Goal: Complete application form

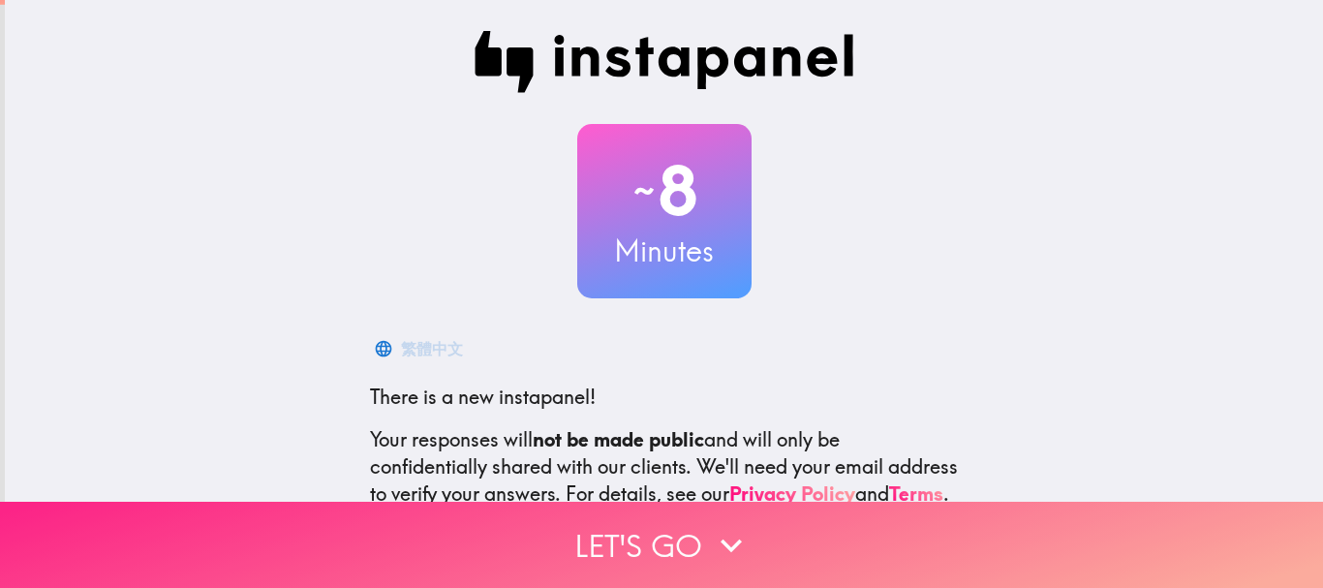
click at [620, 530] on button "Let's go" at bounding box center [661, 545] width 1323 height 86
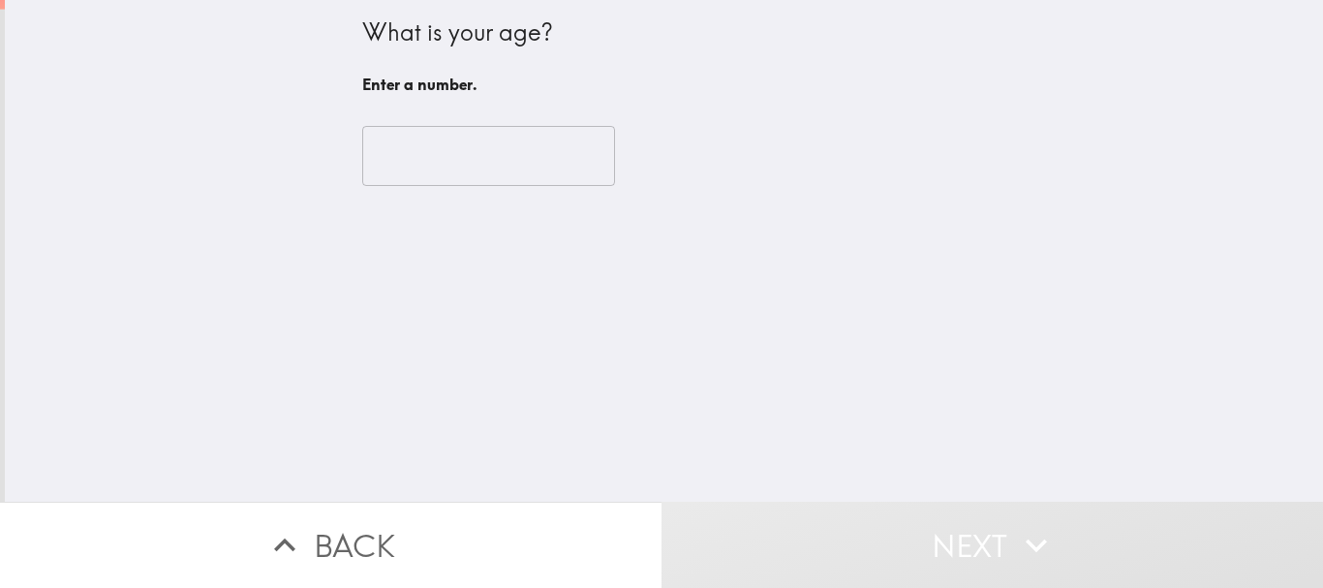
click at [432, 169] on input "number" at bounding box center [488, 156] width 253 height 60
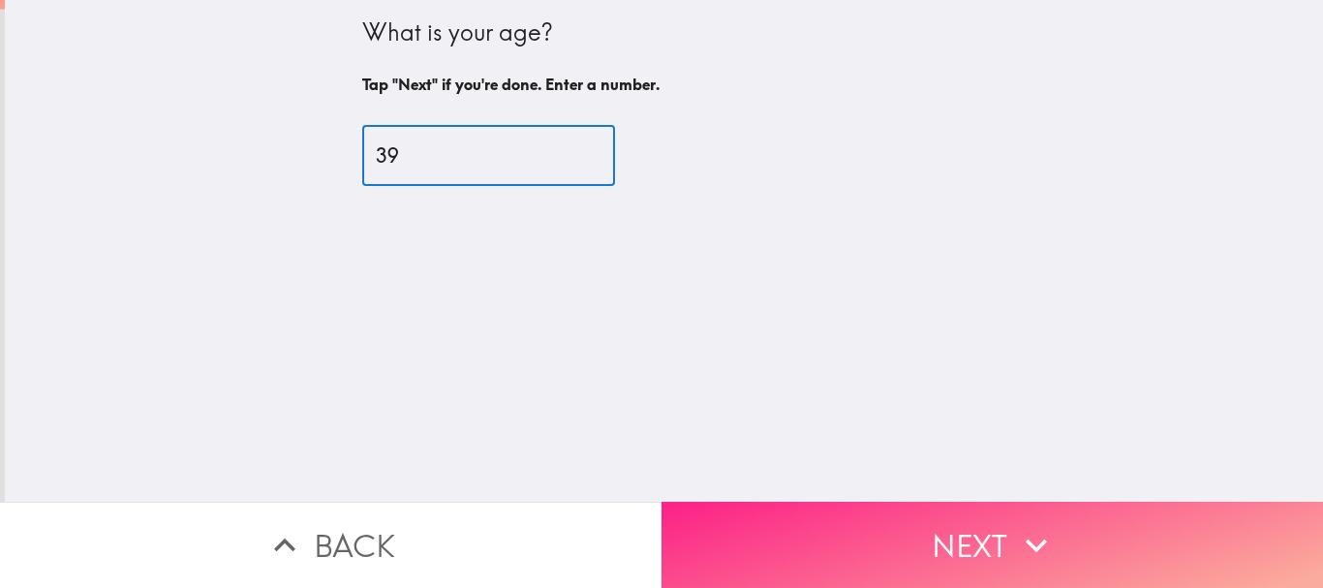
type input "39"
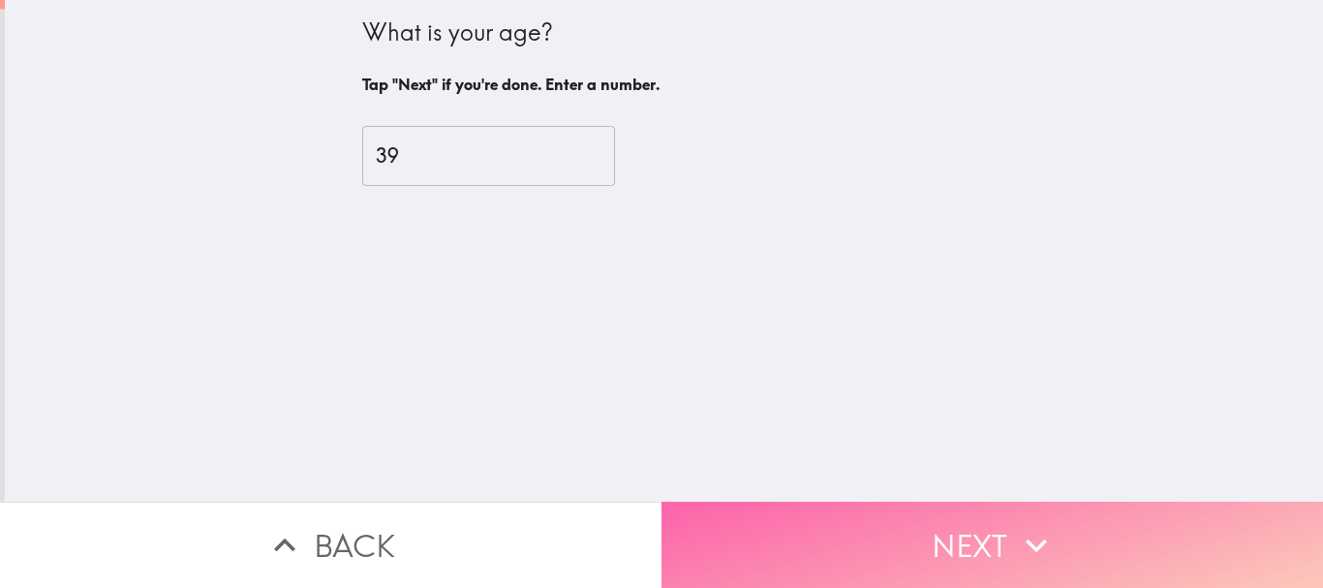
click at [937, 502] on button "Next" at bounding box center [991, 545] width 661 height 86
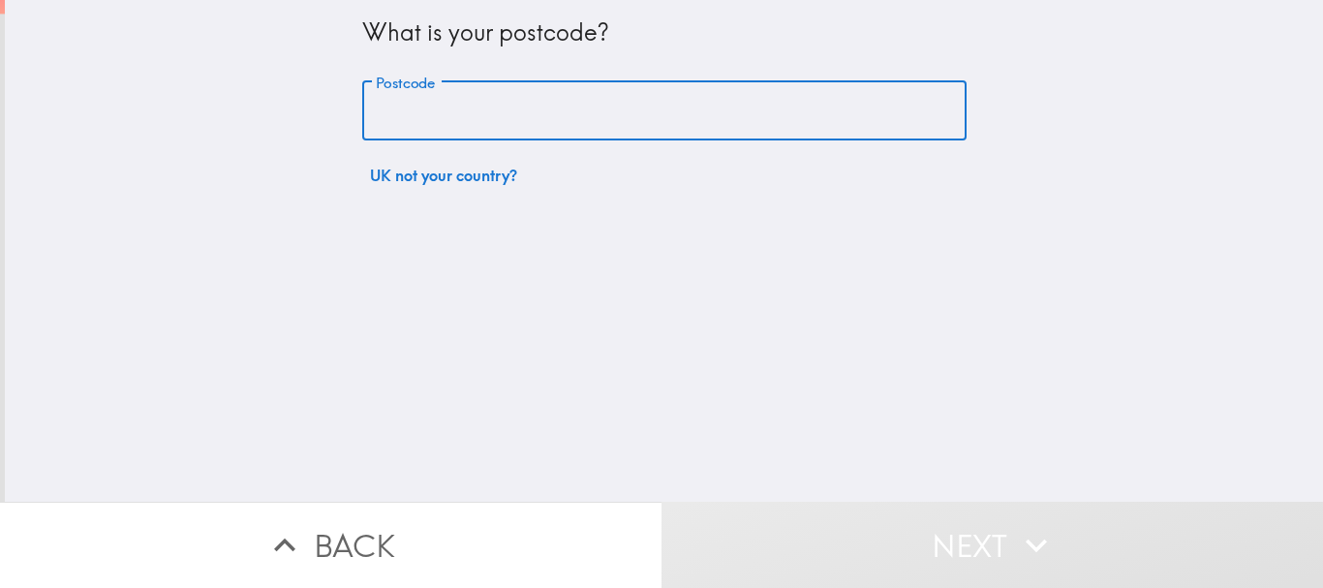
click at [587, 115] on input "Postcode" at bounding box center [664, 111] width 604 height 60
type input "N90JN"
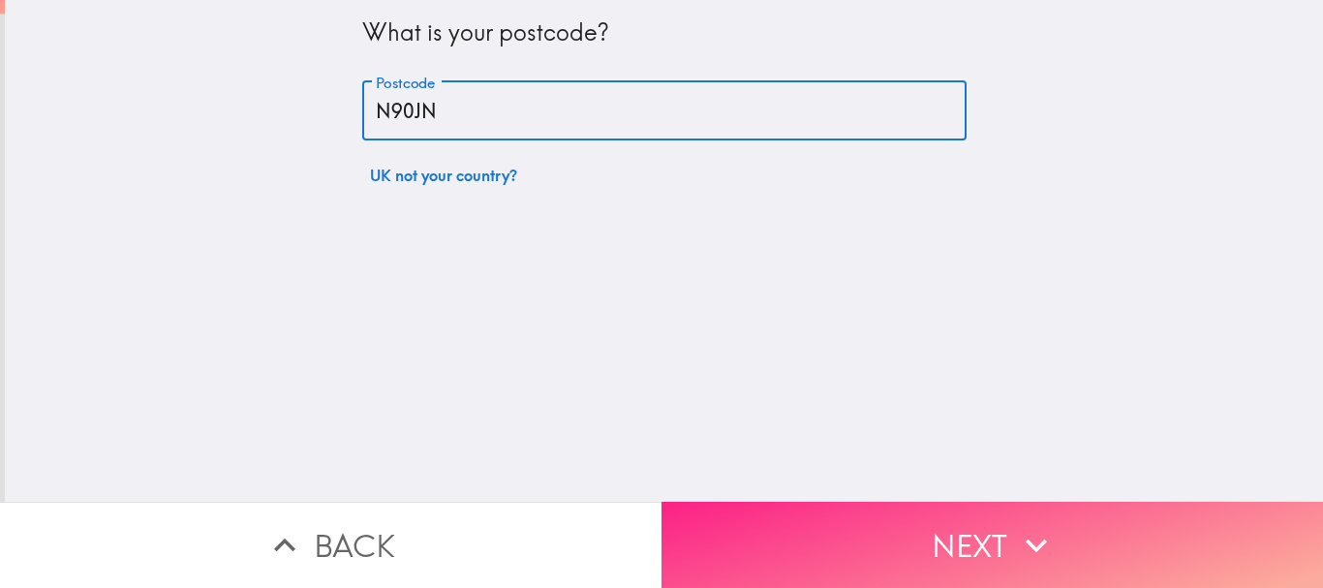
click at [823, 513] on button "Next" at bounding box center [991, 545] width 661 height 86
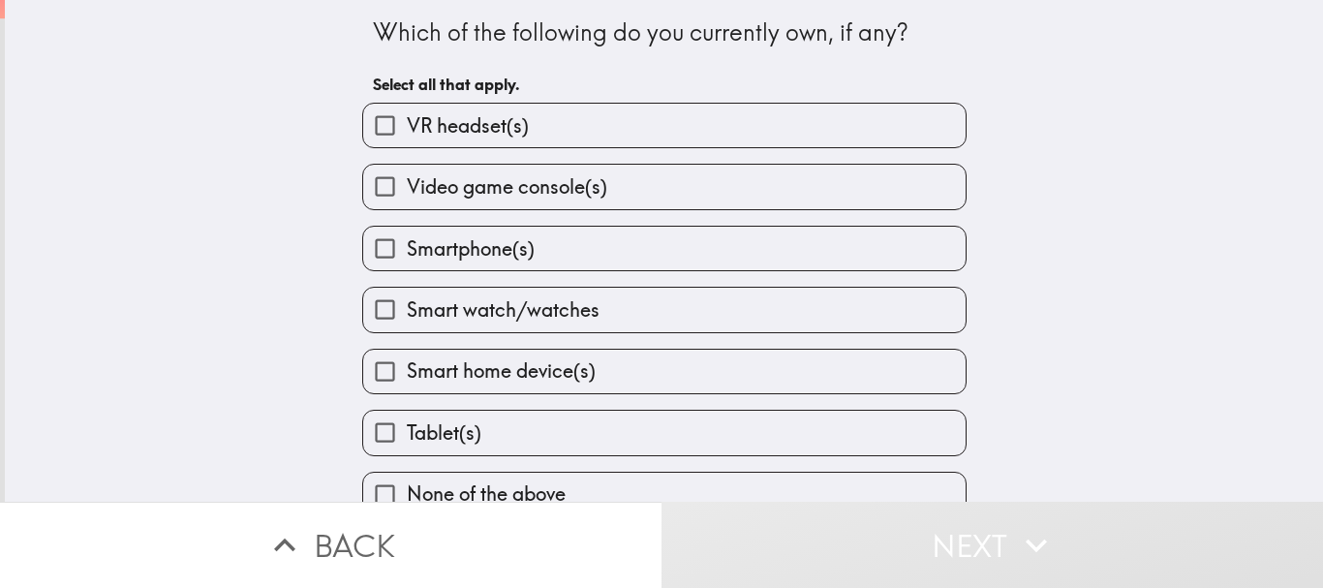
click at [482, 306] on span "Smart watch/watches" at bounding box center [503, 309] width 193 height 27
click at [407, 306] on input "Smart watch/watches" at bounding box center [385, 310] width 44 height 44
checkbox input "true"
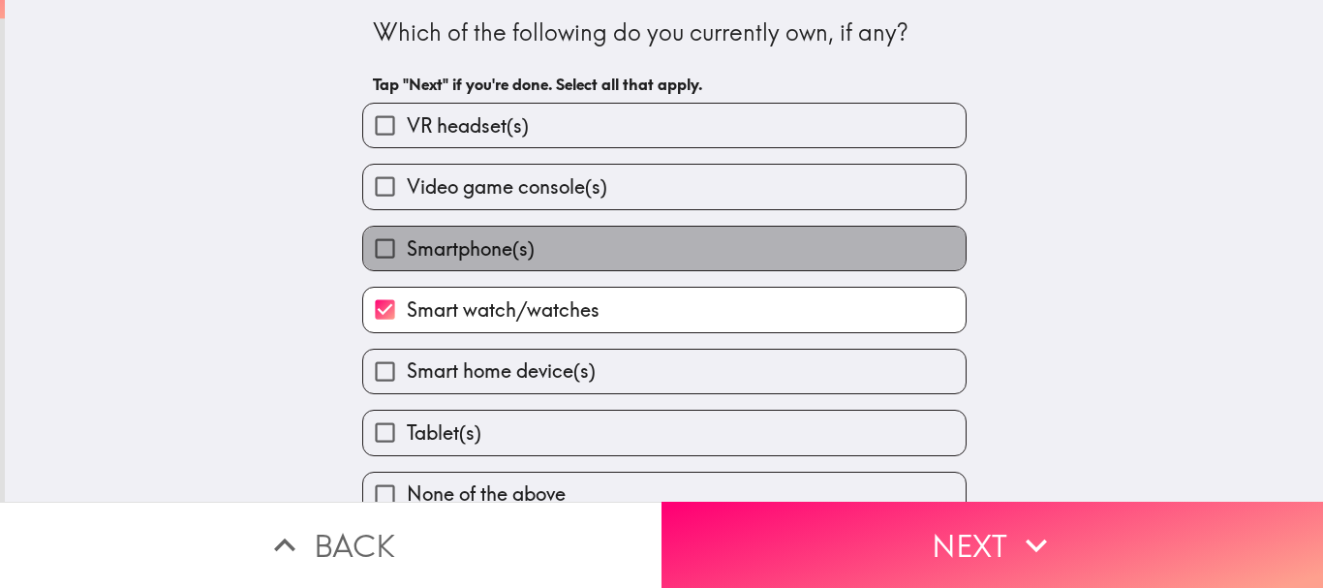
drag, startPoint x: 482, startPoint y: 248, endPoint x: 493, endPoint y: 212, distance: 37.4
click at [484, 246] on span "Smartphone(s)" at bounding box center [471, 248] width 128 height 27
click at [407, 246] on input "Smartphone(s)" at bounding box center [385, 249] width 44 height 44
checkbox input "true"
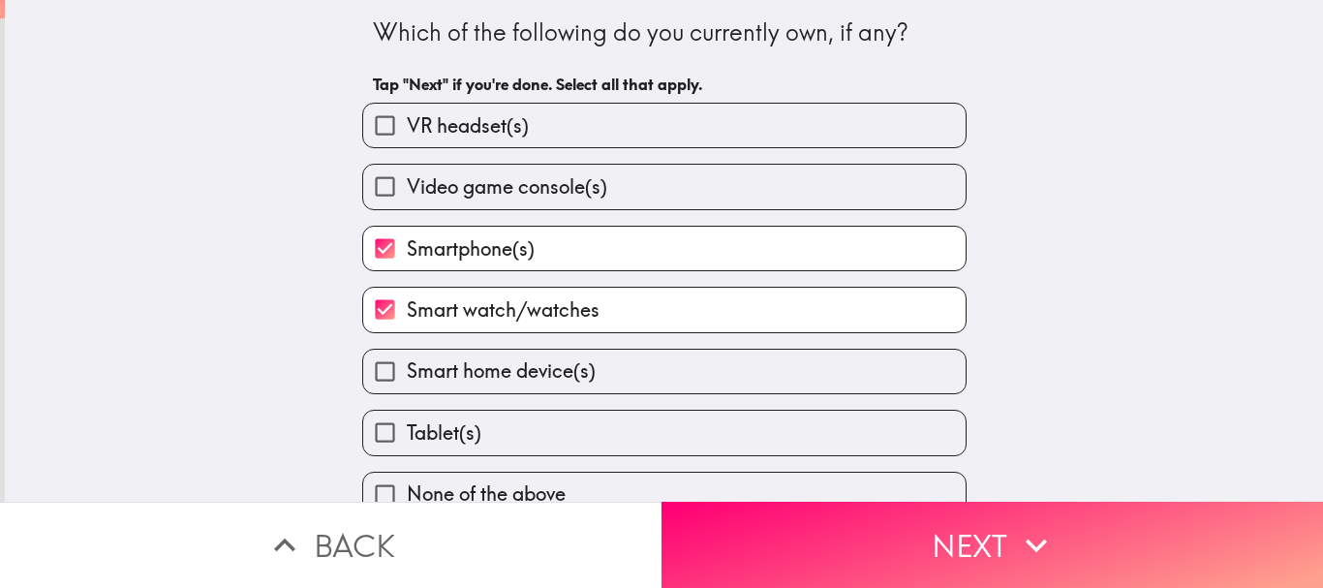
click at [571, 369] on span "Smart home device(s)" at bounding box center [501, 370] width 189 height 27
click at [407, 369] on input "Smart home device(s)" at bounding box center [385, 372] width 44 height 44
checkbox input "true"
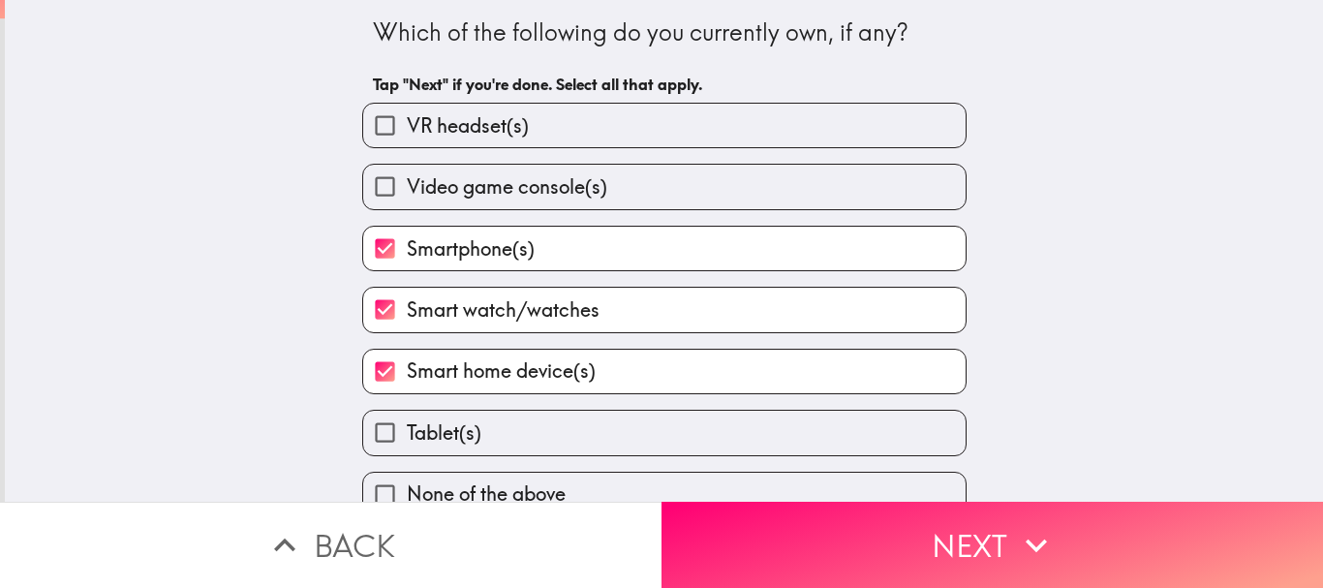
scroll to position [30, 0]
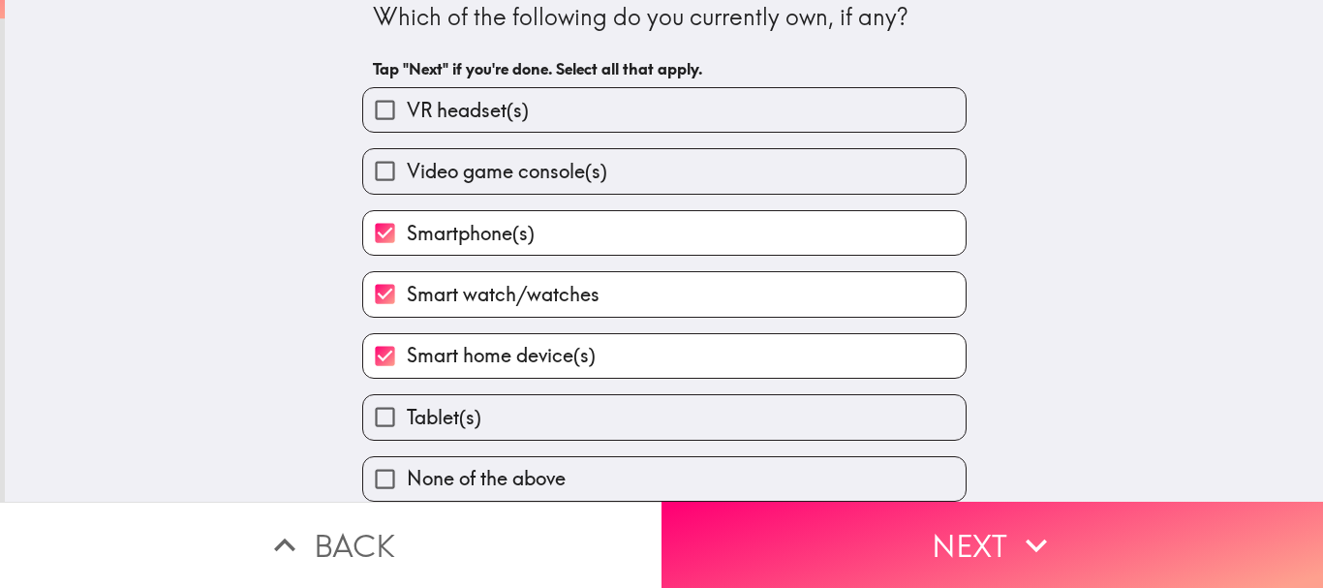
click at [591, 416] on label "Tablet(s)" at bounding box center [664, 417] width 602 height 44
click at [407, 416] on input "Tablet(s)" at bounding box center [385, 417] width 44 height 44
checkbox input "true"
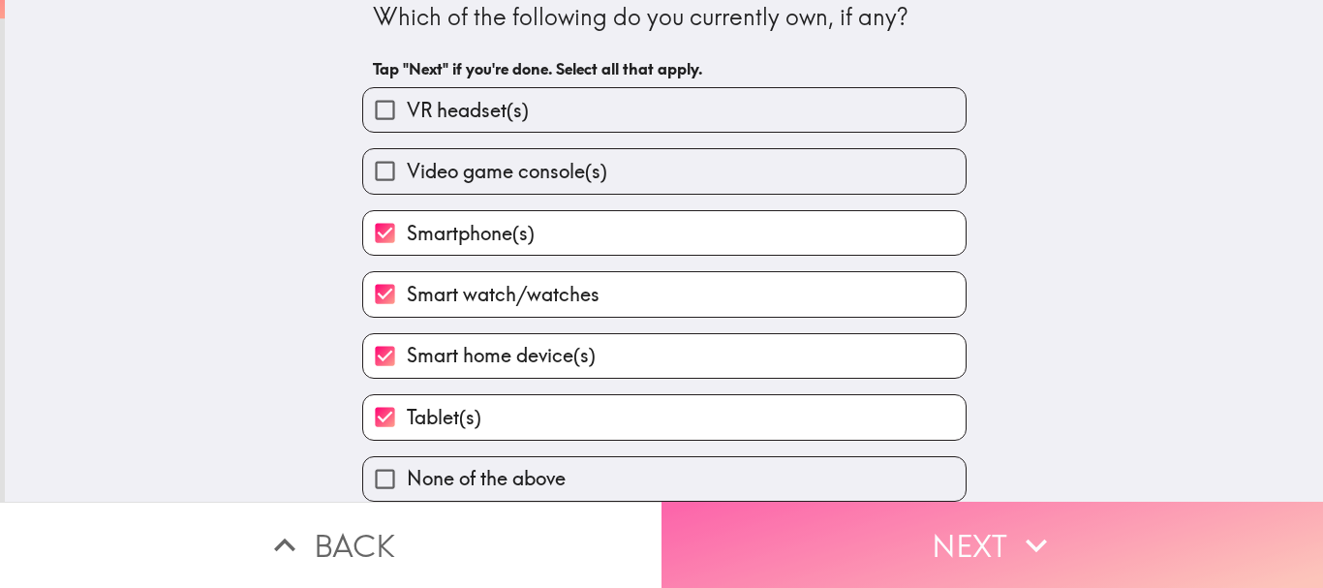
click at [779, 513] on button "Next" at bounding box center [991, 545] width 661 height 86
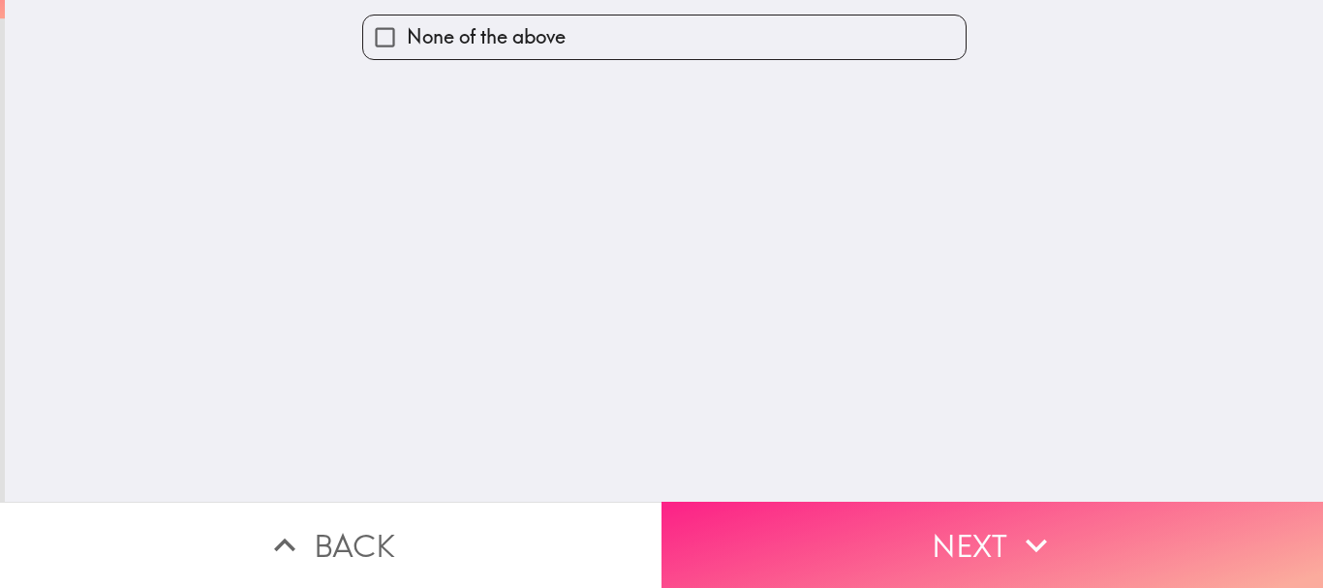
scroll to position [0, 0]
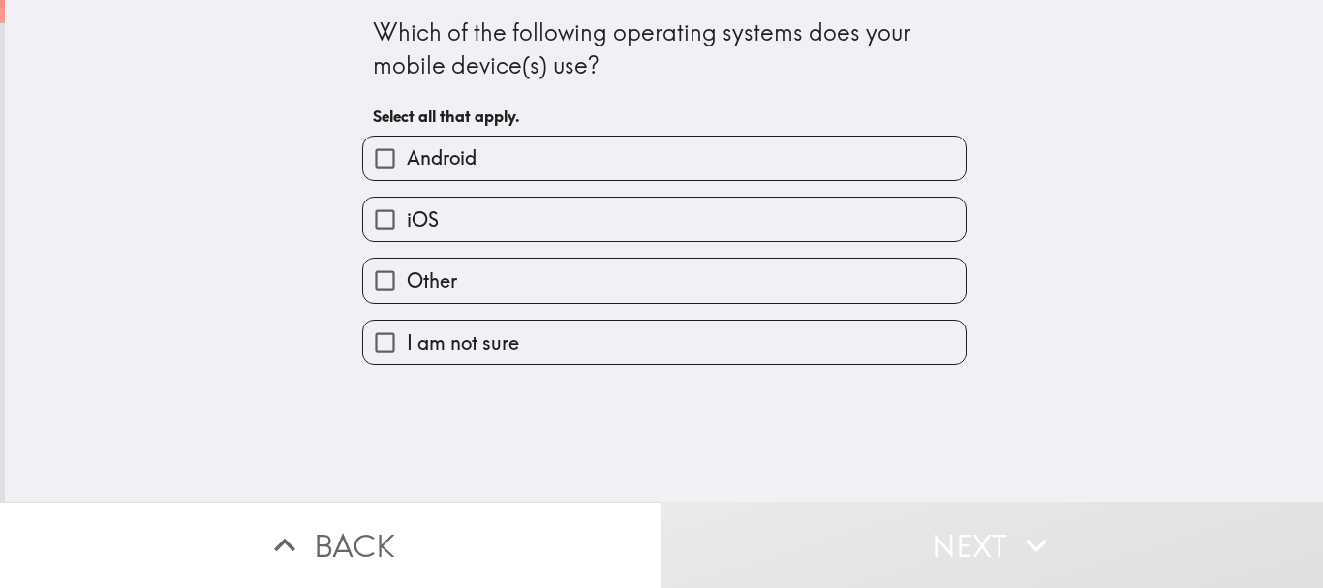
click at [513, 142] on label "Android" at bounding box center [664, 159] width 602 height 44
click at [407, 142] on input "Android" at bounding box center [385, 159] width 44 height 44
checkbox input "true"
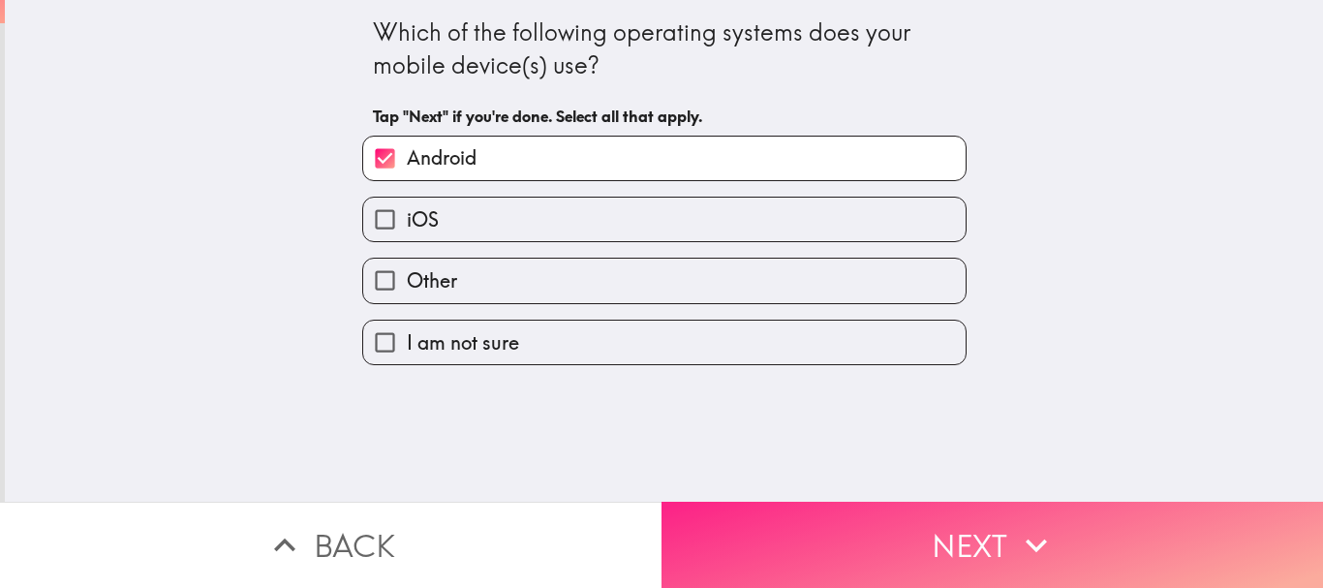
click at [759, 507] on button "Next" at bounding box center [991, 545] width 661 height 86
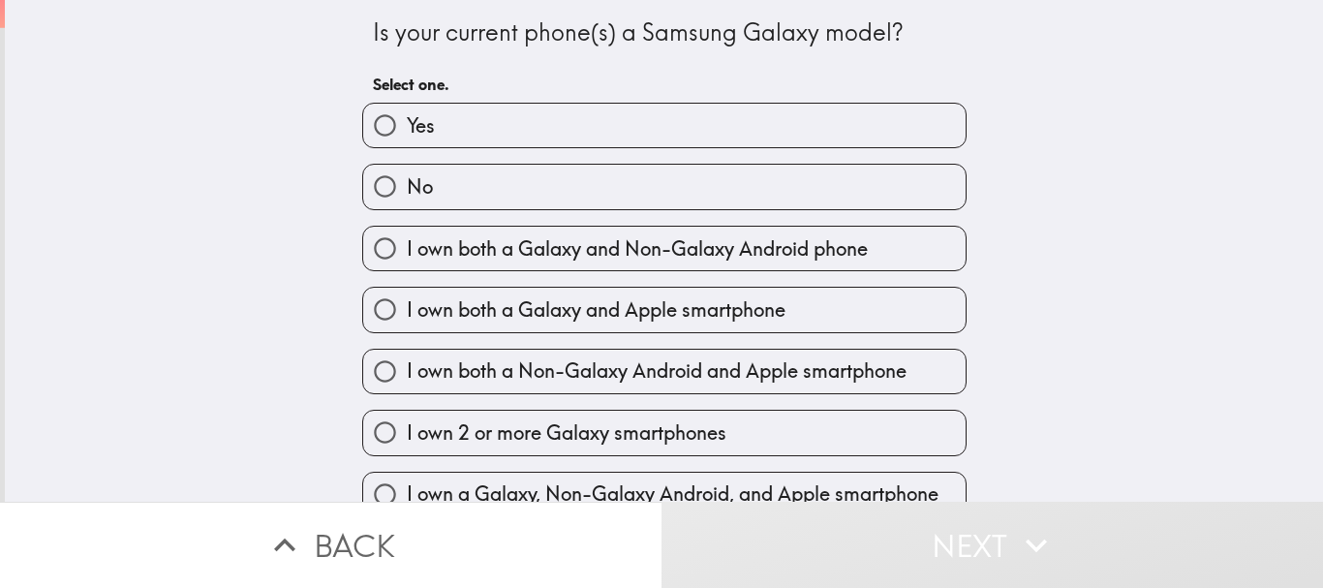
click at [548, 119] on label "Yes" at bounding box center [664, 126] width 602 height 44
click at [407, 119] on input "Yes" at bounding box center [385, 126] width 44 height 44
radio input "true"
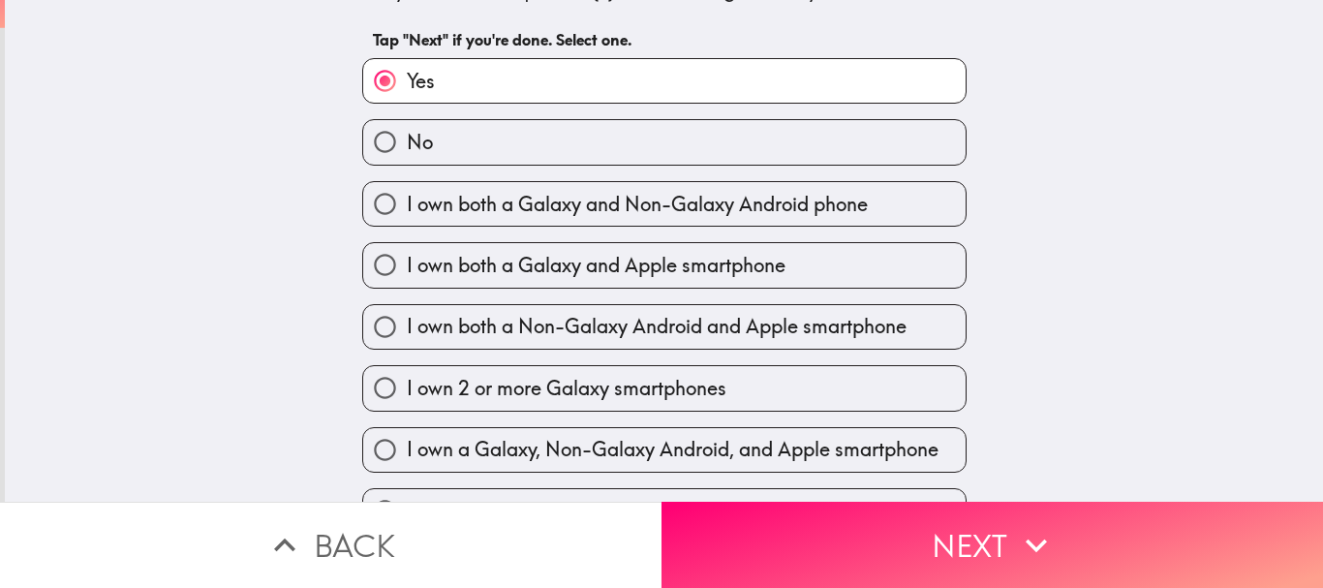
scroll to position [65, 0]
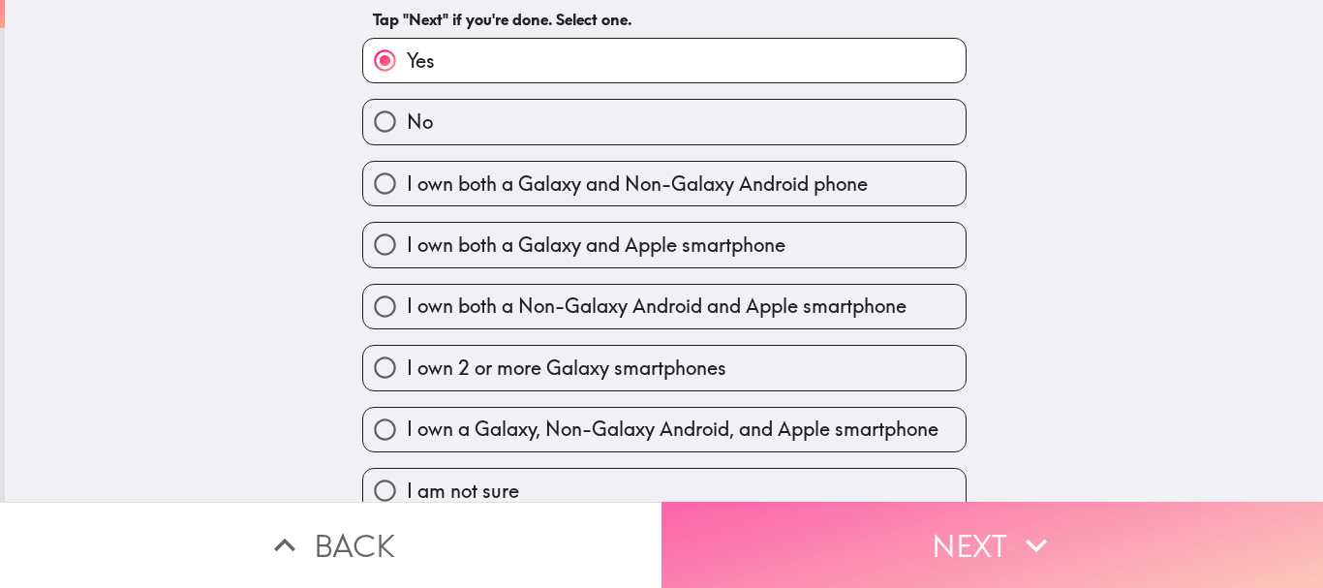
click at [956, 535] on button "Next" at bounding box center [991, 545] width 661 height 86
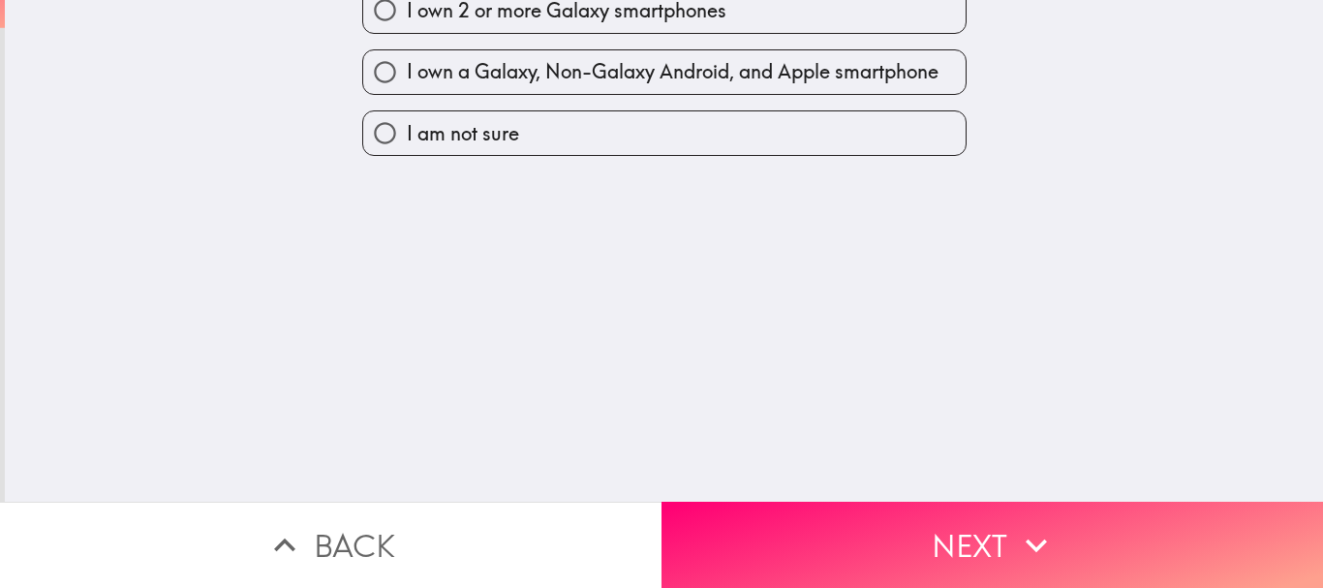
scroll to position [0, 0]
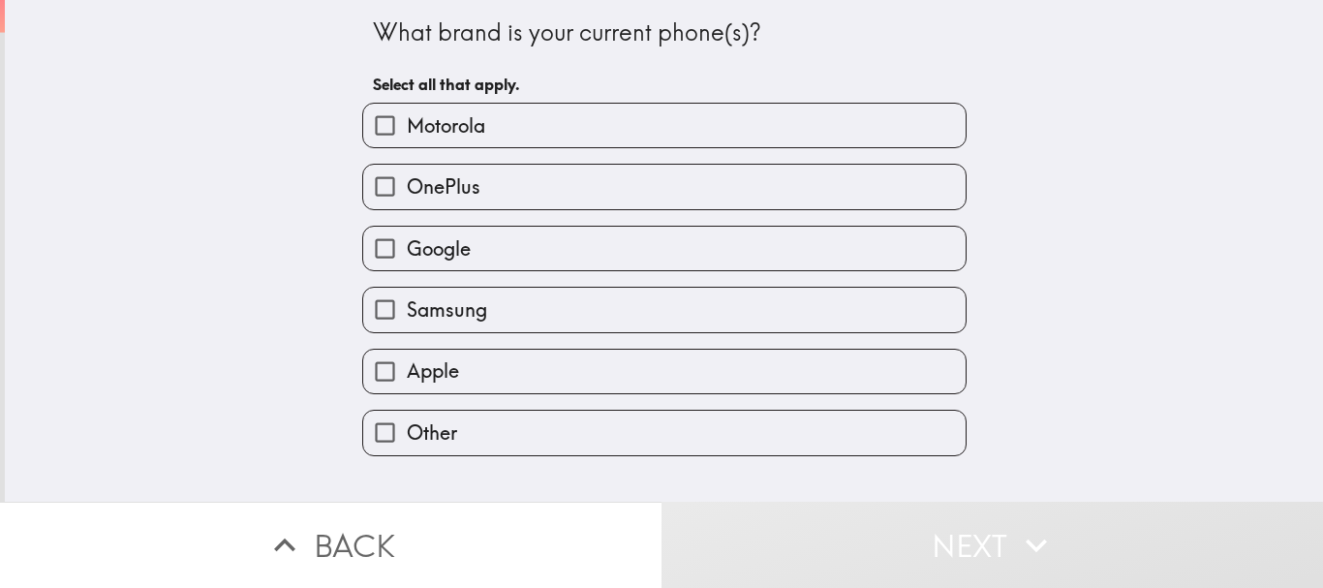
click at [692, 310] on label "Samsung" at bounding box center [664, 310] width 602 height 44
click at [407, 310] on input "Samsung" at bounding box center [385, 310] width 44 height 44
checkbox input "true"
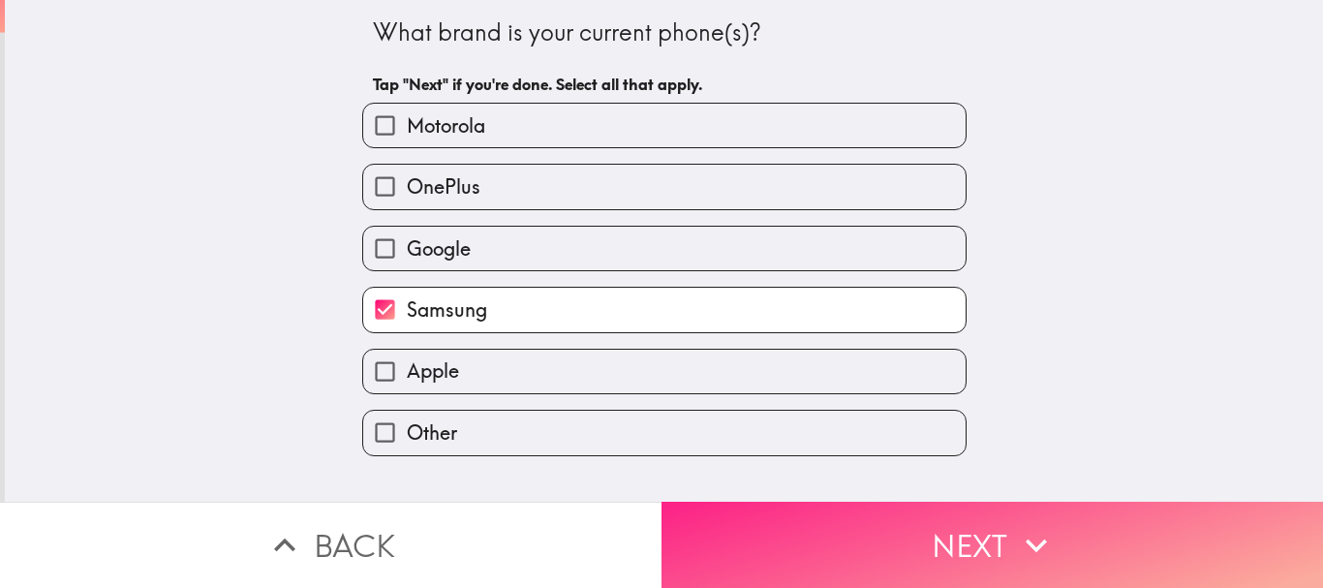
click at [833, 507] on button "Next" at bounding box center [991, 545] width 661 height 86
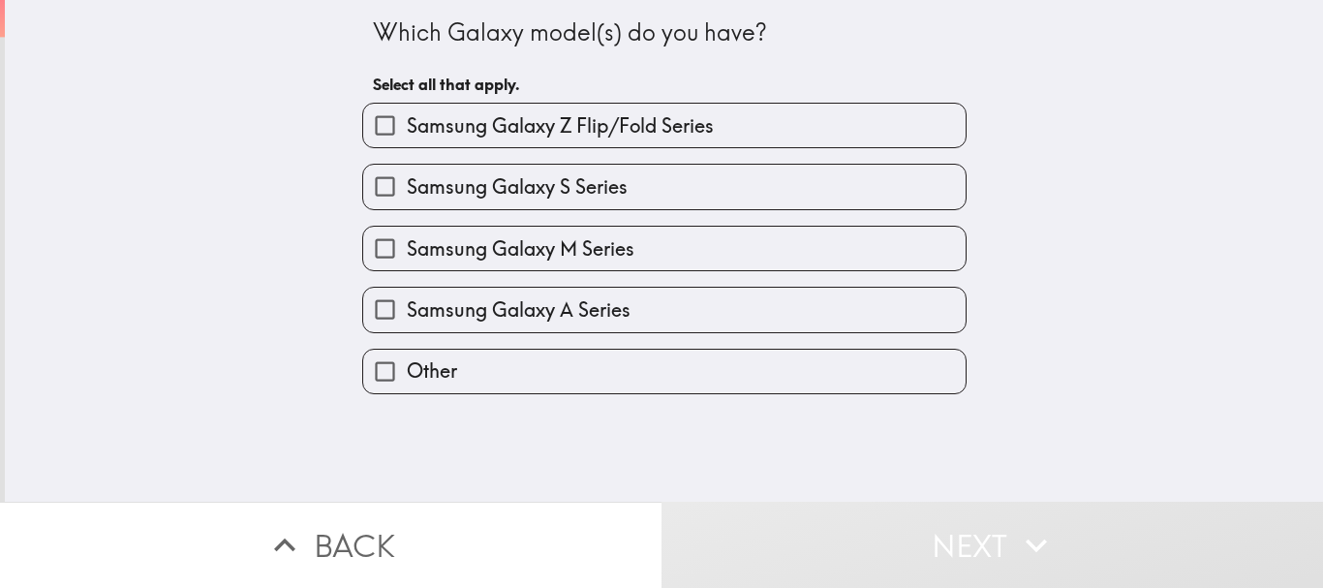
click at [544, 179] on span "Samsung Galaxy S Series" at bounding box center [517, 186] width 221 height 27
click at [407, 179] on input "Samsung Galaxy S Series" at bounding box center [385, 187] width 44 height 44
checkbox input "true"
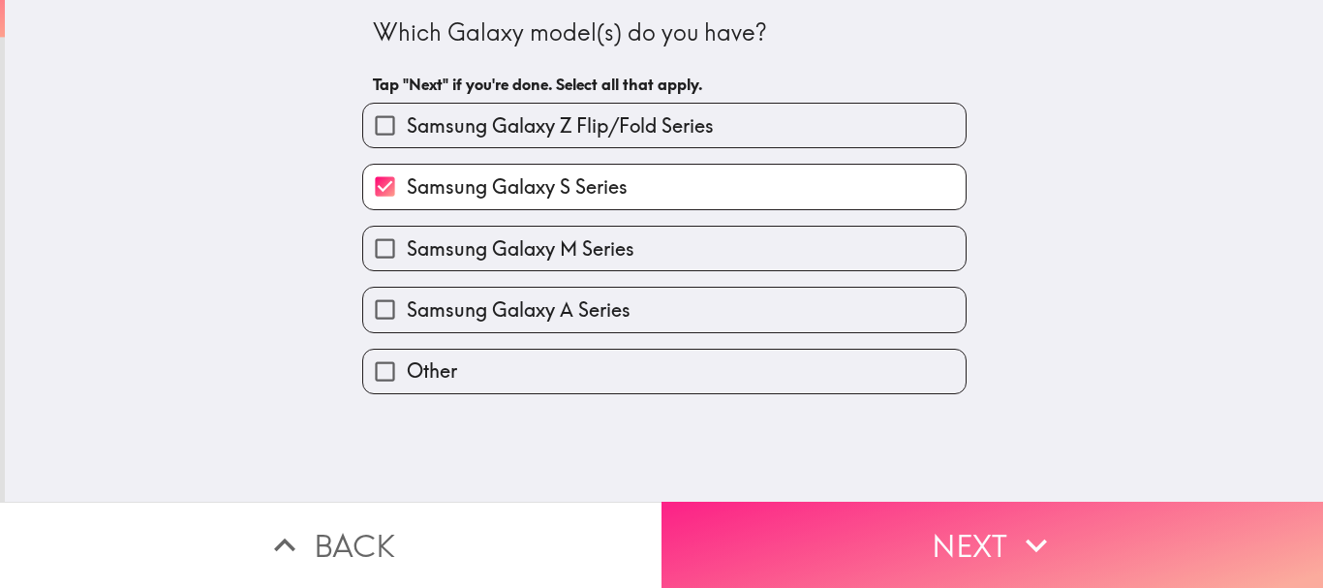
click at [910, 502] on button "Next" at bounding box center [991, 545] width 661 height 86
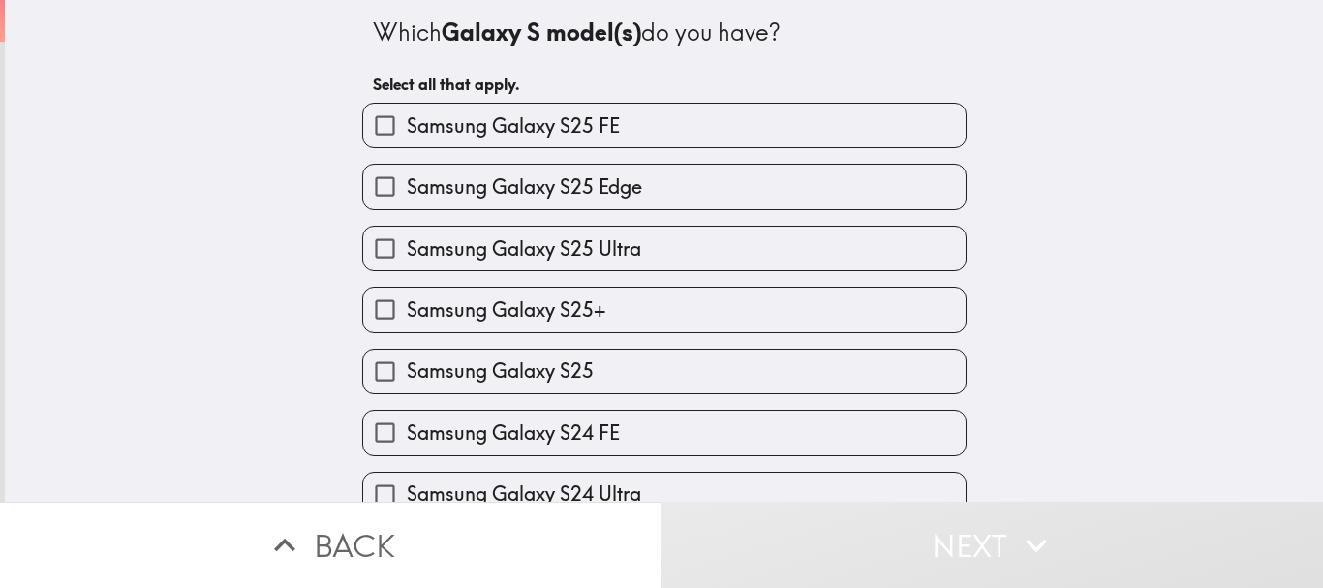
click at [541, 247] on span "Samsung Galaxy S25 Ultra" at bounding box center [524, 248] width 234 height 27
click at [407, 247] on input "Samsung Galaxy S25 Ultra" at bounding box center [385, 249] width 44 height 44
checkbox input "true"
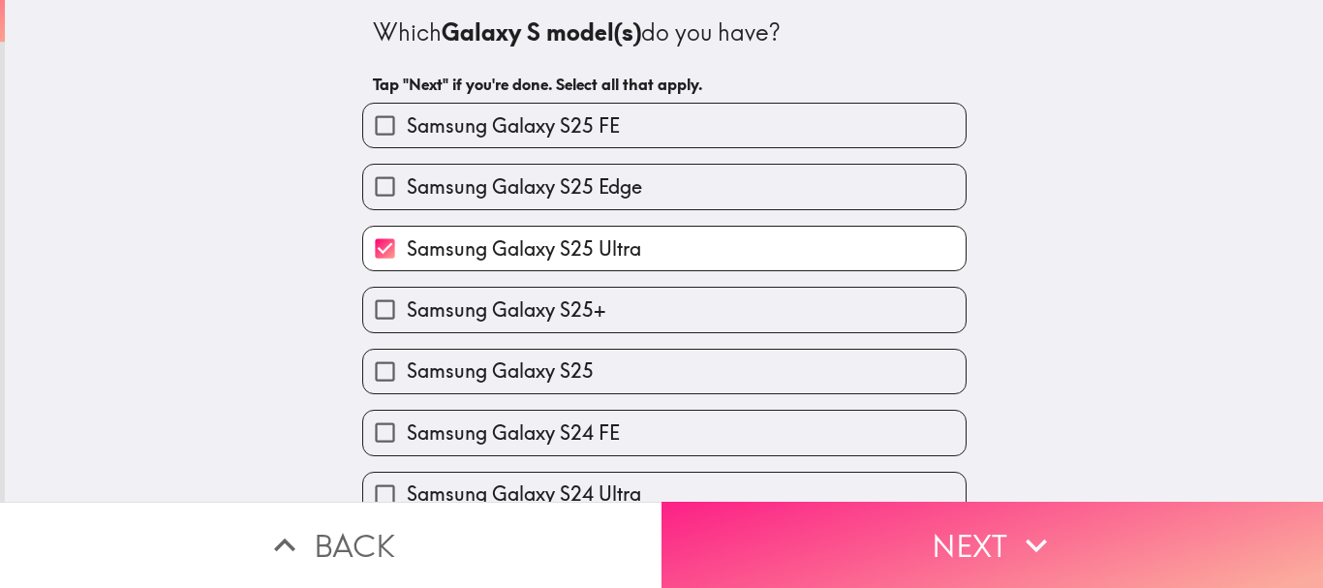
click at [864, 520] on button "Next" at bounding box center [991, 545] width 661 height 86
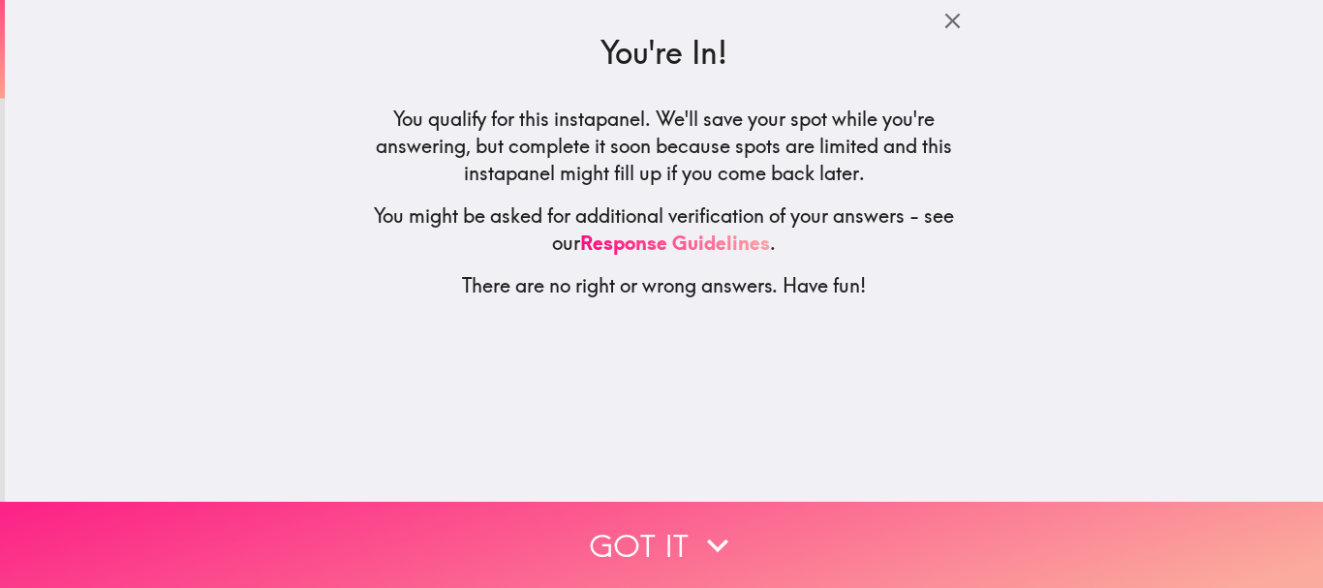
click at [740, 535] on button "Got it" at bounding box center [661, 545] width 1323 height 86
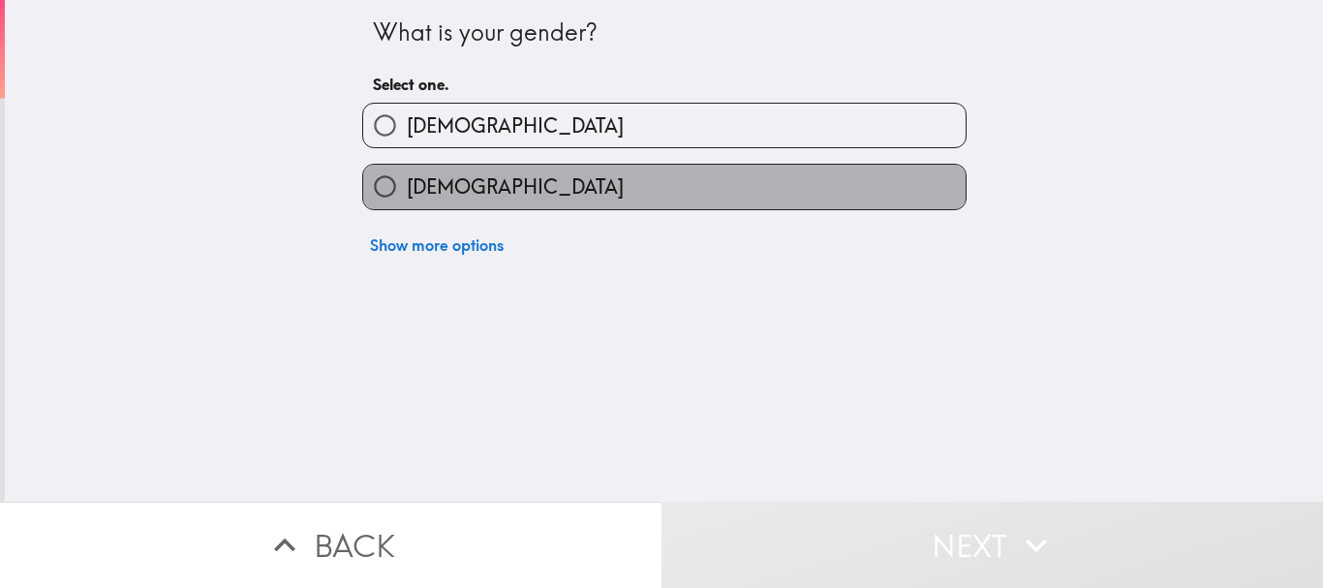
click at [632, 205] on label "[DEMOGRAPHIC_DATA]" at bounding box center [664, 187] width 602 height 44
click at [407, 205] on input "[DEMOGRAPHIC_DATA]" at bounding box center [385, 187] width 44 height 44
radio input "true"
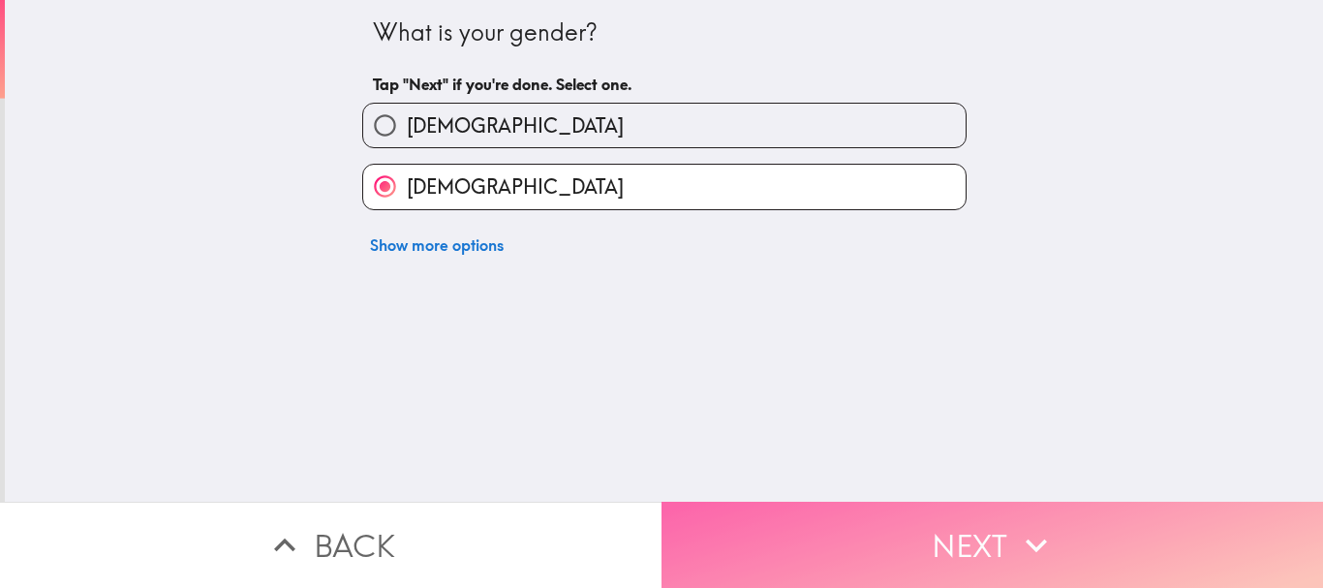
click at [812, 502] on button "Next" at bounding box center [991, 545] width 661 height 86
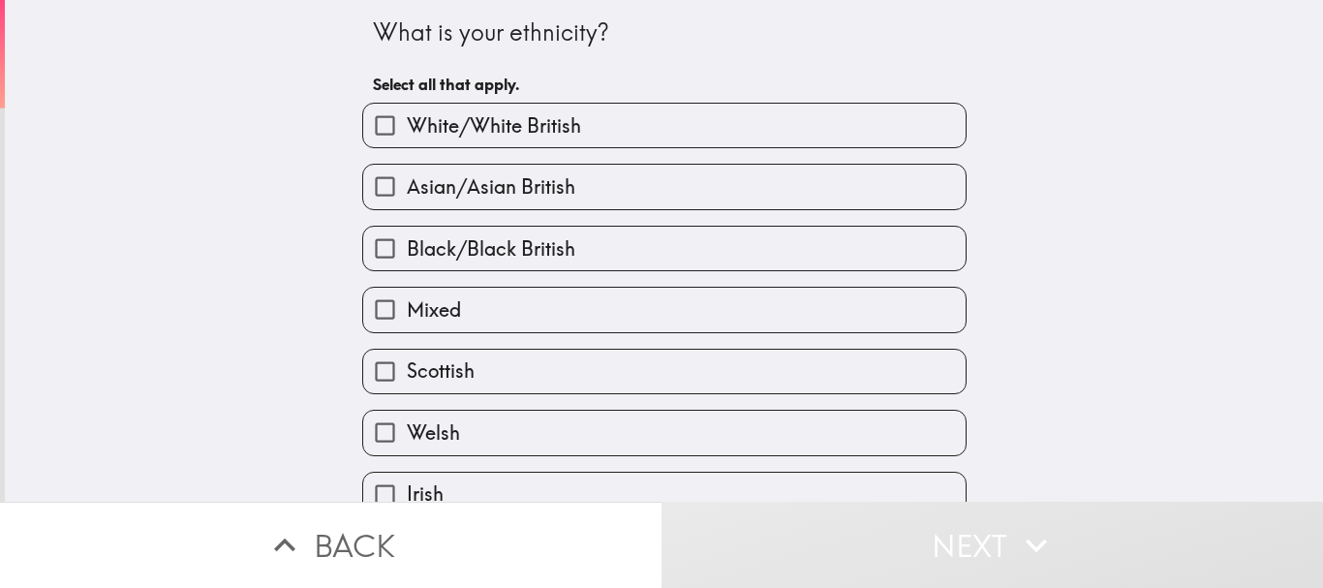
click at [637, 124] on label "White/White British" at bounding box center [664, 126] width 602 height 44
click at [407, 124] on input "White/White British" at bounding box center [385, 126] width 44 height 44
checkbox input "true"
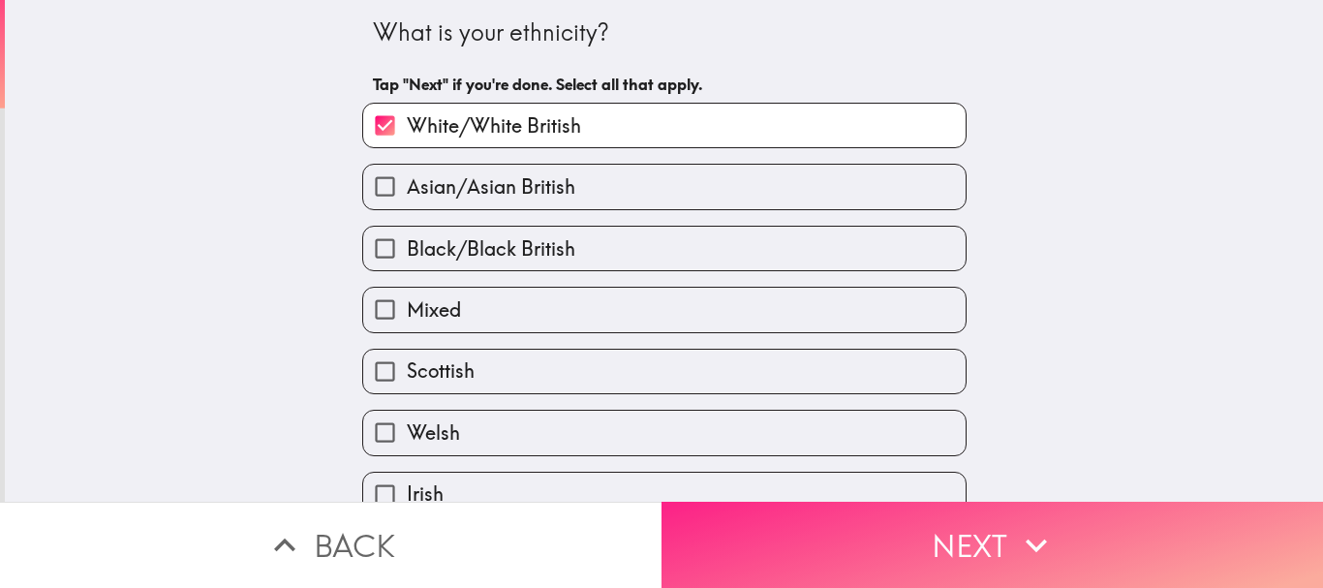
click at [796, 522] on button "Next" at bounding box center [991, 545] width 661 height 86
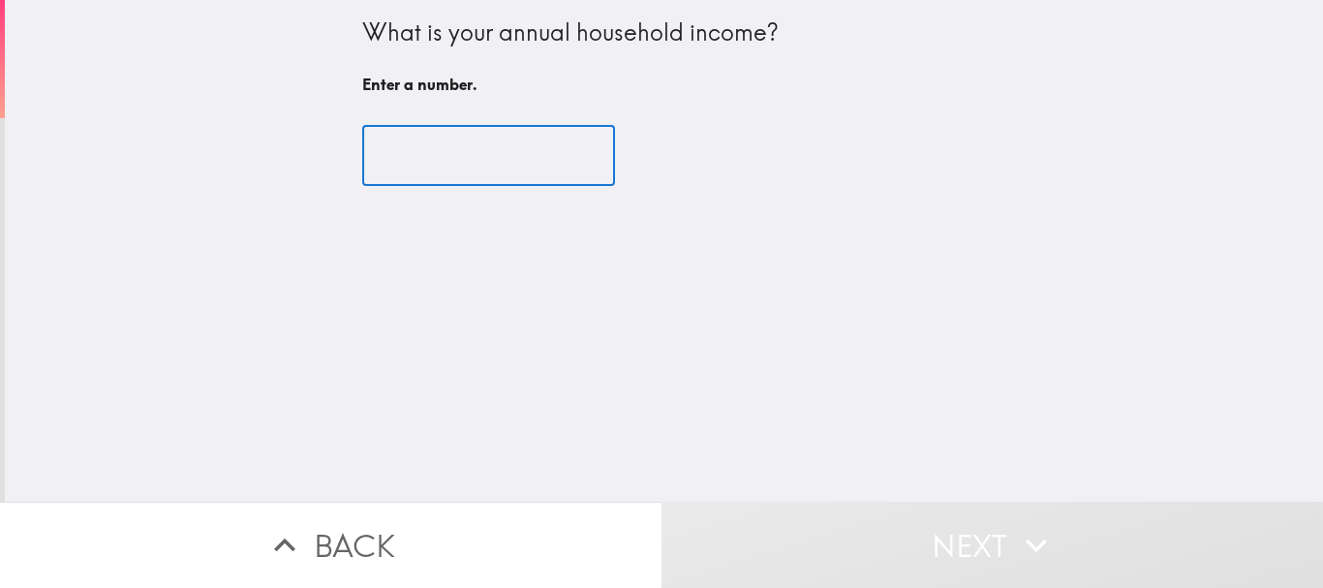
click at [418, 138] on input "number" at bounding box center [488, 156] width 253 height 60
type input "3"
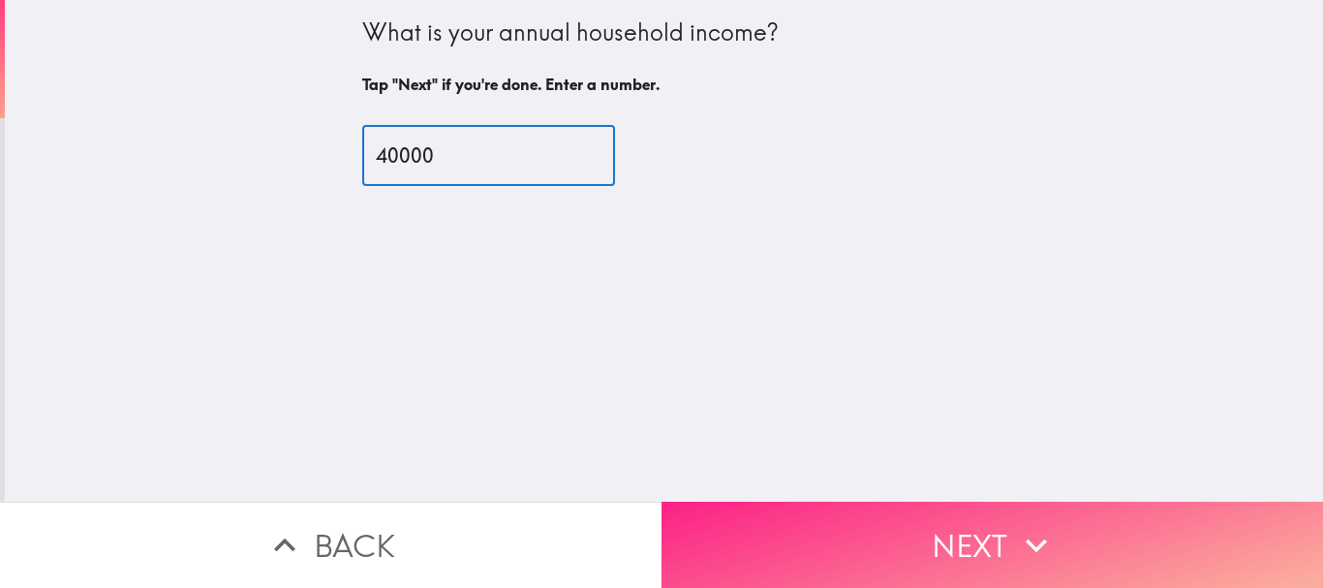
type input "40000"
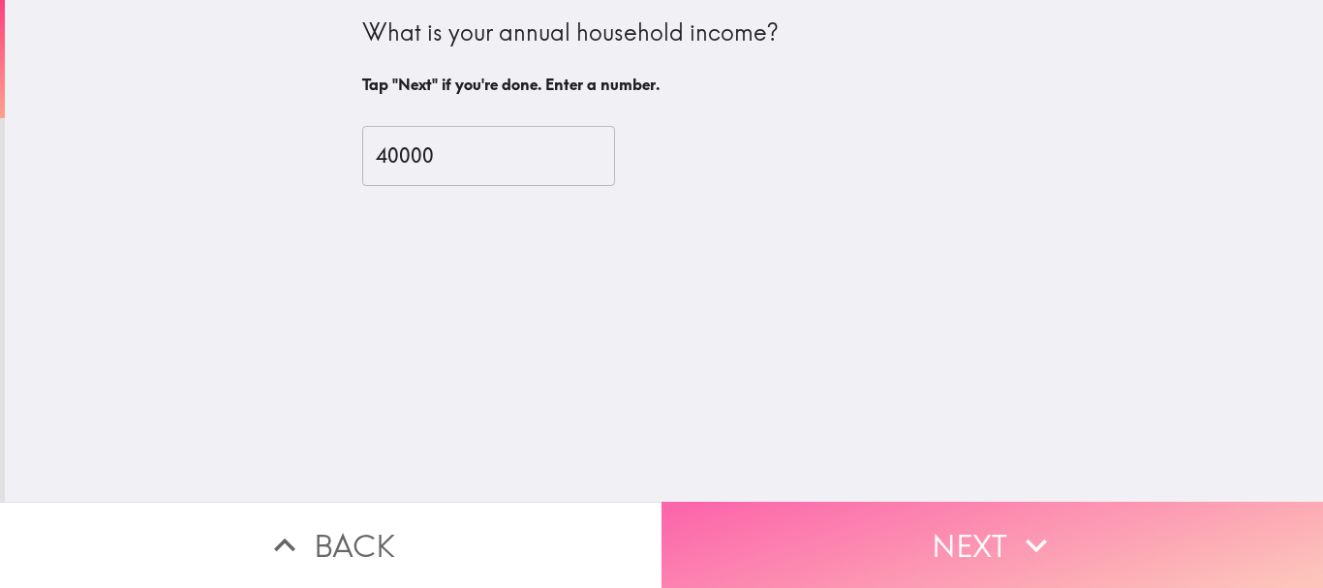
click at [794, 553] on button "Next" at bounding box center [991, 545] width 661 height 86
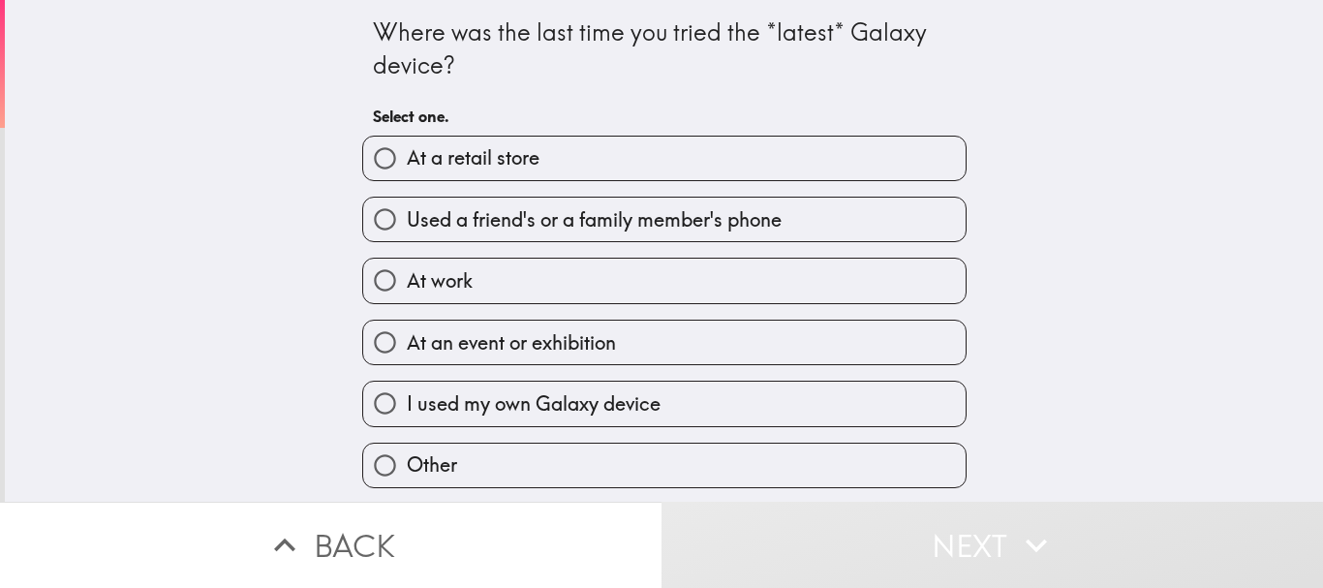
click at [732, 415] on label "I used my own Galaxy device" at bounding box center [664, 404] width 602 height 44
click at [407, 415] on input "I used my own Galaxy device" at bounding box center [385, 404] width 44 height 44
radio input "true"
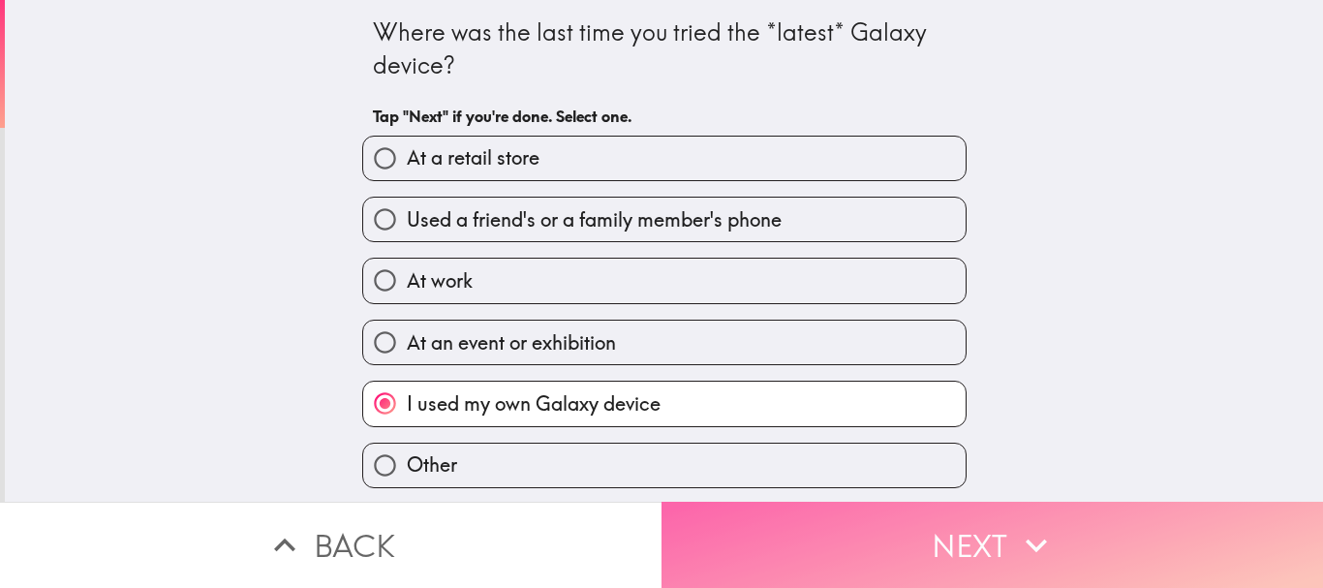
click at [813, 541] on button "Next" at bounding box center [991, 545] width 661 height 86
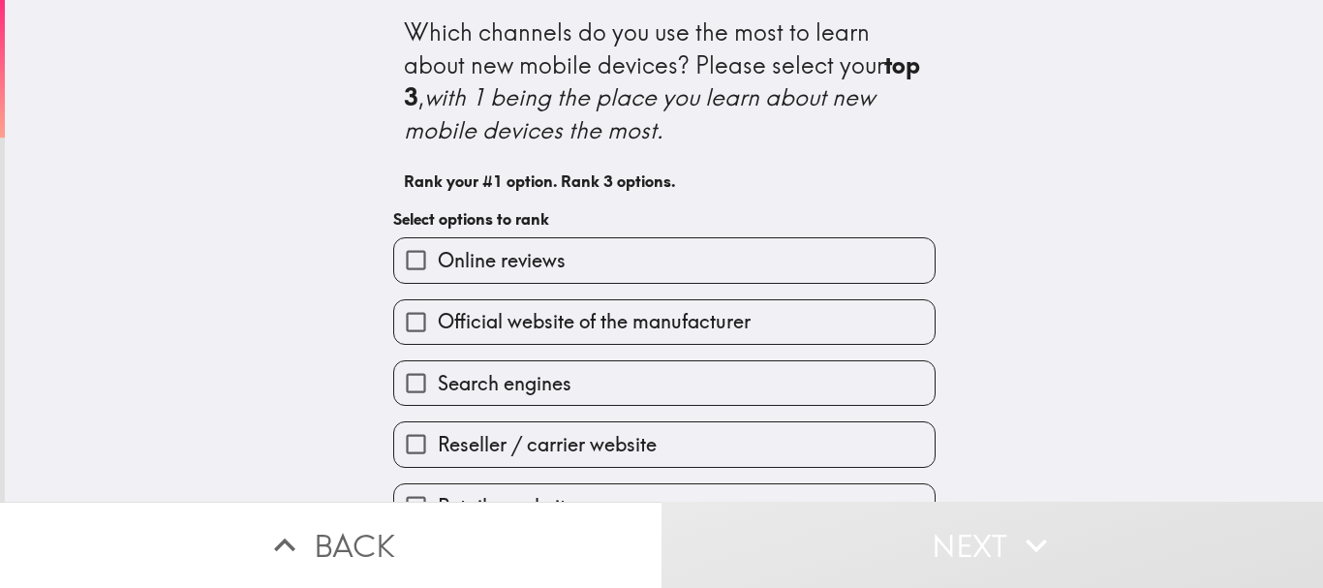
click at [644, 250] on label "Online reviews" at bounding box center [664, 260] width 540 height 44
click at [438, 250] on input "Online reviews" at bounding box center [416, 260] width 44 height 44
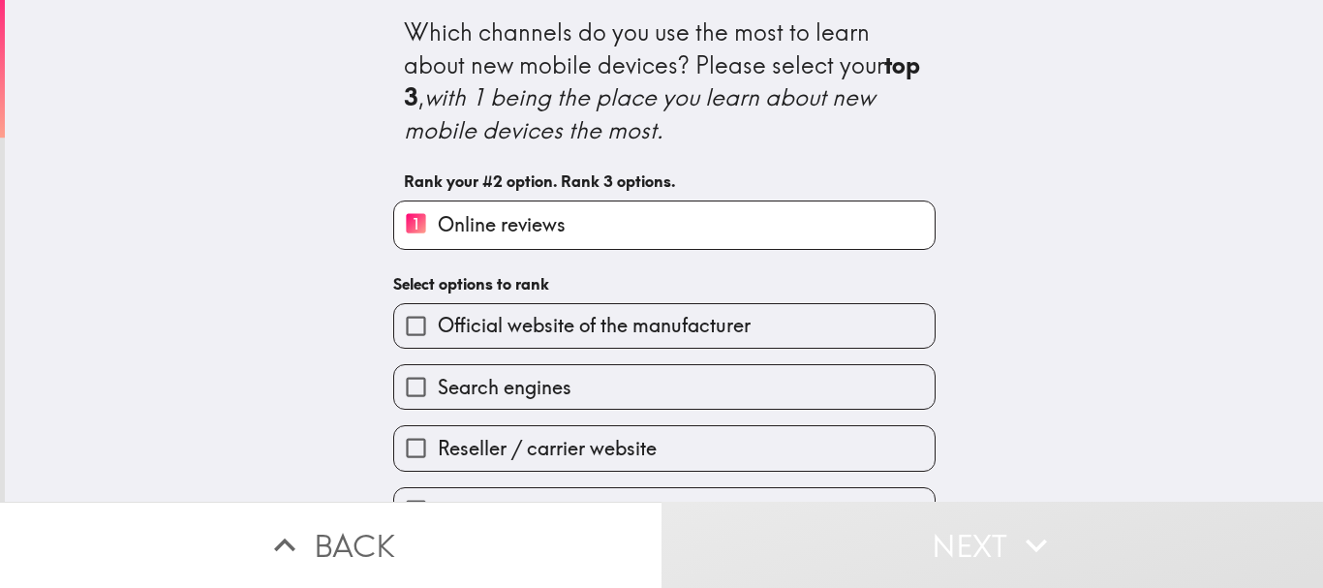
click at [756, 505] on button "Next" at bounding box center [991, 545] width 661 height 86
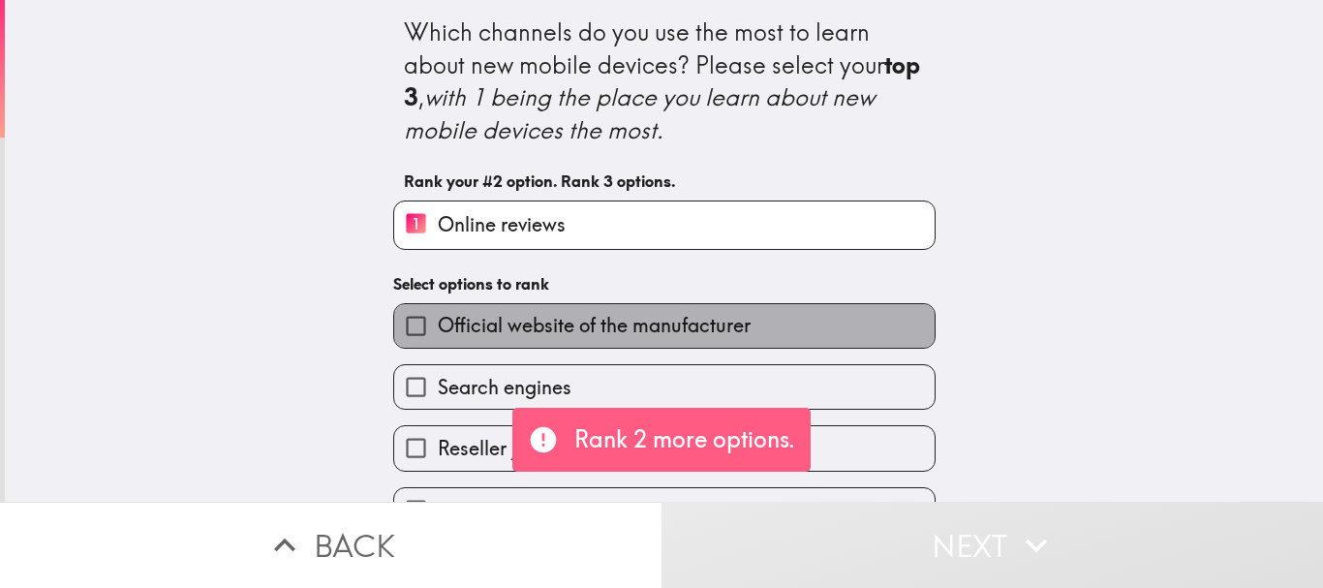
click at [583, 341] on label "Official website of the manufacturer" at bounding box center [664, 326] width 540 height 44
click at [438, 341] on input "Official website of the manufacturer" at bounding box center [416, 326] width 44 height 44
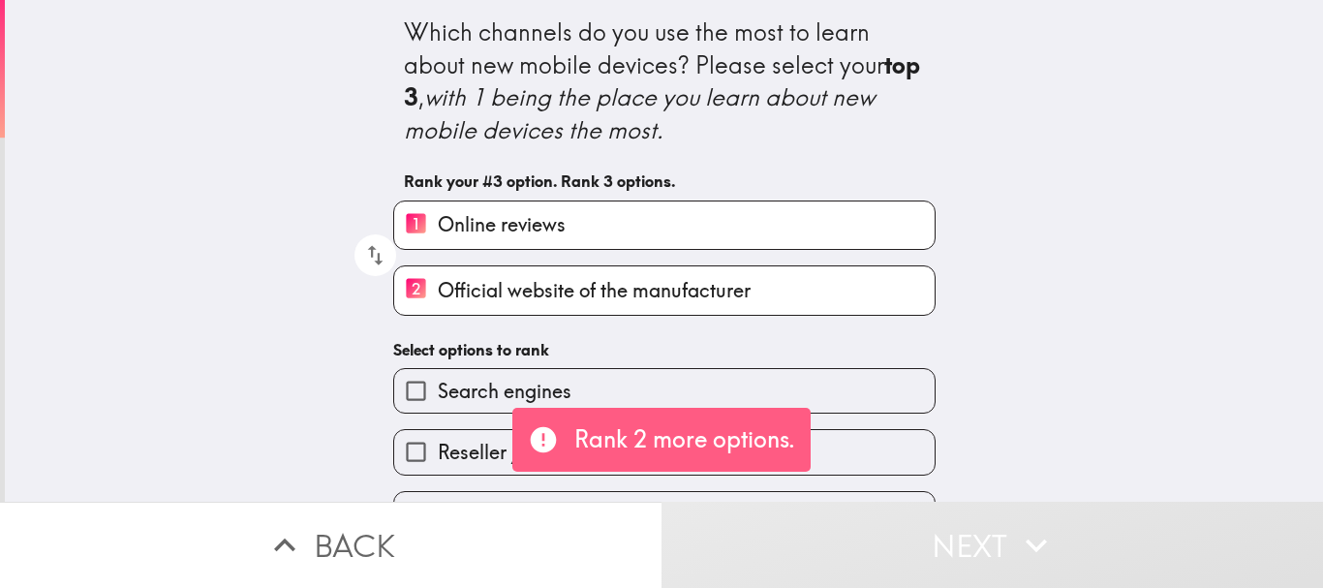
click at [488, 476] on div "Retailer website" at bounding box center [657, 506] width 558 height 61
click at [450, 357] on div "Search engines" at bounding box center [657, 383] width 558 height 61
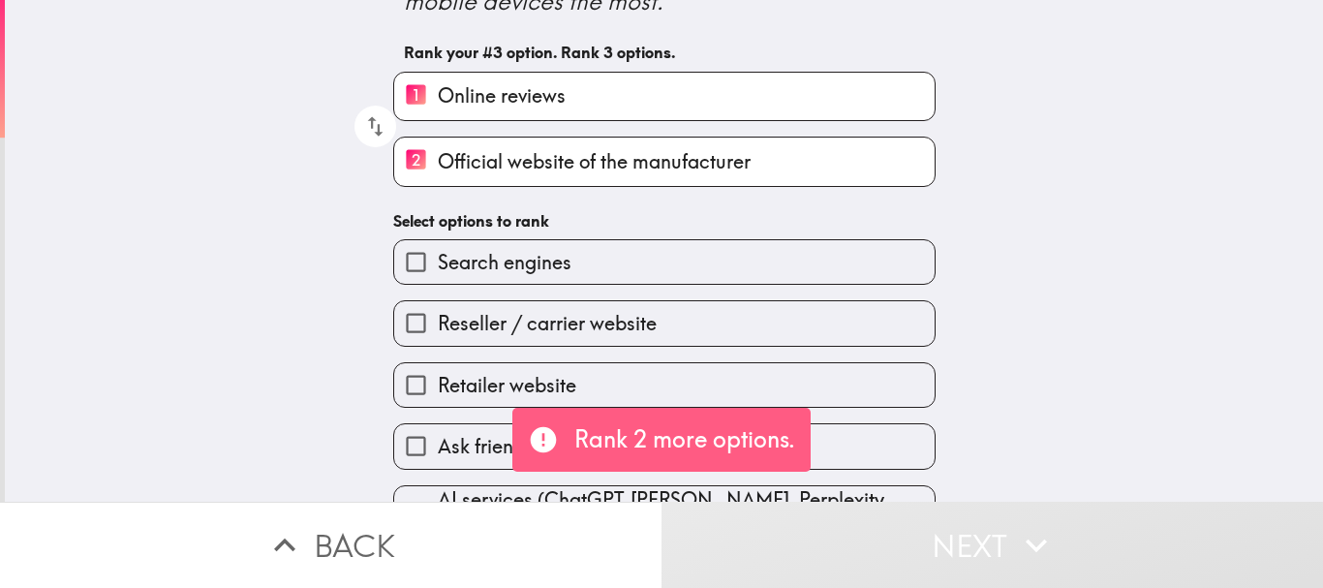
scroll to position [234, 0]
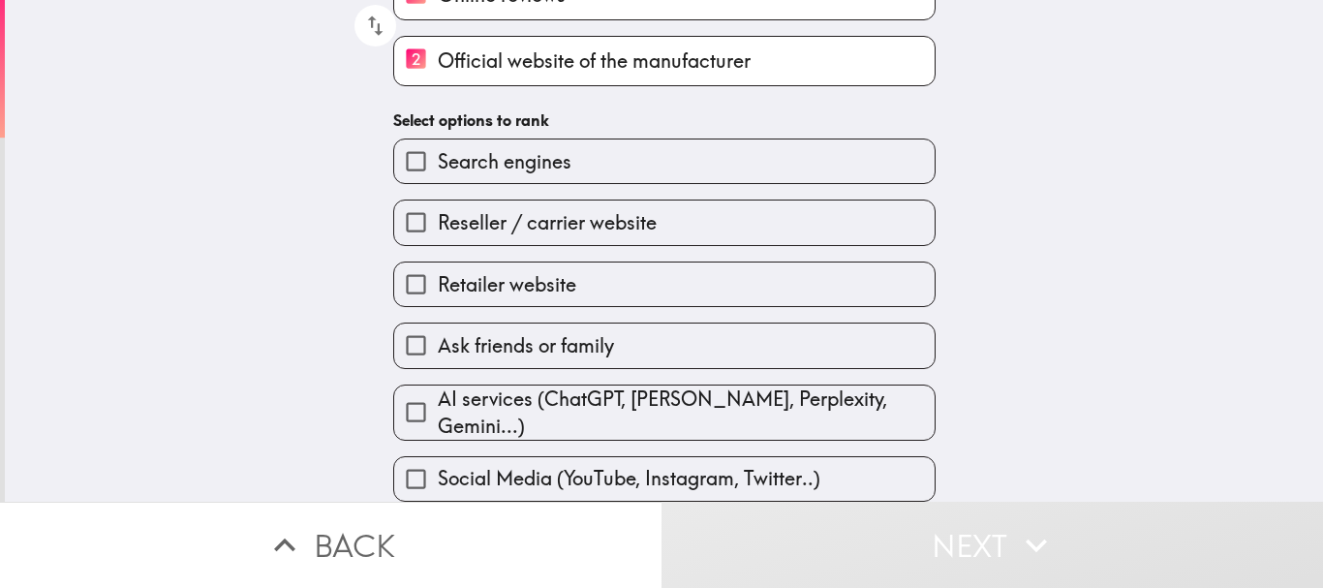
click at [458, 378] on div "AI services (ChatGPT, [PERSON_NAME], Perplexity, Gemini...)" at bounding box center [657, 405] width 558 height 72
click at [458, 361] on label "Ask friends or family" at bounding box center [664, 345] width 540 height 44
click at [438, 361] on input "Ask friends or family" at bounding box center [416, 345] width 44 height 44
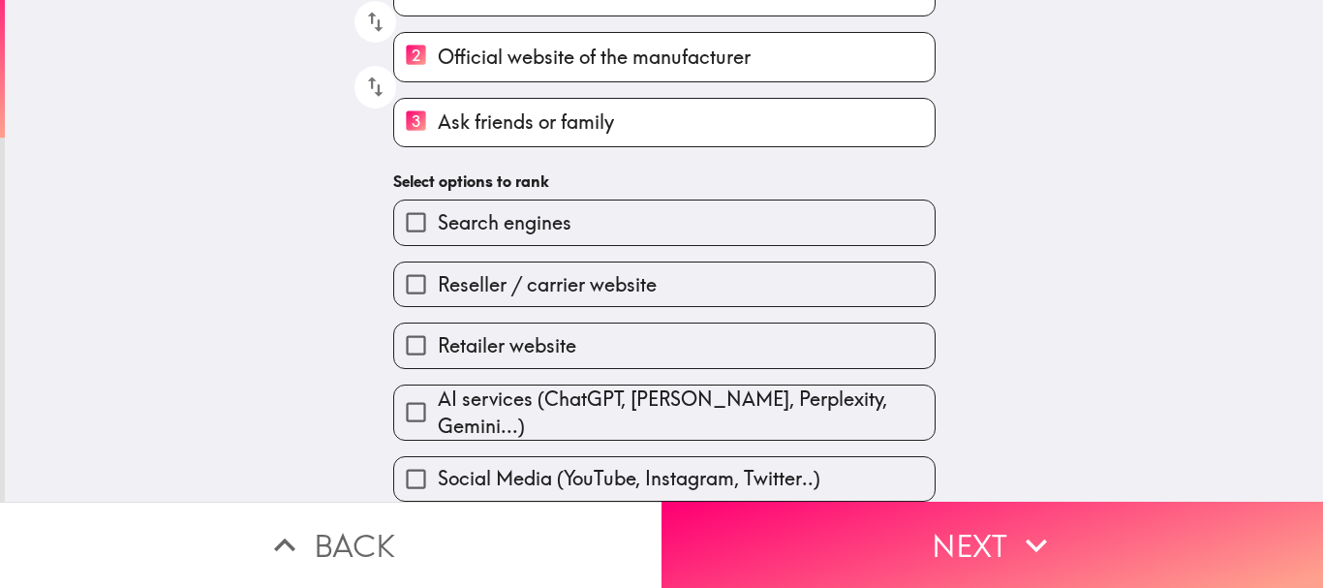
click at [449, 228] on span "Search engines" at bounding box center [505, 222] width 134 height 27
click at [438, 228] on input "Search engines" at bounding box center [416, 222] width 44 height 44
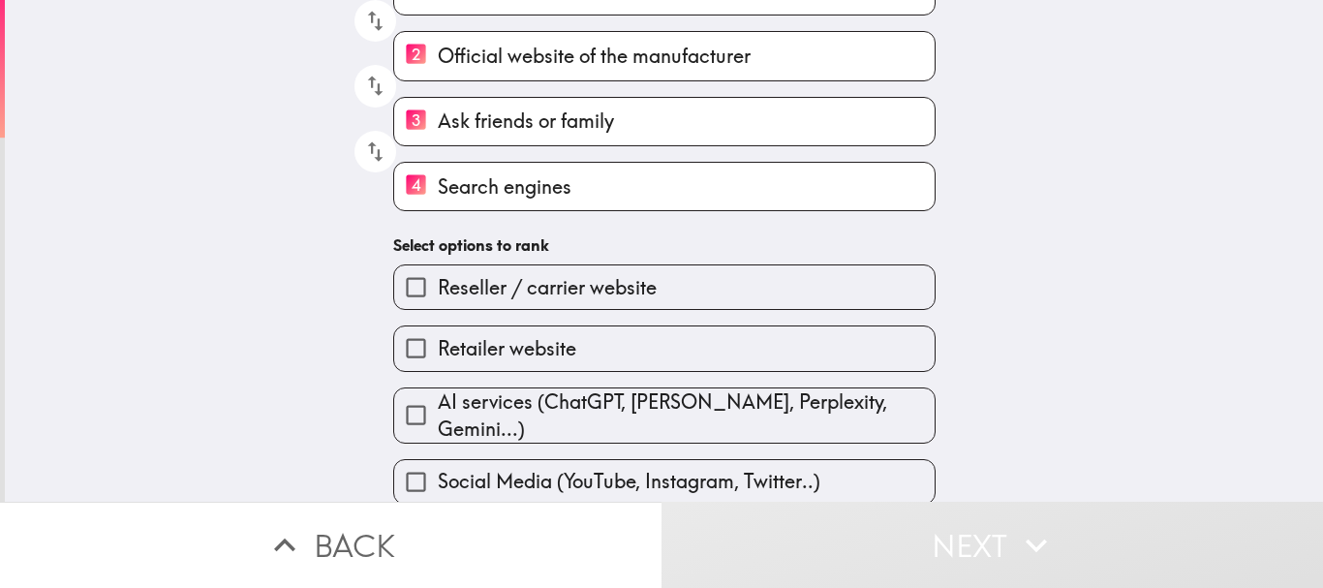
click at [492, 468] on span "Social Media (YouTube, Instagram, Twitter..)" at bounding box center [629, 481] width 383 height 27
click at [438, 464] on input "Social Media (YouTube, Instagram, Twitter..)" at bounding box center [416, 482] width 44 height 44
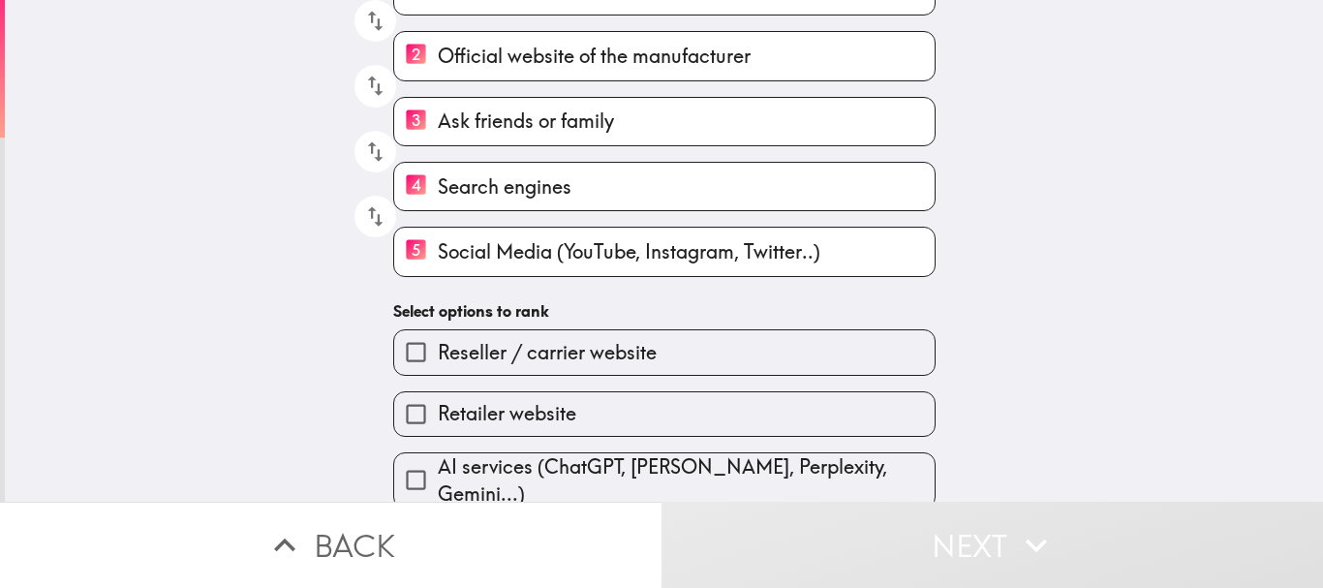
scroll to position [241, 0]
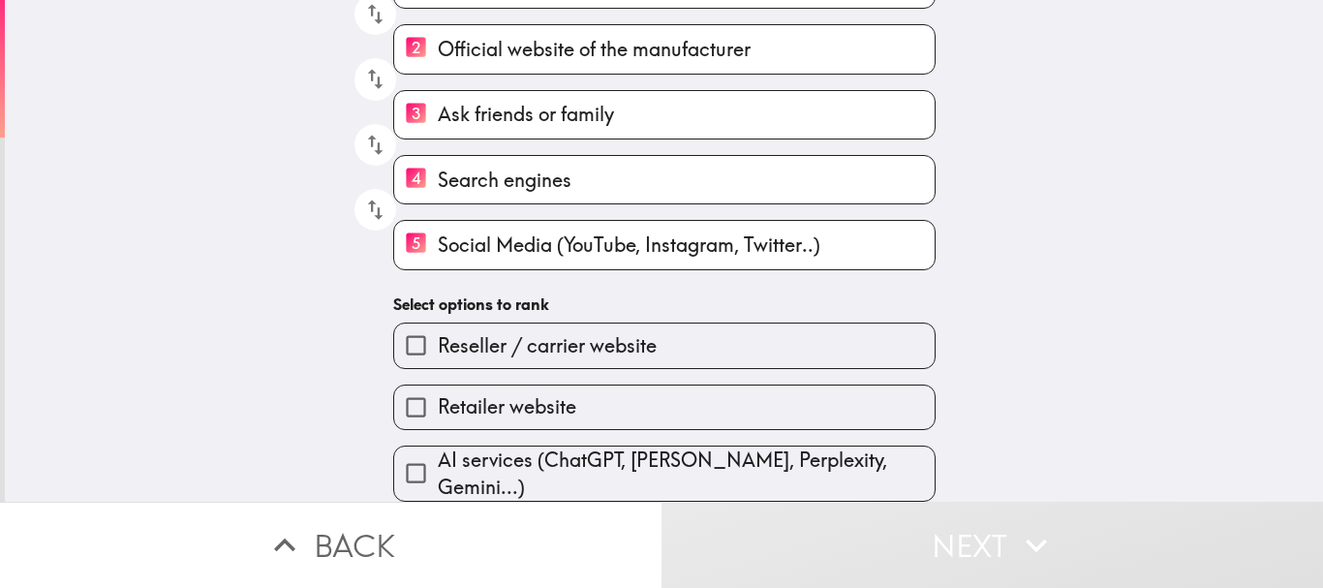
click at [460, 333] on span "Reseller / carrier website" at bounding box center [547, 345] width 219 height 27
click at [438, 333] on input "Reseller / carrier website" at bounding box center [416, 345] width 44 height 44
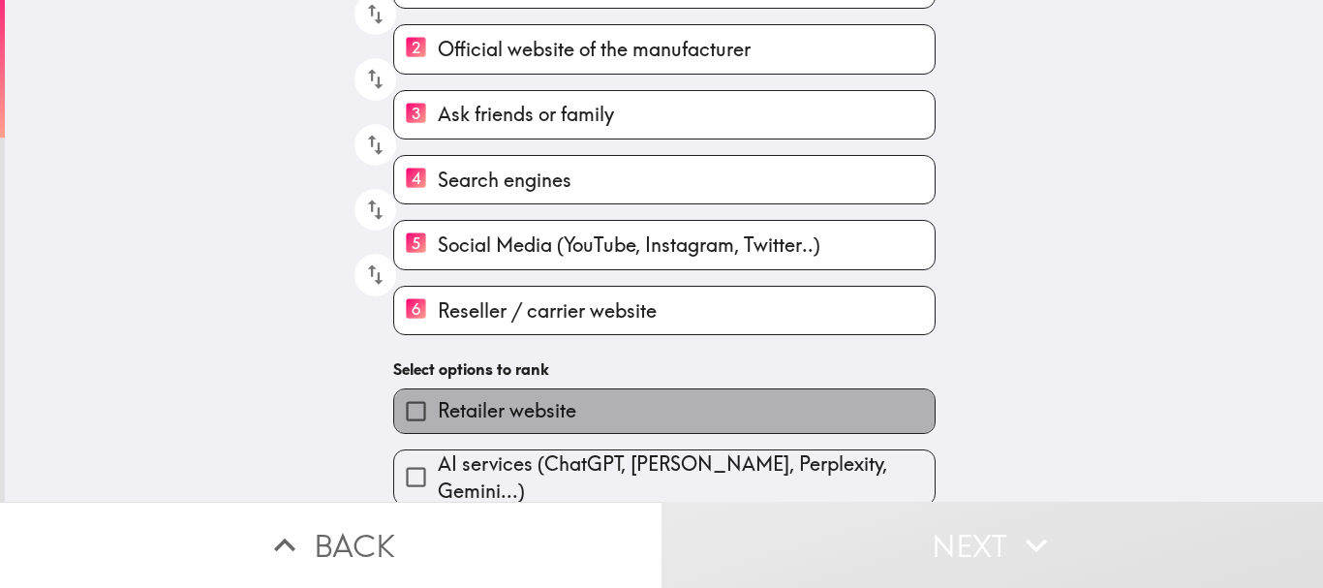
click at [490, 403] on span "Retailer website" at bounding box center [507, 410] width 138 height 27
click at [438, 403] on input "Retailer website" at bounding box center [416, 411] width 44 height 44
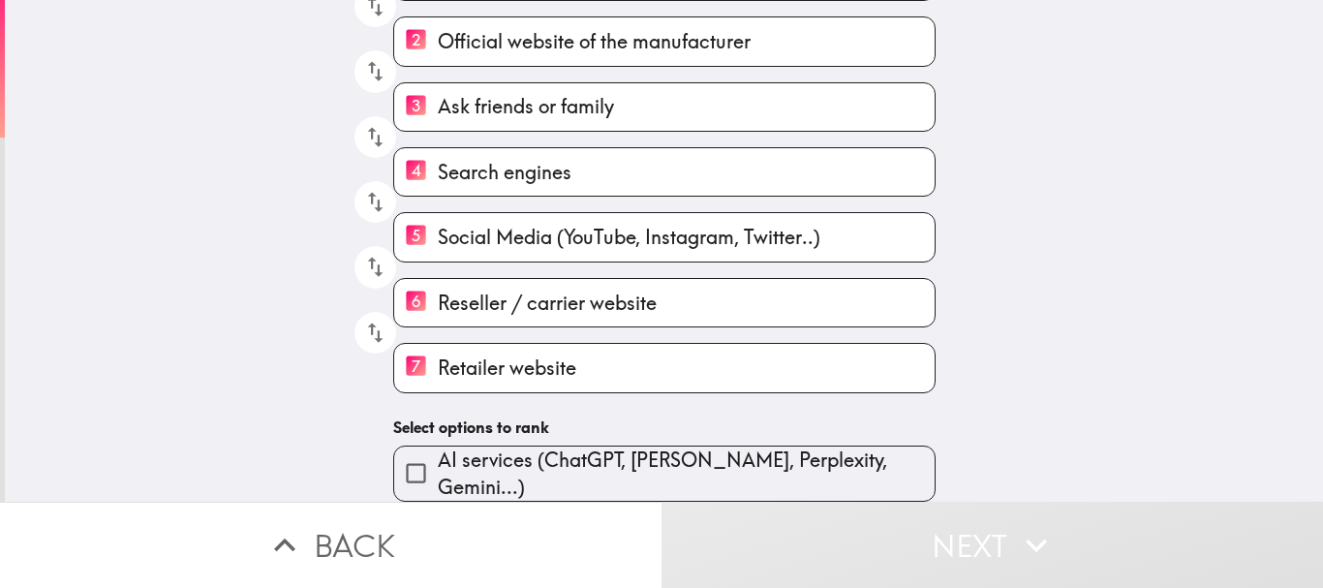
scroll to position [254, 0]
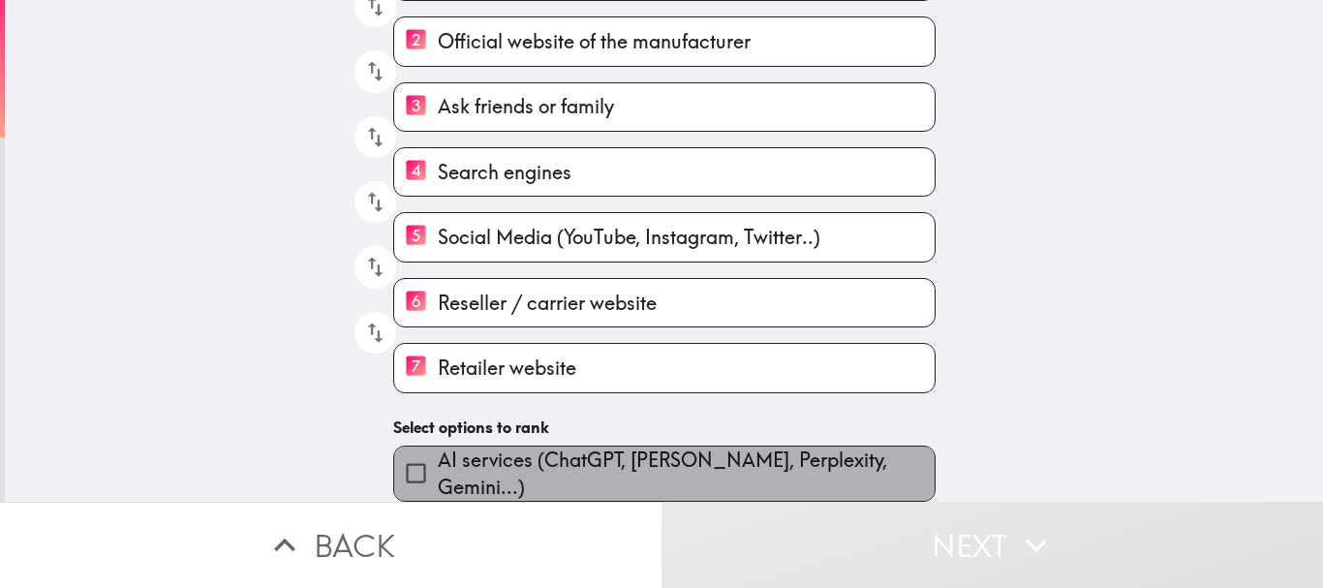
click at [526, 463] on span "AI services (ChatGPT, [PERSON_NAME], Perplexity, Gemini...)" at bounding box center [686, 473] width 497 height 54
click at [438, 463] on input "AI services (ChatGPT, [PERSON_NAME], Perplexity, Gemini...)" at bounding box center [416, 473] width 44 height 44
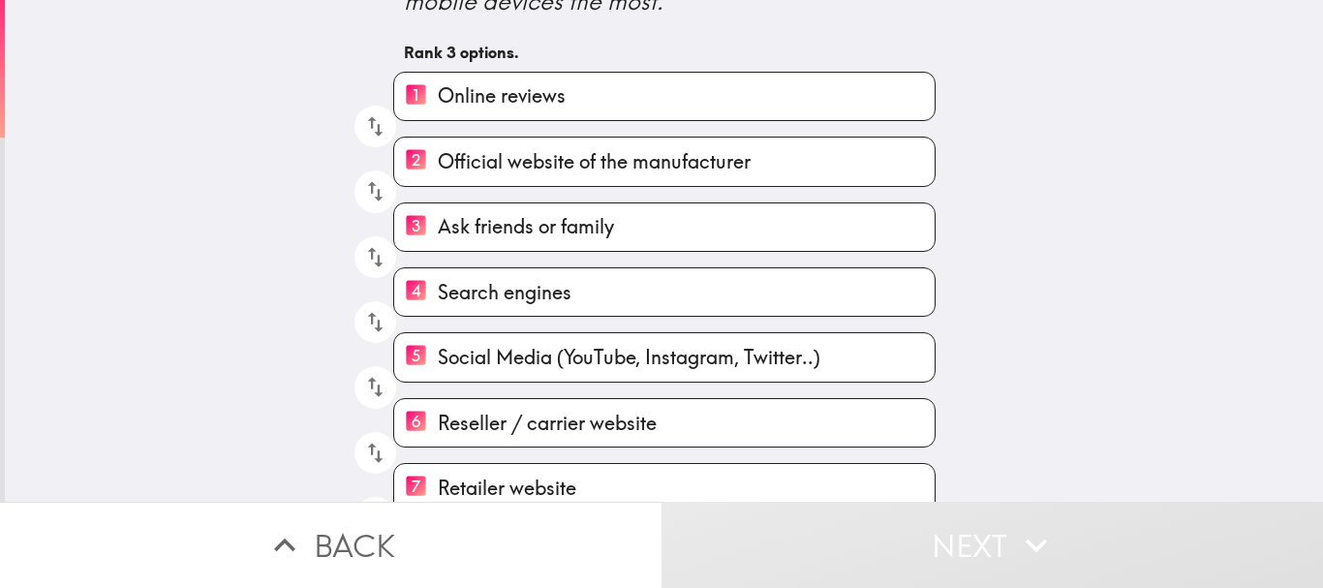
scroll to position [220, 0]
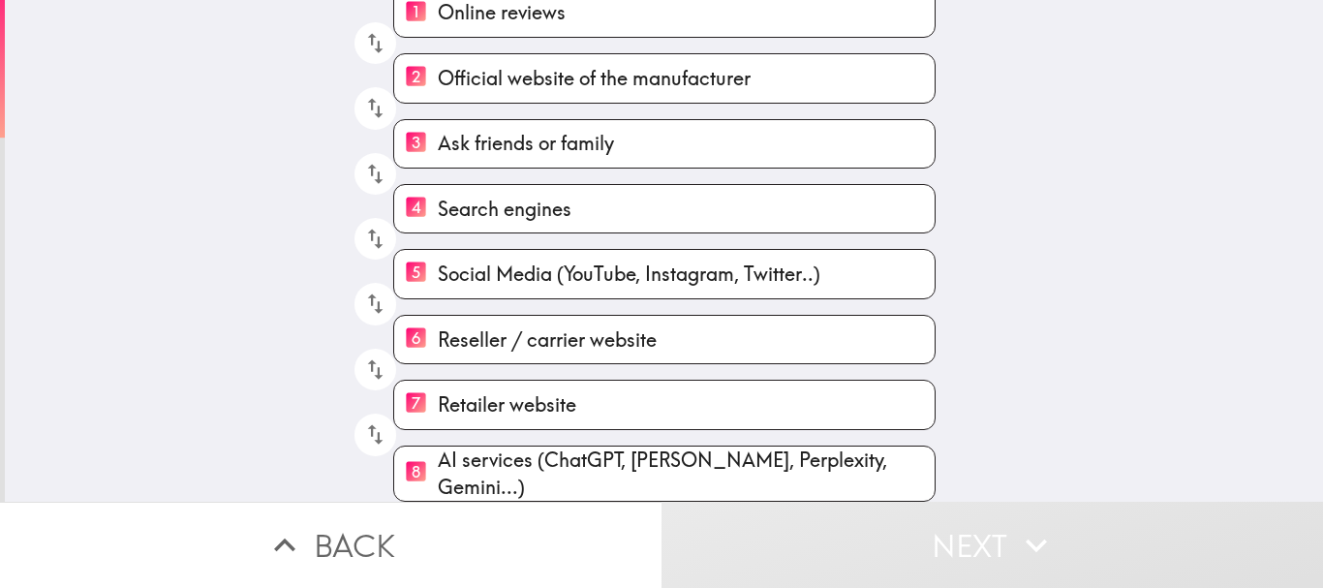
click at [845, 516] on button "Next" at bounding box center [991, 545] width 661 height 86
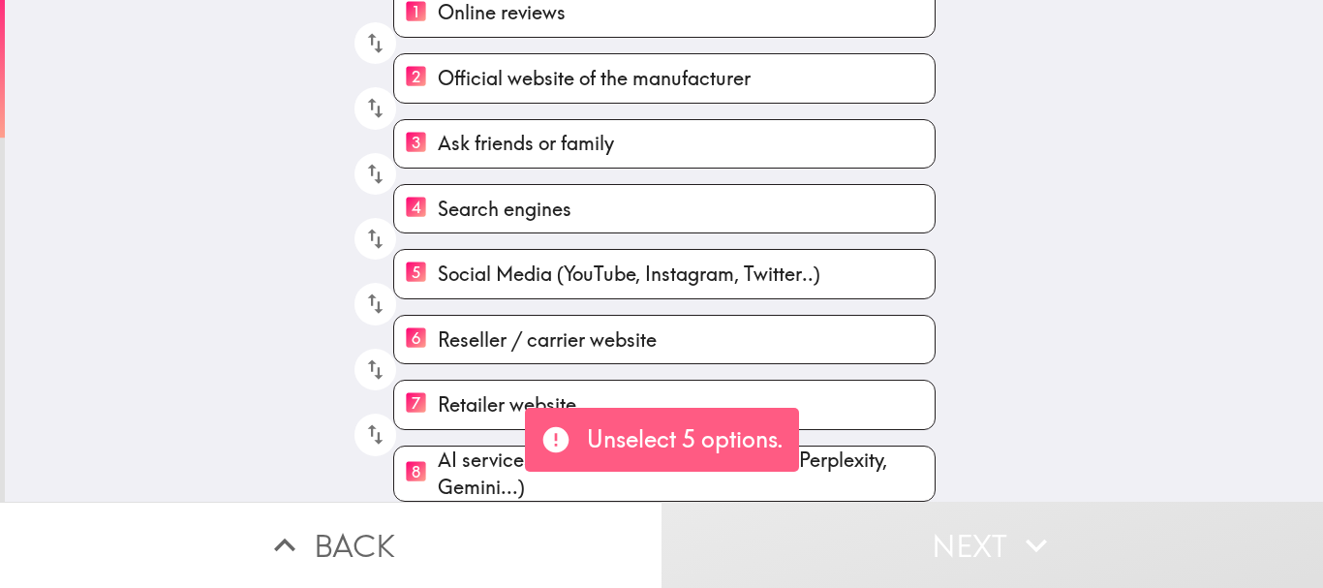
click at [484, 396] on span "Retailer website" at bounding box center [507, 404] width 138 height 27
click at [438, 396] on input "7 Retailer website" at bounding box center [416, 404] width 44 height 47
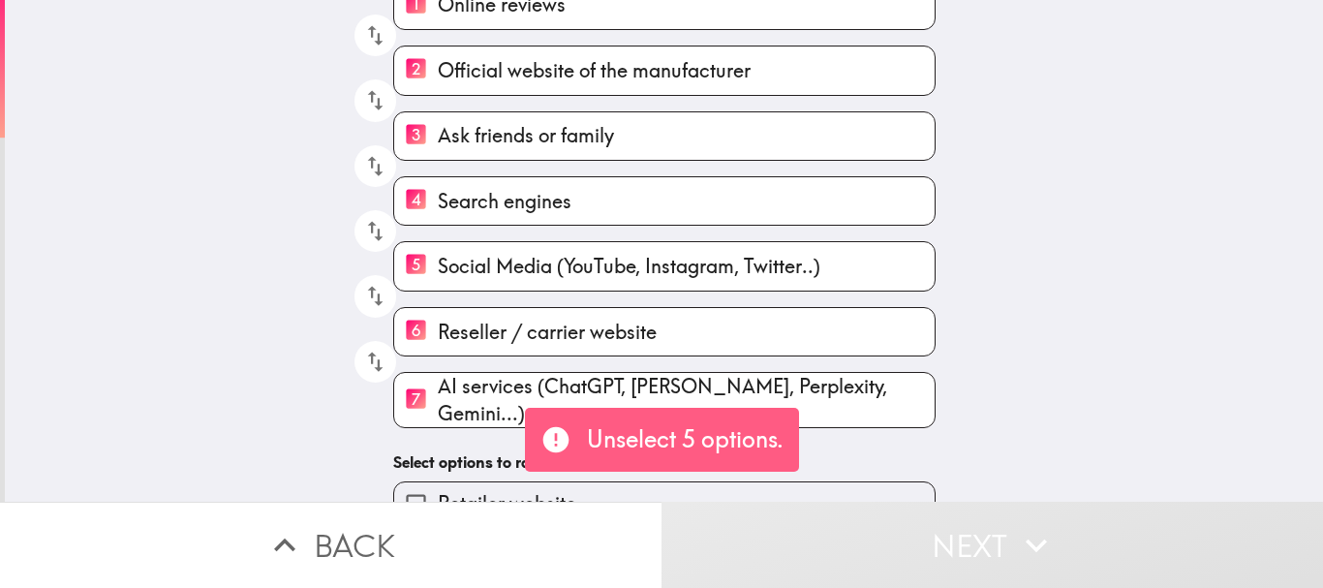
click at [468, 434] on div "Which channels do you use the most to learn about new mobile devices? Please se…" at bounding box center [664, 153] width 620 height 747
click at [438, 362] on div "7 AI services (ChatGPT, [PERSON_NAME], Perplexity, Gemini...)" at bounding box center [657, 392] width 558 height 72
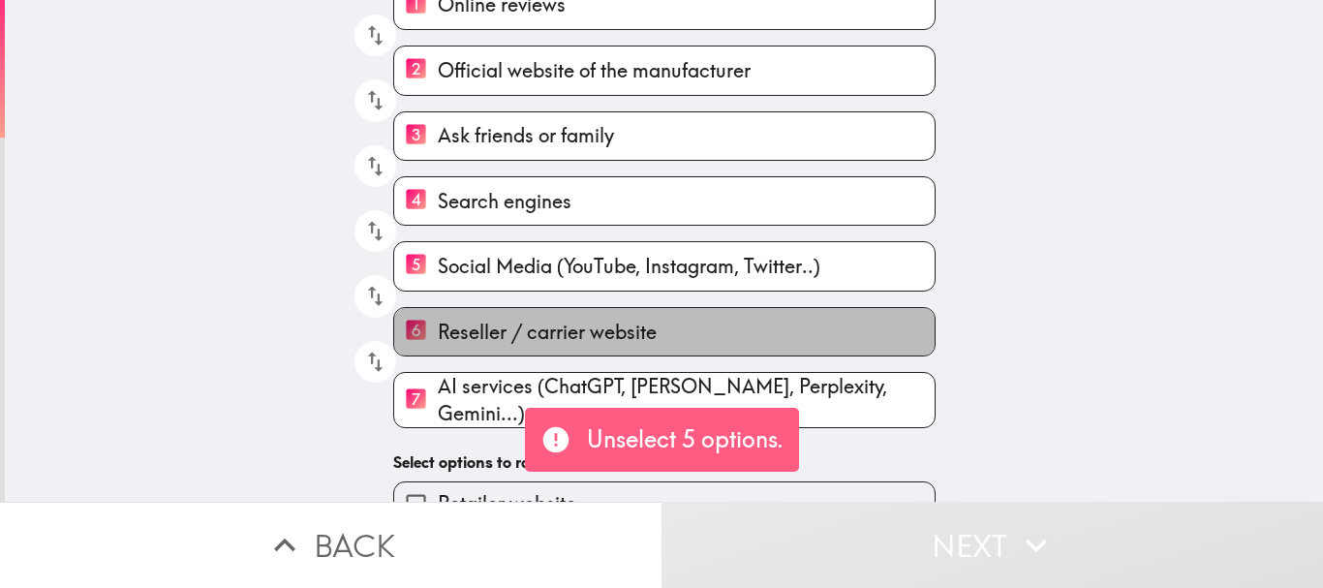
click at [438, 344] on span "Reseller / carrier website" at bounding box center [547, 332] width 219 height 27
click at [438, 344] on input "6 Reseller / carrier website" at bounding box center [416, 331] width 44 height 47
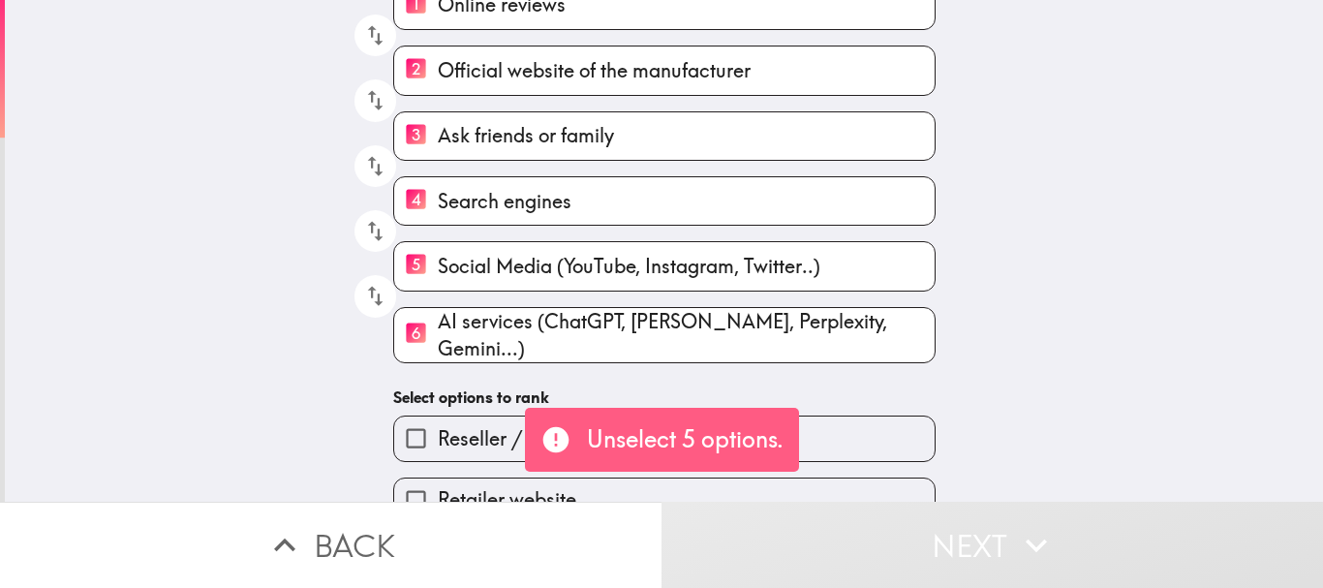
click at [438, 329] on span "AI services (ChatGPT, [PERSON_NAME], Perplexity, Gemini...)" at bounding box center [686, 335] width 497 height 54
click at [435, 329] on input "6 AI services (ChatGPT, [PERSON_NAME], Perplexity, Gemini...)" at bounding box center [416, 334] width 44 height 47
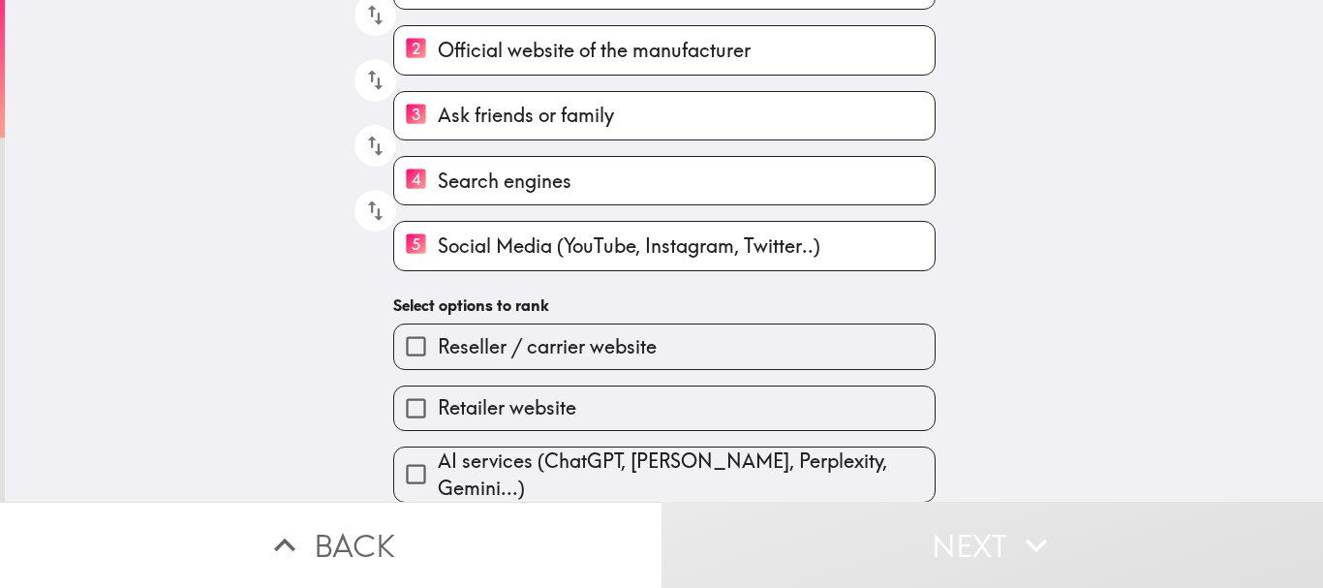
scroll to position [246, 0]
click at [907, 548] on button "Next" at bounding box center [991, 545] width 661 height 86
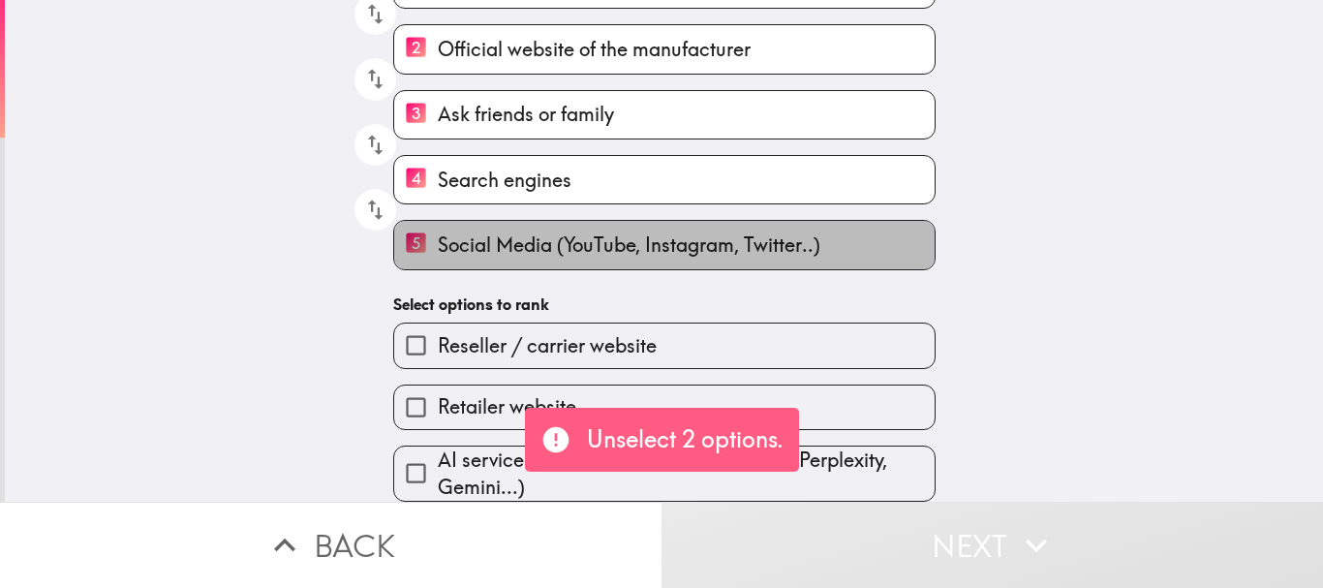
click at [534, 233] on span "Social Media (YouTube, Instagram, Twitter..)" at bounding box center [629, 244] width 383 height 27
click at [438, 233] on input "5 Social Media (YouTube, Instagram, Twitter..)" at bounding box center [416, 244] width 44 height 47
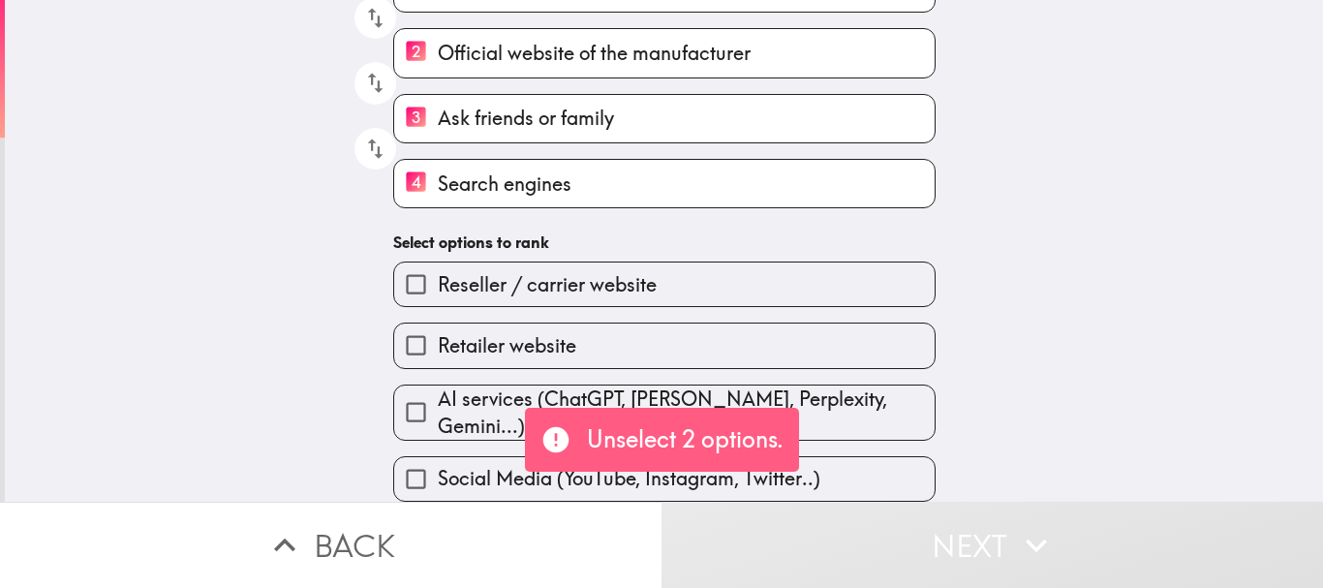
click at [527, 207] on div "Which channels do you use the most to learn about new mobile devices? Please se…" at bounding box center [664, 132] width 620 height 739
click at [525, 192] on span "Search engines" at bounding box center [505, 183] width 134 height 27
click at [438, 192] on input "4 Search engines" at bounding box center [416, 183] width 44 height 47
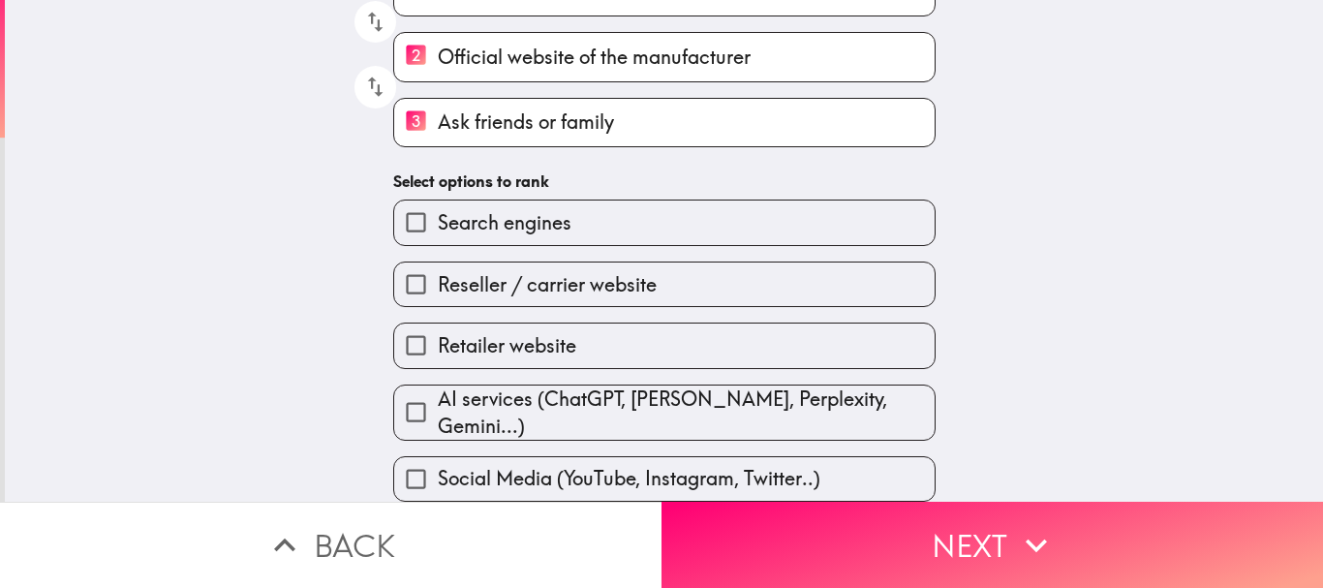
scroll to position [238, 0]
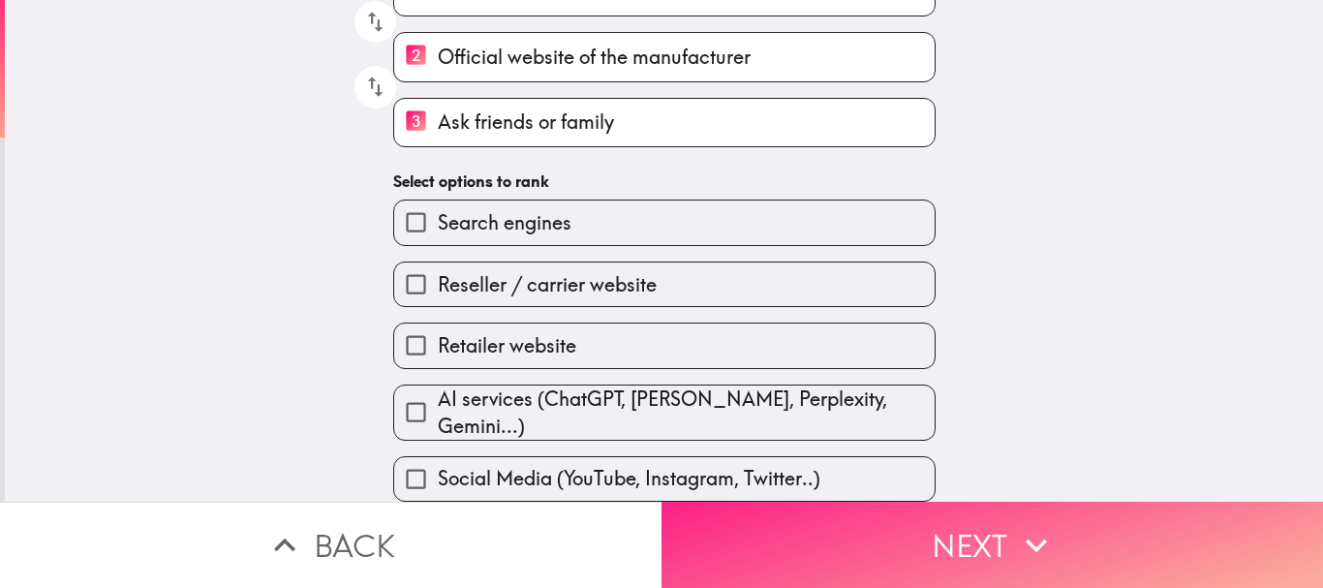
click at [806, 529] on button "Next" at bounding box center [991, 545] width 661 height 86
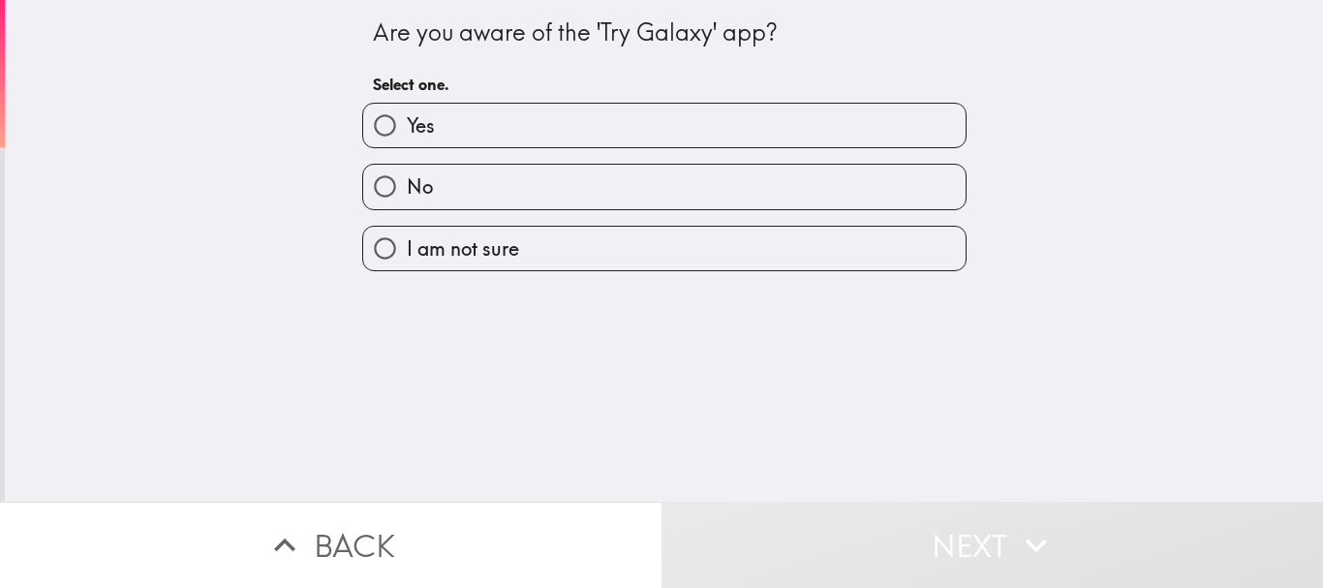
click at [609, 134] on label "Yes" at bounding box center [664, 126] width 602 height 44
click at [407, 134] on input "Yes" at bounding box center [385, 126] width 44 height 44
radio input "true"
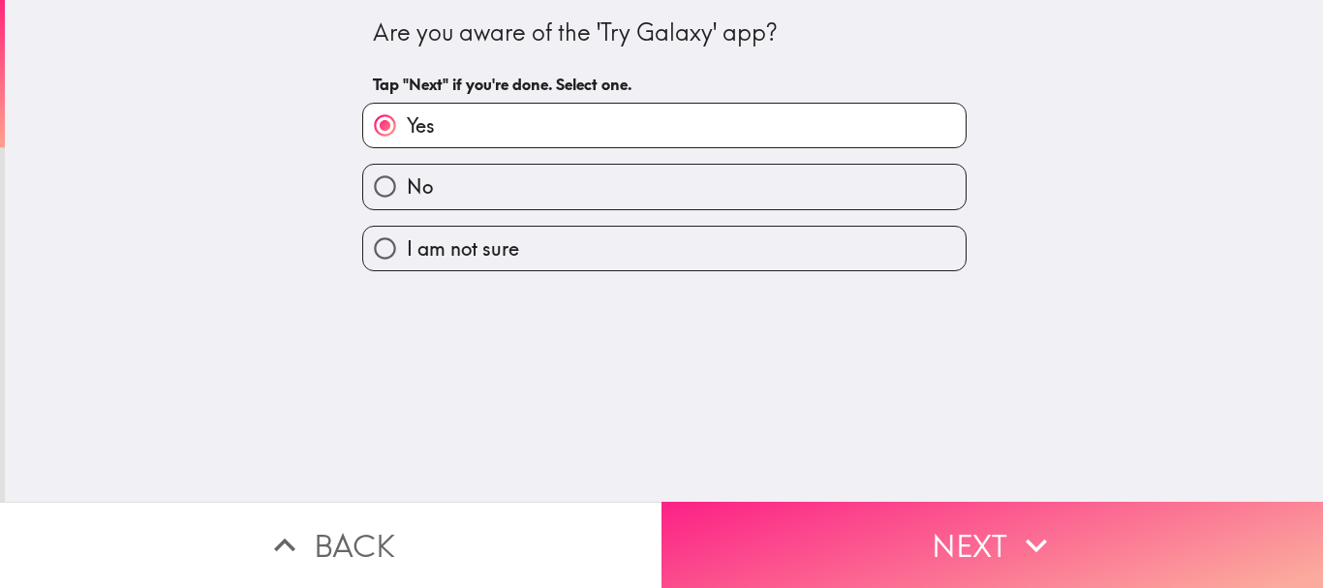
click at [889, 523] on button "Next" at bounding box center [991, 545] width 661 height 86
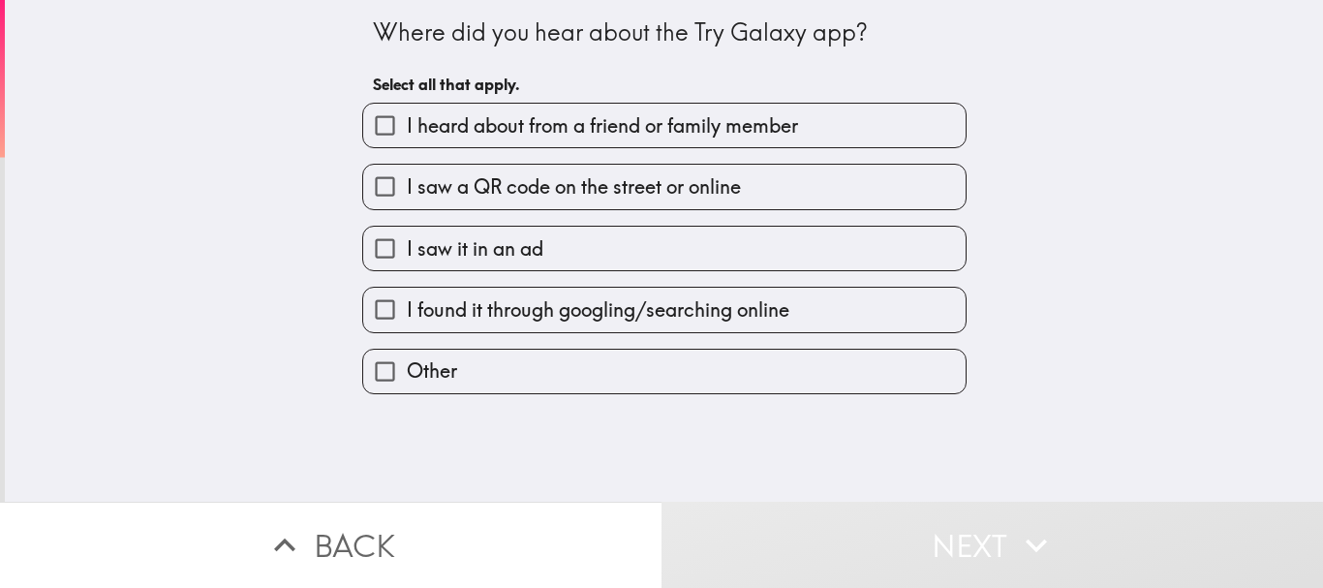
click at [541, 187] on span "I saw a QR code on the street or online" at bounding box center [574, 186] width 334 height 27
click at [407, 187] on input "I saw a QR code on the street or online" at bounding box center [385, 187] width 44 height 44
checkbox input "true"
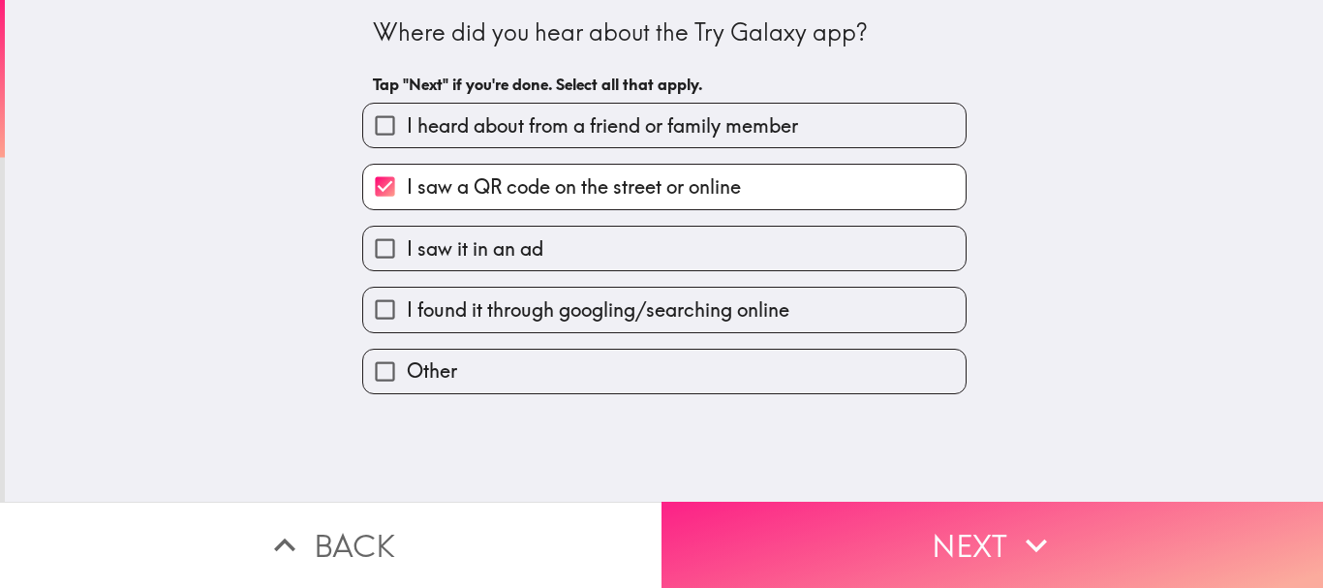
click at [915, 555] on button "Next" at bounding box center [991, 545] width 661 height 86
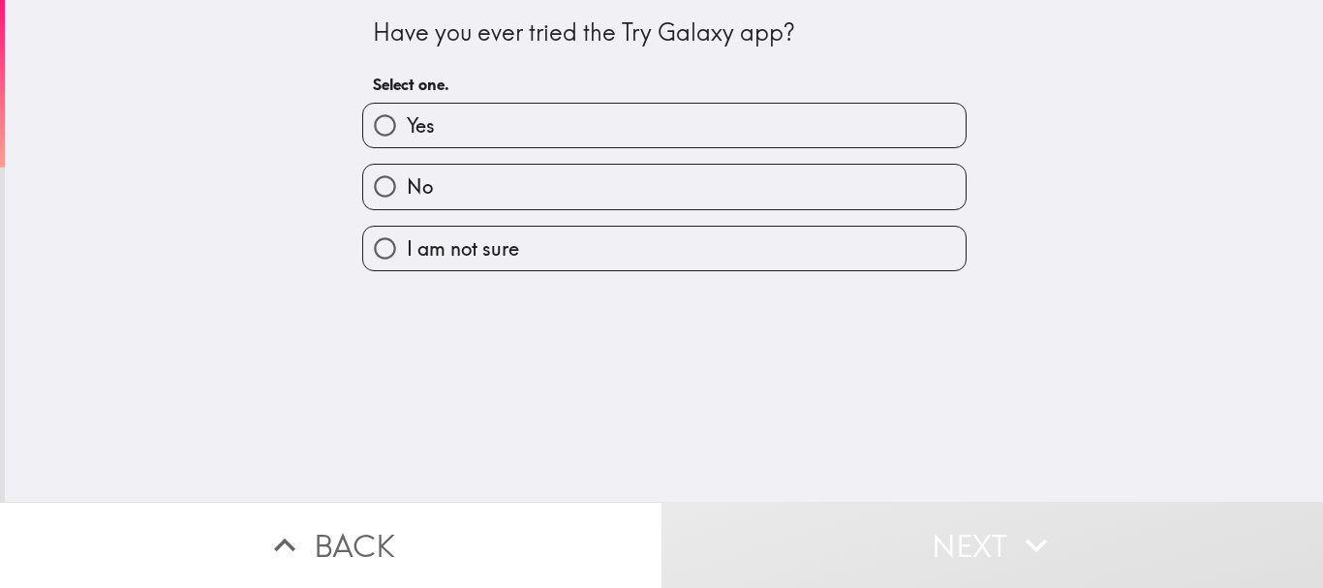
click at [669, 141] on label "Yes" at bounding box center [664, 126] width 602 height 44
click at [407, 141] on input "Yes" at bounding box center [385, 126] width 44 height 44
radio input "true"
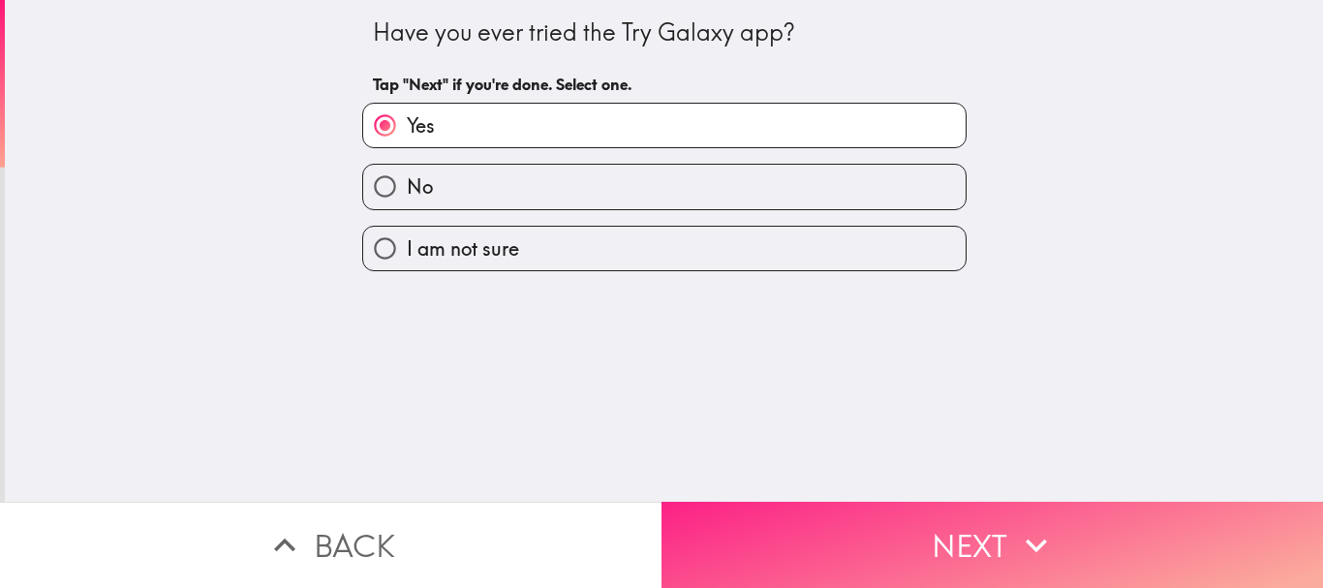
click at [778, 502] on button "Next" at bounding box center [991, 545] width 661 height 86
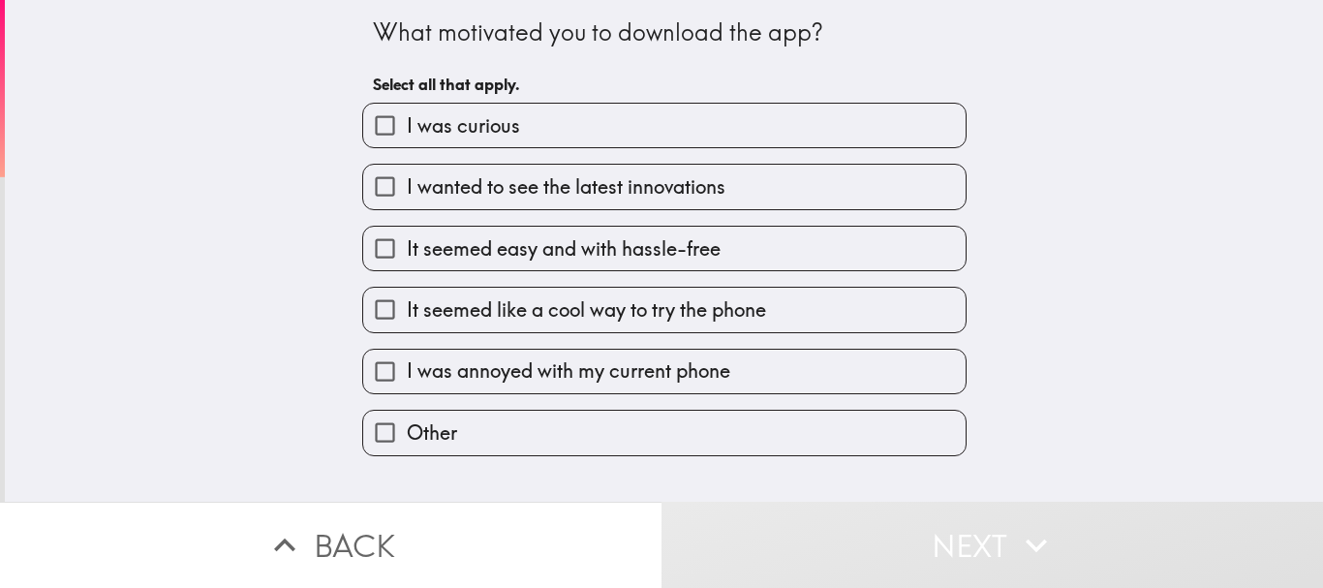
click at [623, 246] on span "It seemed easy and with hassle-free" at bounding box center [564, 248] width 314 height 27
click at [407, 246] on input "It seemed easy and with hassle-free" at bounding box center [385, 249] width 44 height 44
checkbox input "true"
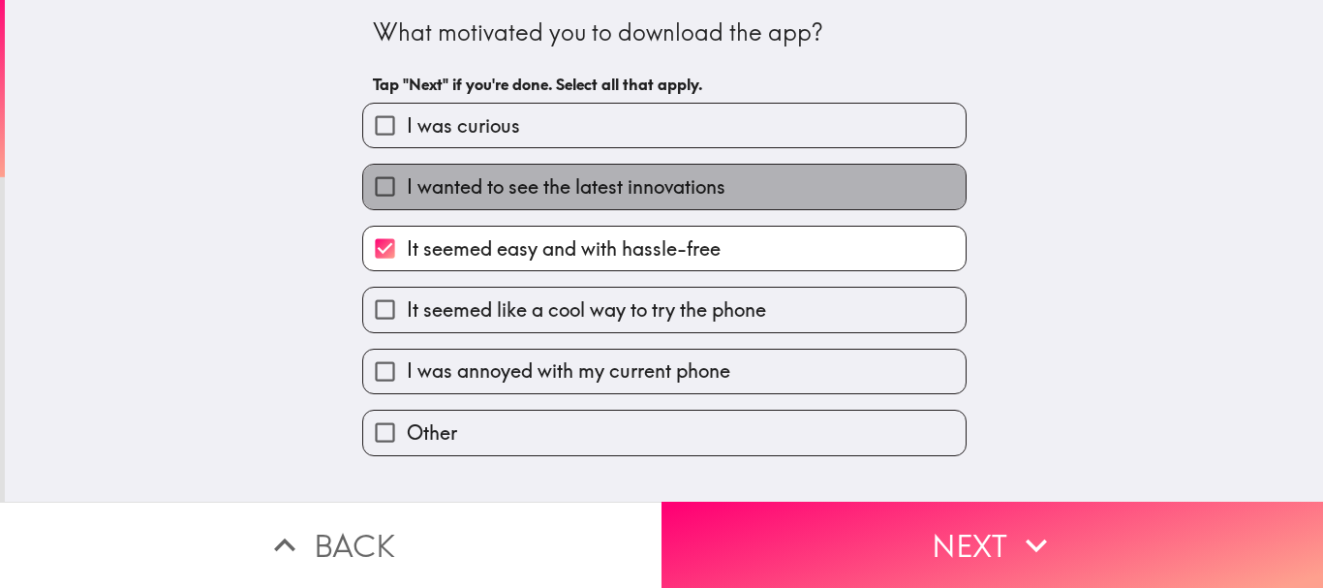
click at [609, 182] on span "I wanted to see the latest innovations" at bounding box center [566, 186] width 319 height 27
click at [407, 182] on input "I wanted to see the latest innovations" at bounding box center [385, 187] width 44 height 44
checkbox input "true"
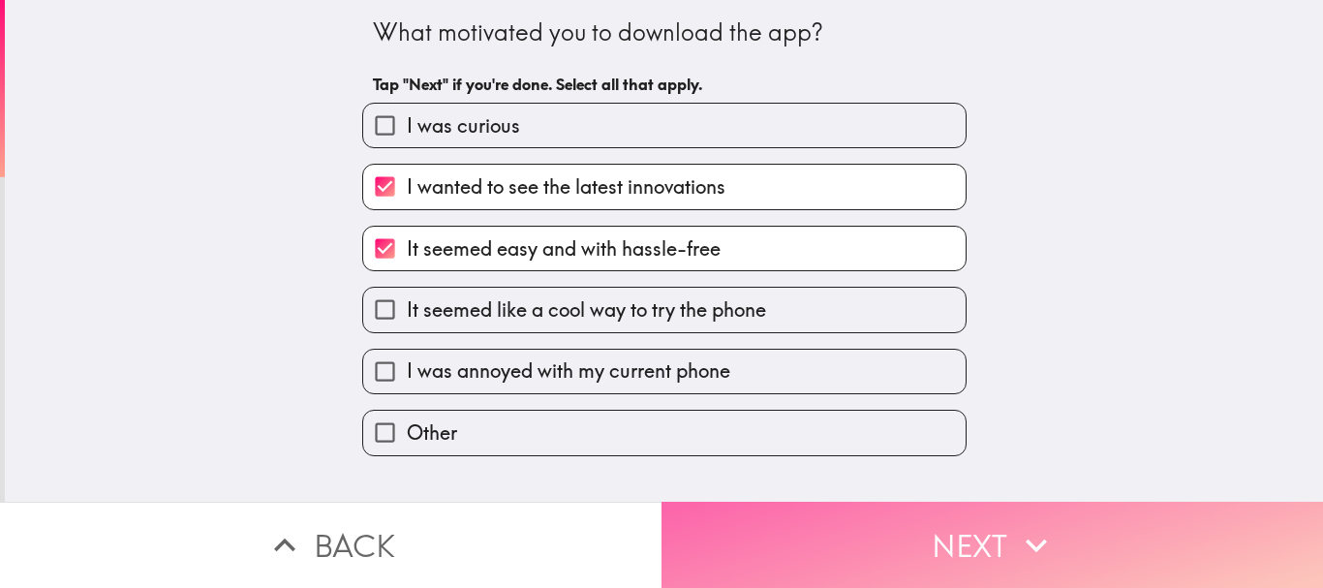
click at [784, 502] on button "Next" at bounding box center [991, 545] width 661 height 86
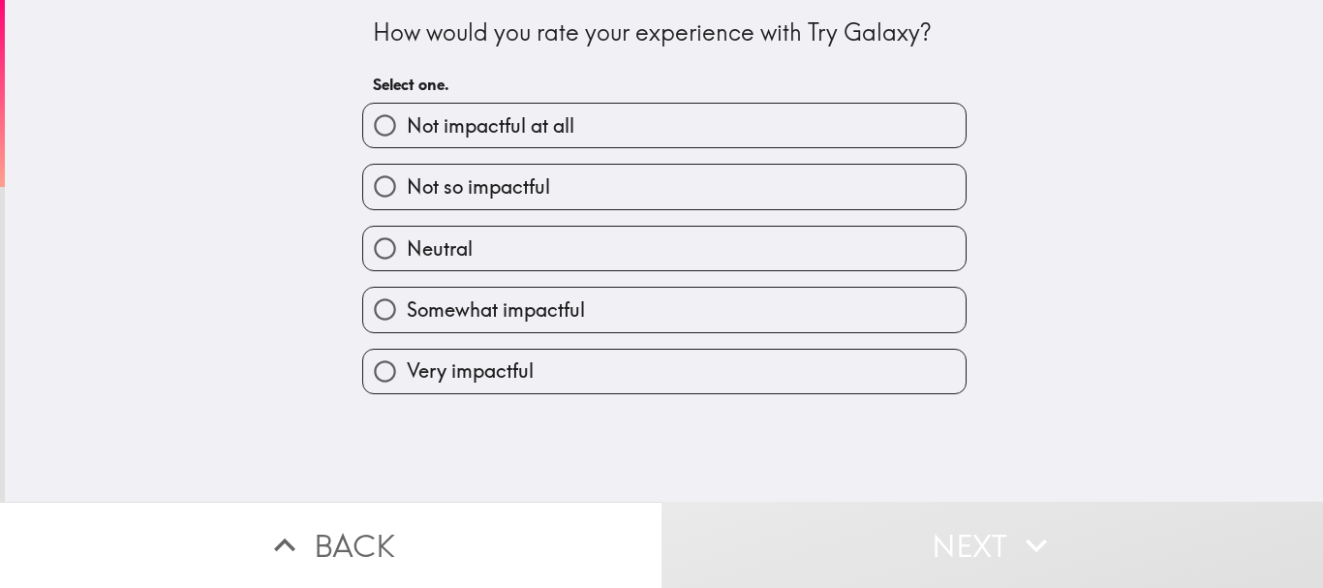
click at [556, 261] on label "Neutral" at bounding box center [664, 249] width 602 height 44
click at [407, 261] on input "Neutral" at bounding box center [385, 249] width 44 height 44
radio input "true"
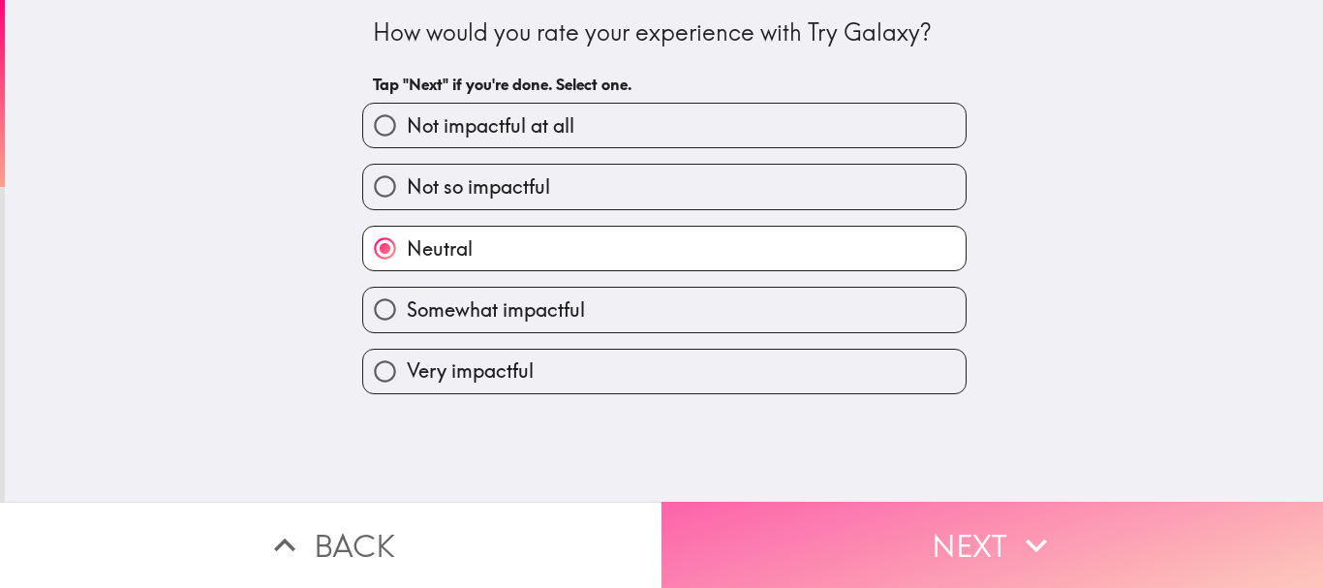
click at [724, 529] on button "Next" at bounding box center [991, 545] width 661 height 86
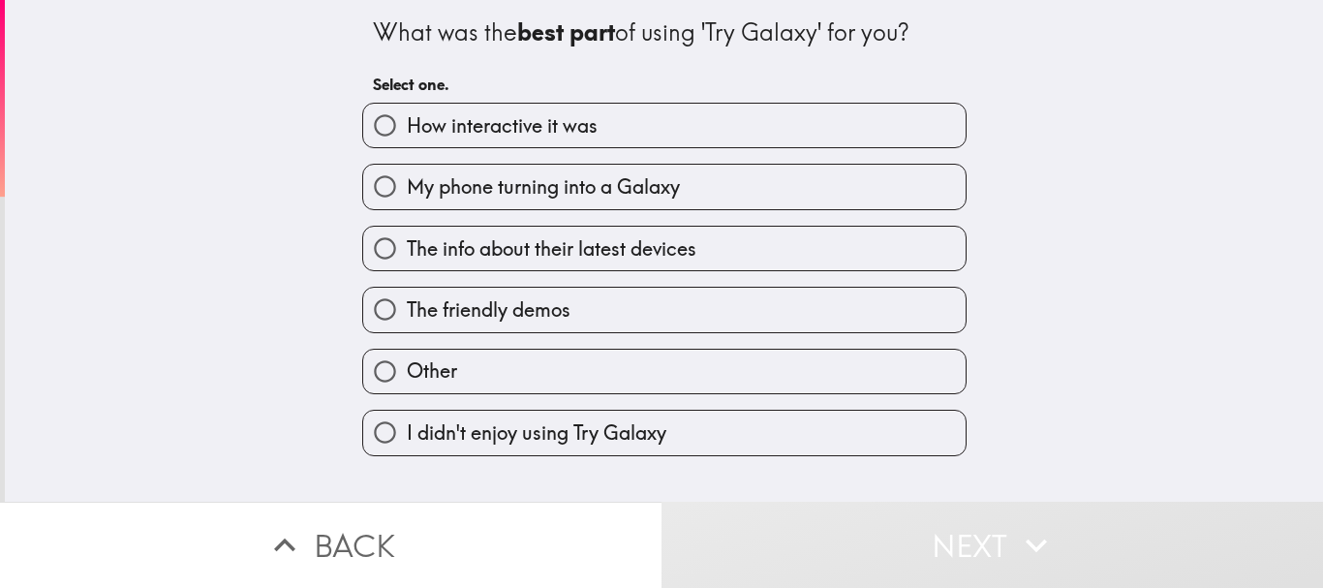
click at [645, 173] on span "My phone turning into a Galaxy" at bounding box center [543, 186] width 273 height 27
click at [407, 173] on input "My phone turning into a Galaxy" at bounding box center [385, 187] width 44 height 44
radio input "true"
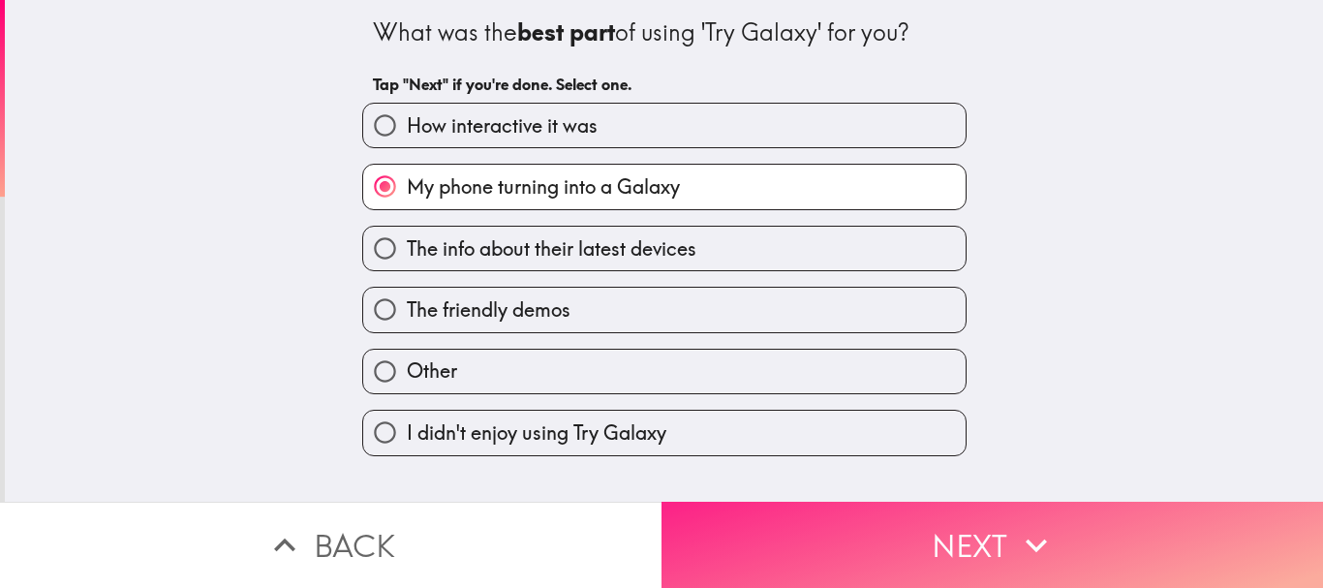
click at [787, 506] on button "Next" at bounding box center [991, 545] width 661 height 86
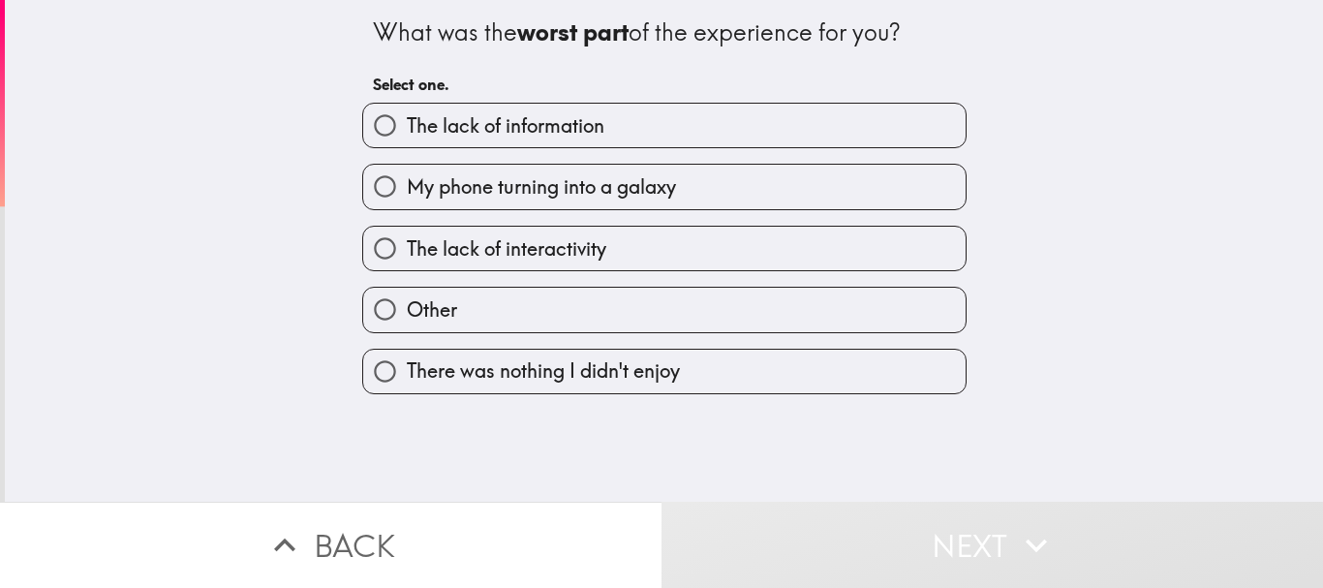
click at [691, 198] on label "My phone turning into a galaxy" at bounding box center [664, 187] width 602 height 44
click at [407, 198] on input "My phone turning into a galaxy" at bounding box center [385, 187] width 44 height 44
radio input "true"
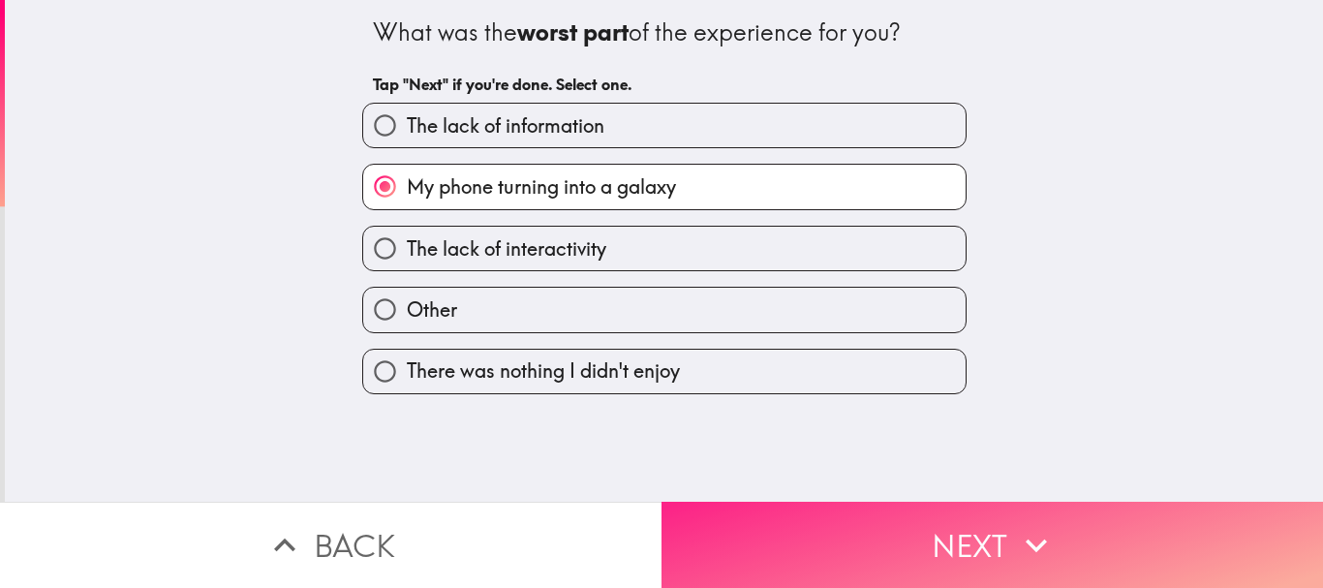
click at [810, 502] on button "Next" at bounding box center [991, 545] width 661 height 86
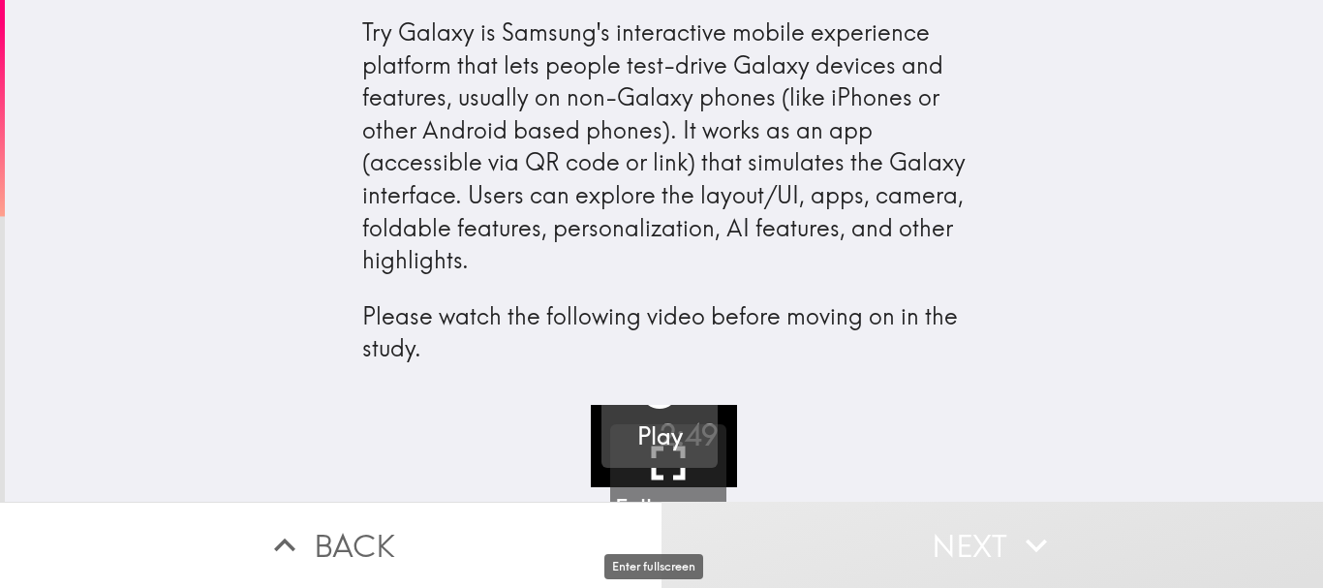
click at [653, 460] on button "Play" at bounding box center [659, 410] width 116 height 116
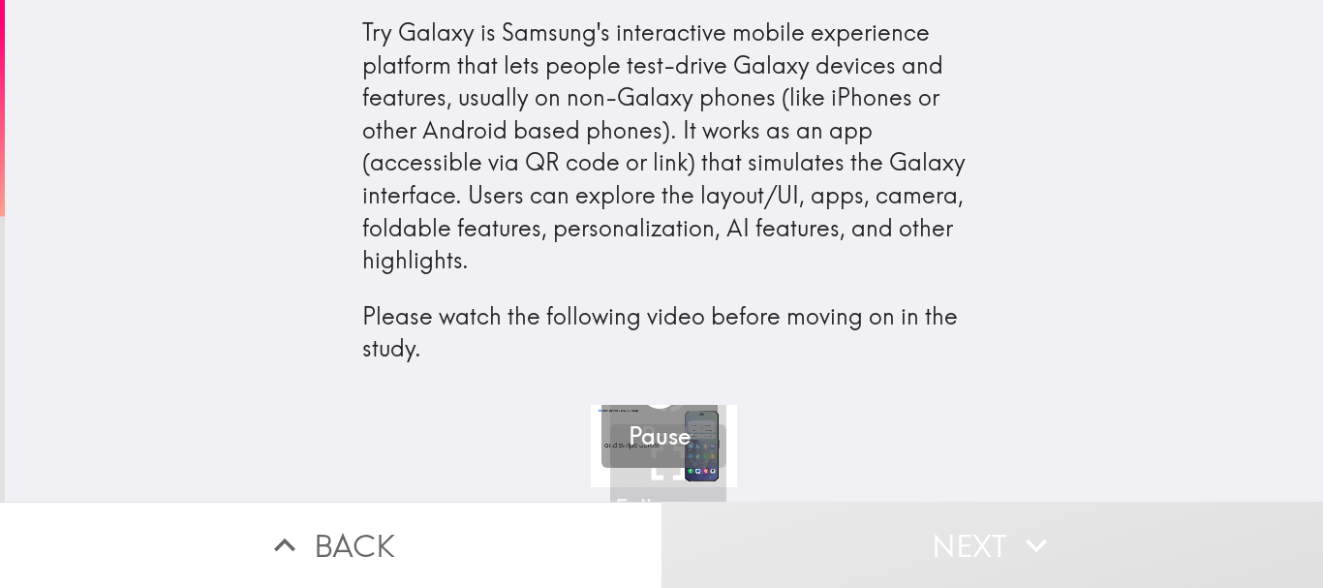
click at [682, 453] on button "Pause" at bounding box center [659, 410] width 116 height 116
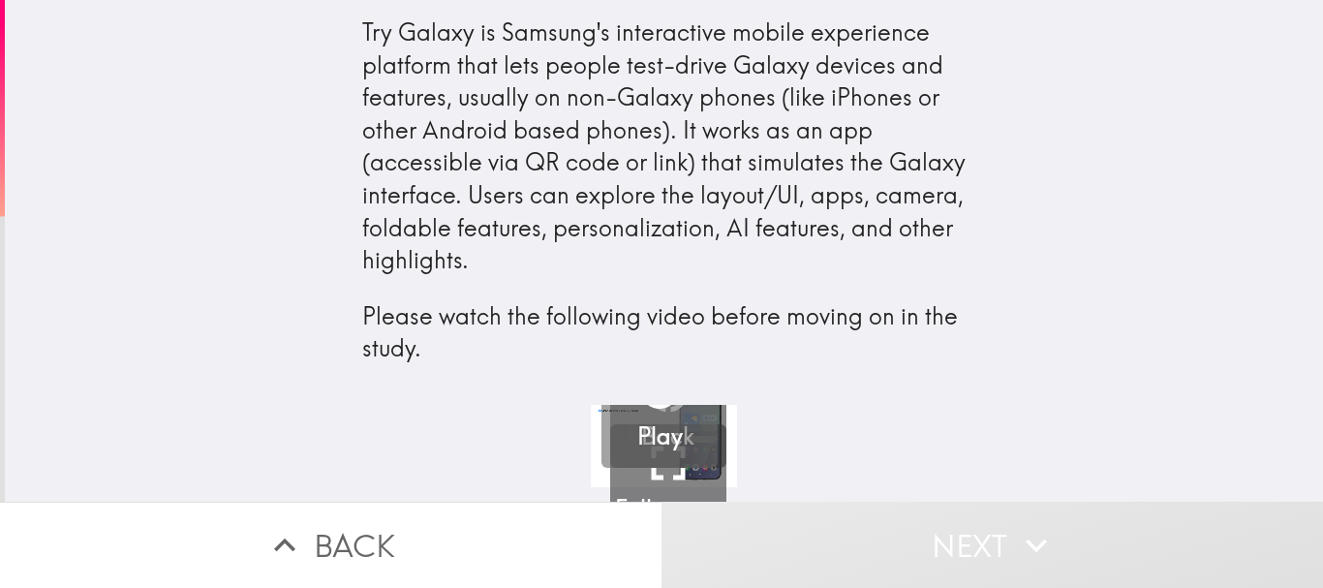
click at [682, 453] on button "Play" at bounding box center [659, 410] width 116 height 116
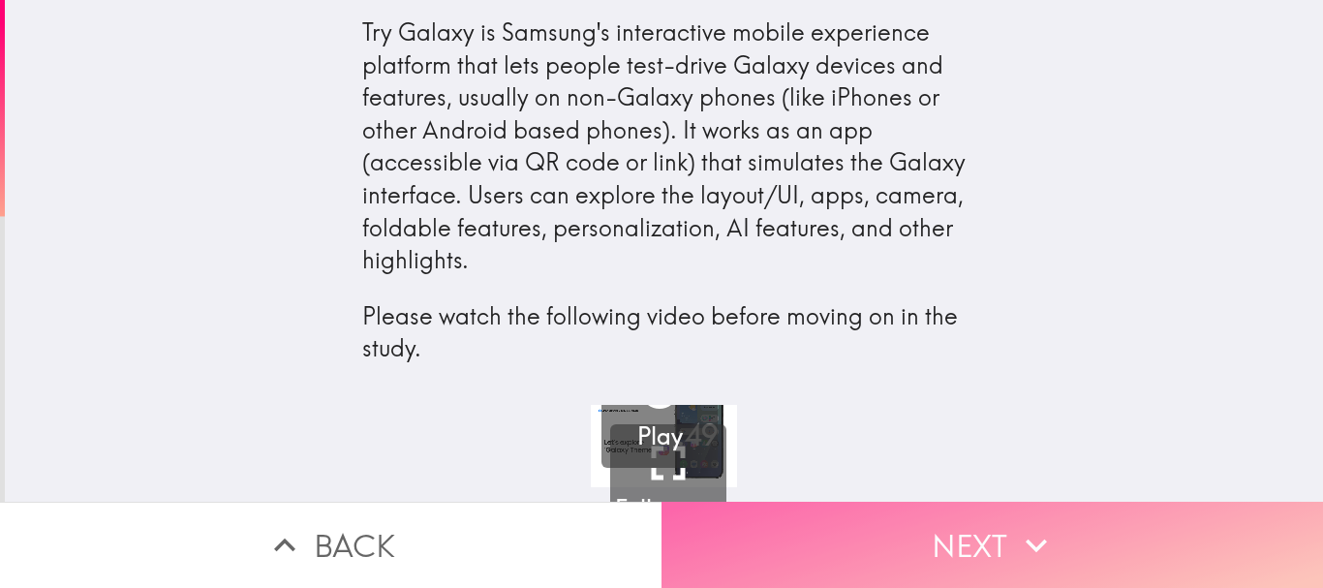
click at [919, 514] on button "Next" at bounding box center [991, 545] width 661 height 86
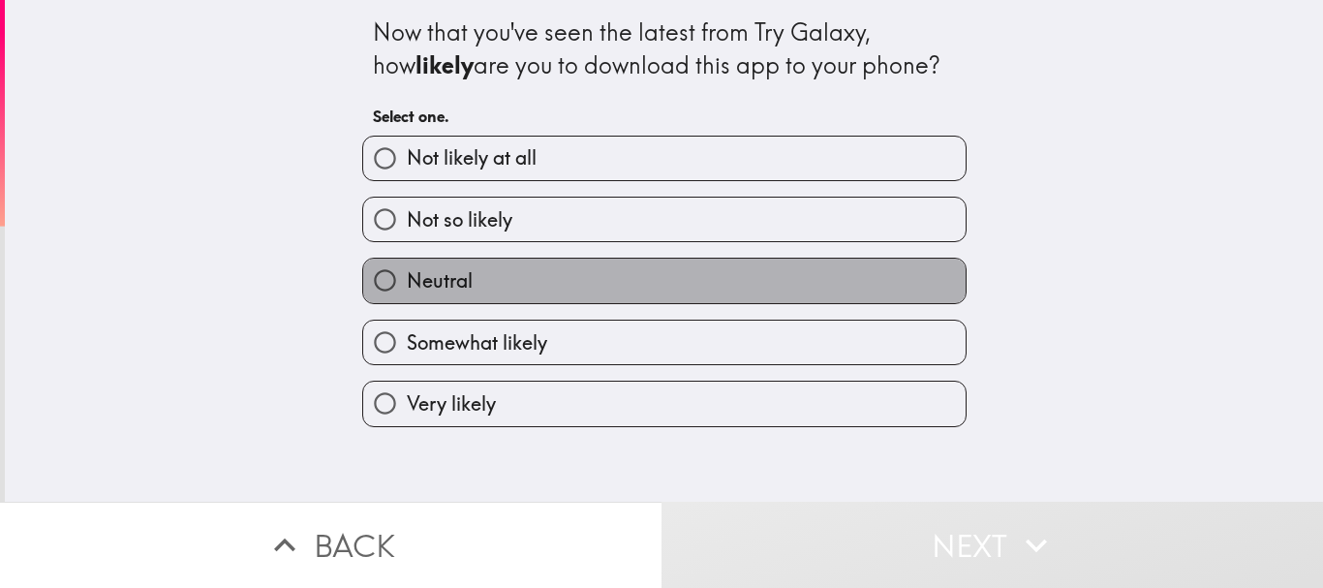
click at [745, 288] on label "Neutral" at bounding box center [664, 281] width 602 height 44
click at [407, 288] on input "Neutral" at bounding box center [385, 281] width 44 height 44
radio input "true"
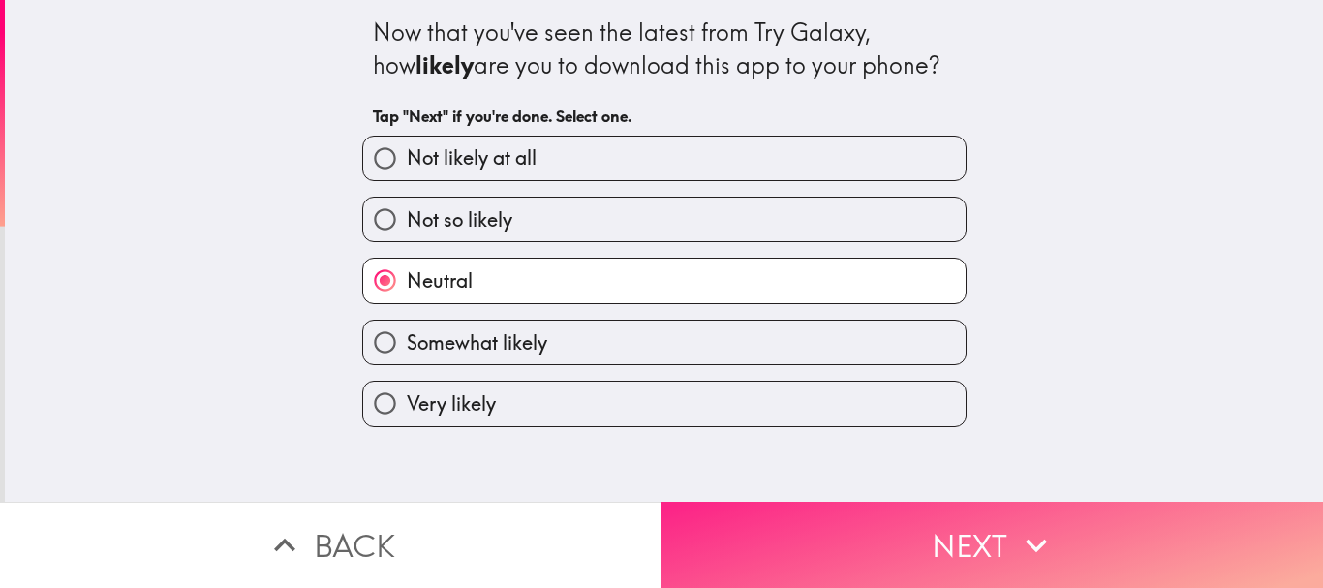
click at [920, 523] on button "Next" at bounding box center [991, 545] width 661 height 86
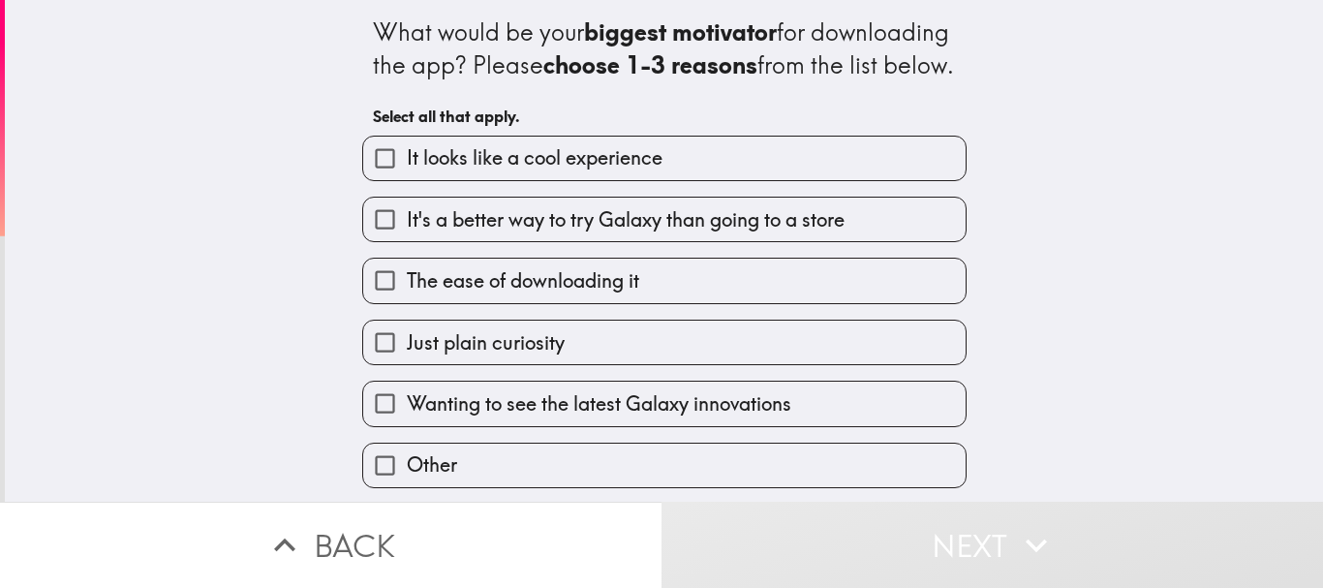
click at [637, 302] on label "The ease of downloading it" at bounding box center [664, 281] width 602 height 44
click at [407, 302] on input "The ease of downloading it" at bounding box center [385, 281] width 44 height 44
checkbox input "true"
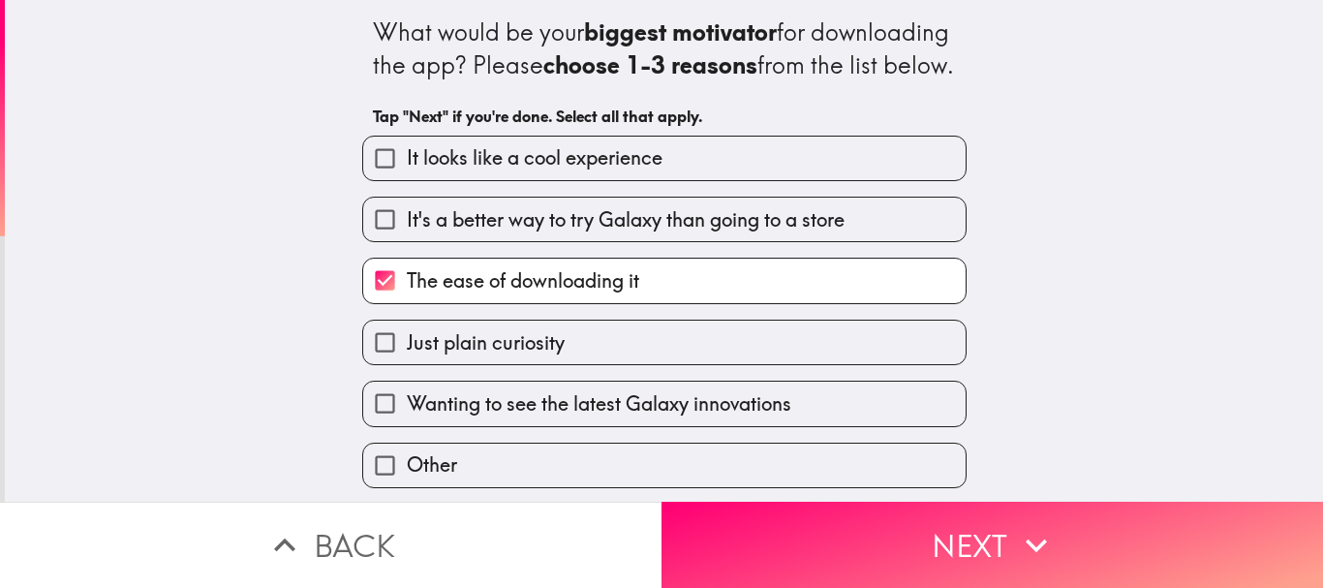
click at [623, 276] on div "The ease of downloading it" at bounding box center [657, 272] width 620 height 61
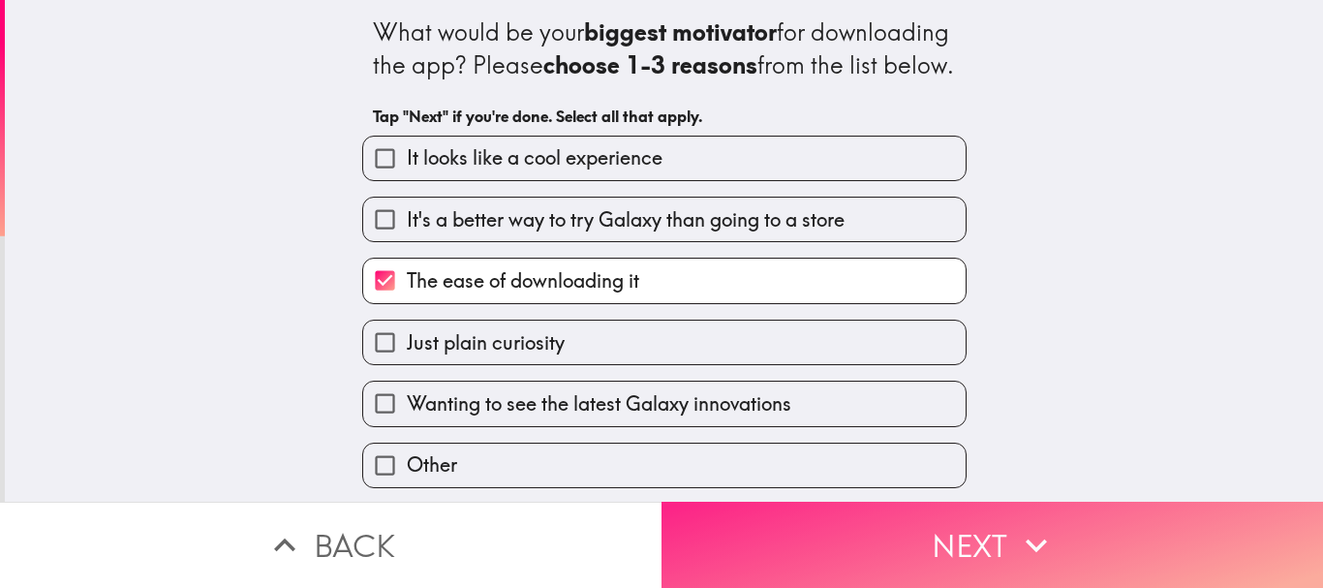
click at [804, 512] on button "Next" at bounding box center [991, 545] width 661 height 86
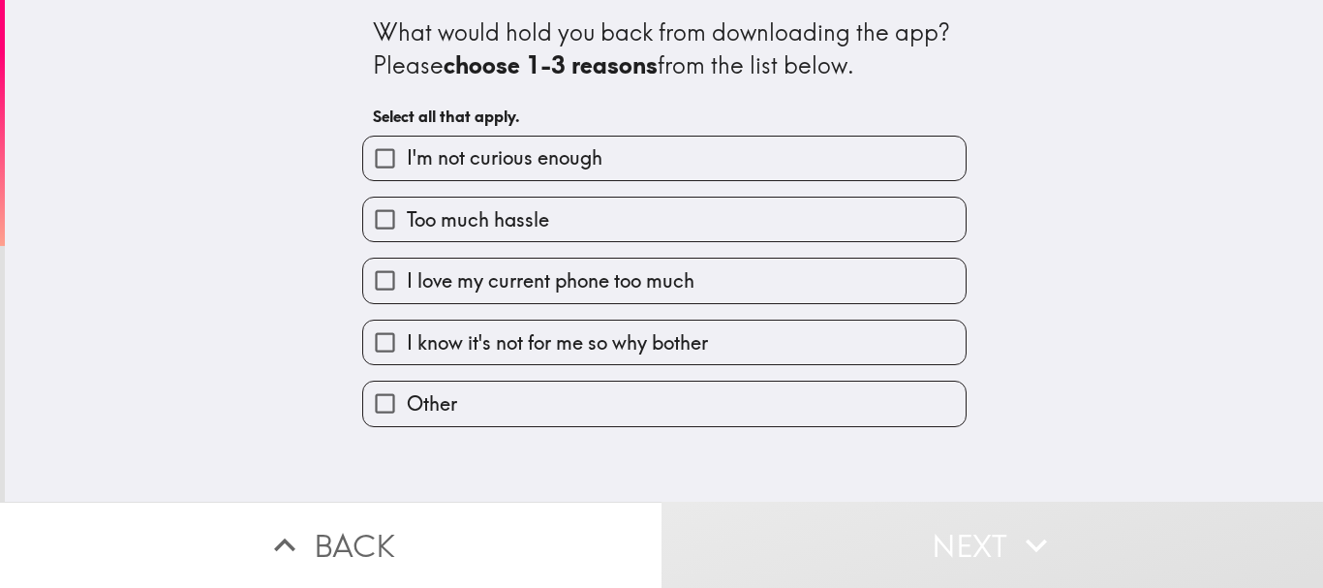
click at [588, 200] on label "Too much hassle" at bounding box center [664, 220] width 602 height 44
click at [407, 200] on input "Too much hassle" at bounding box center [385, 220] width 44 height 44
checkbox input "true"
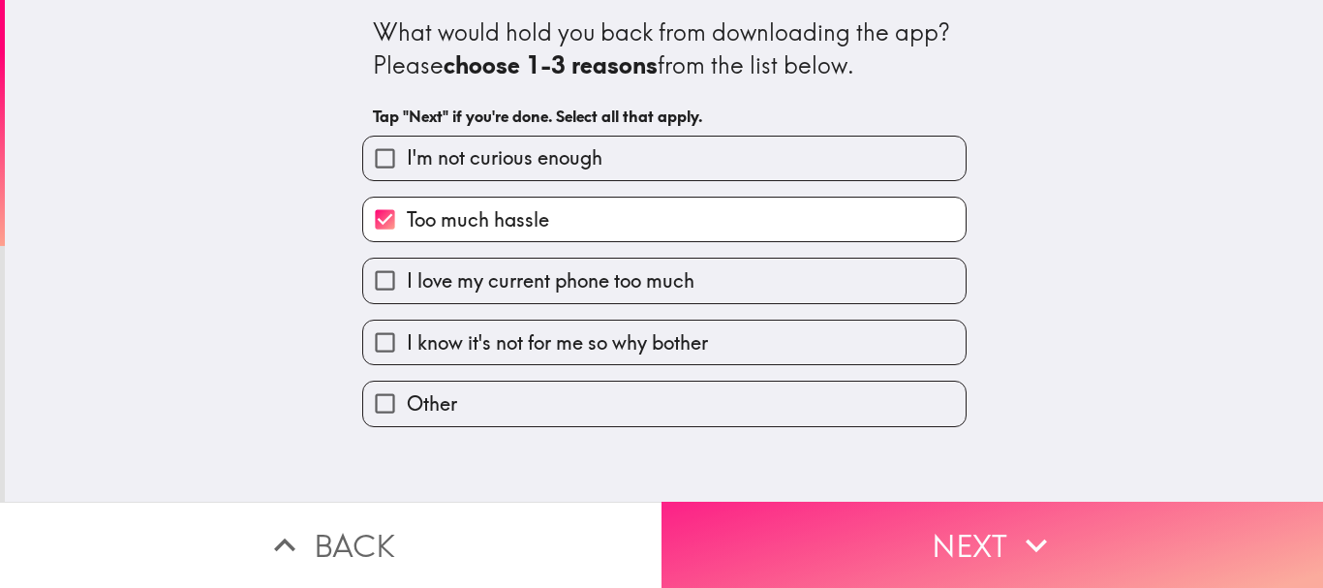
click at [927, 569] on button "Next" at bounding box center [991, 545] width 661 height 86
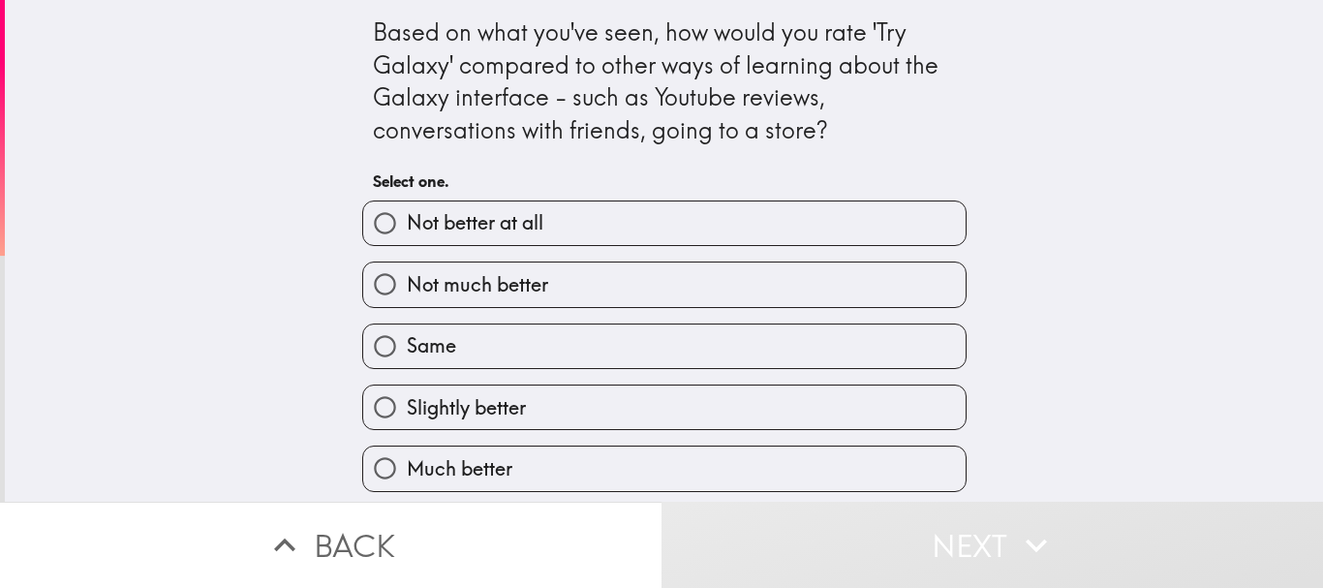
click at [604, 335] on label "Same" at bounding box center [664, 346] width 602 height 44
click at [407, 335] on input "Same" at bounding box center [385, 346] width 44 height 44
radio input "true"
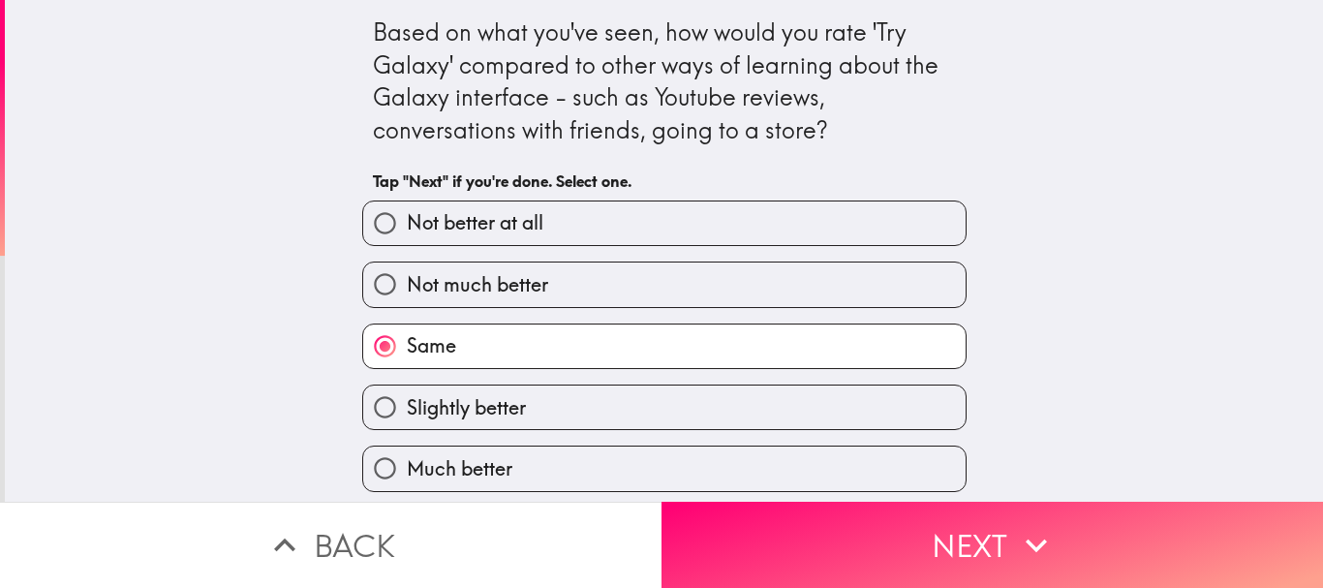
scroll to position [5, 0]
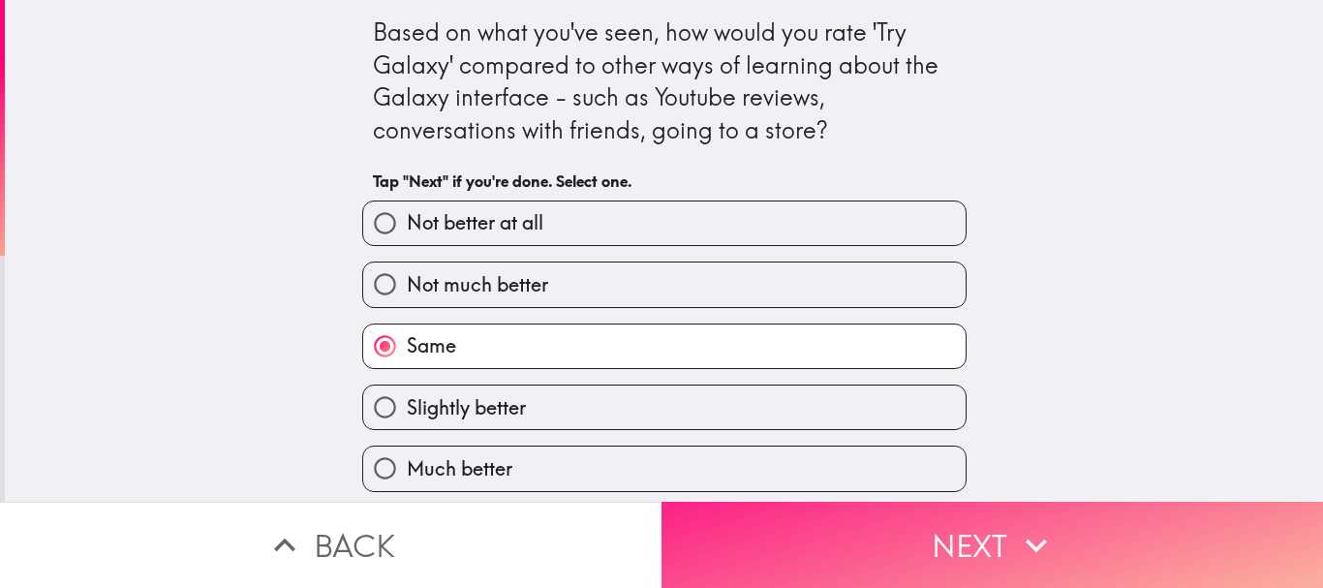
click at [756, 502] on button "Next" at bounding box center [991, 545] width 661 height 86
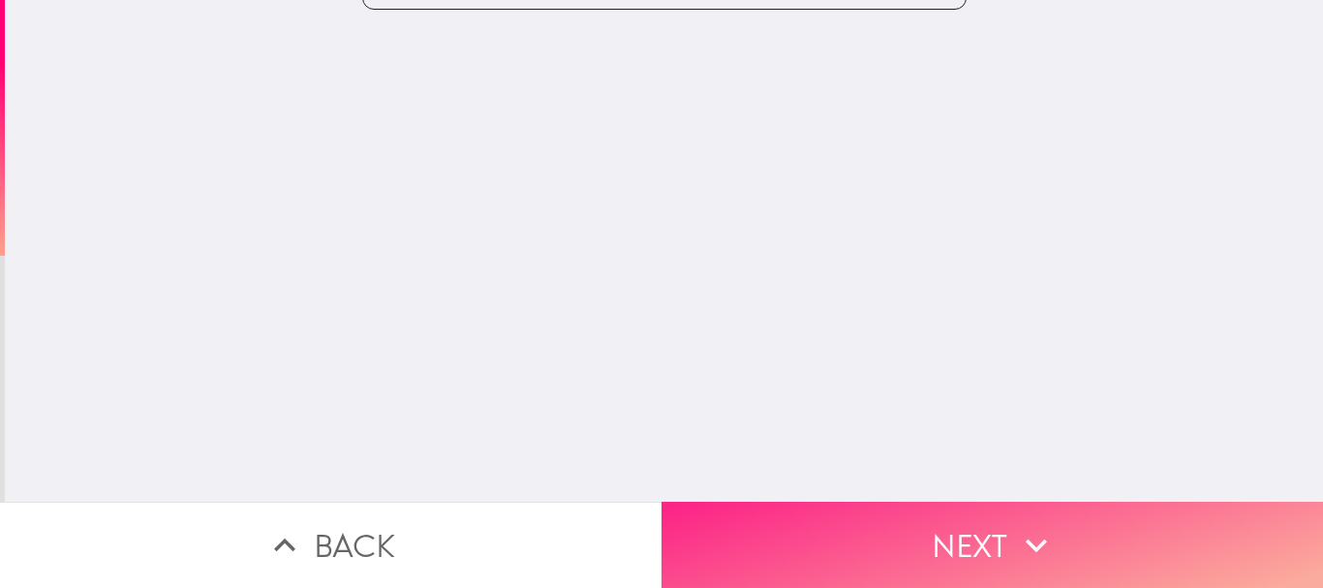
scroll to position [0, 0]
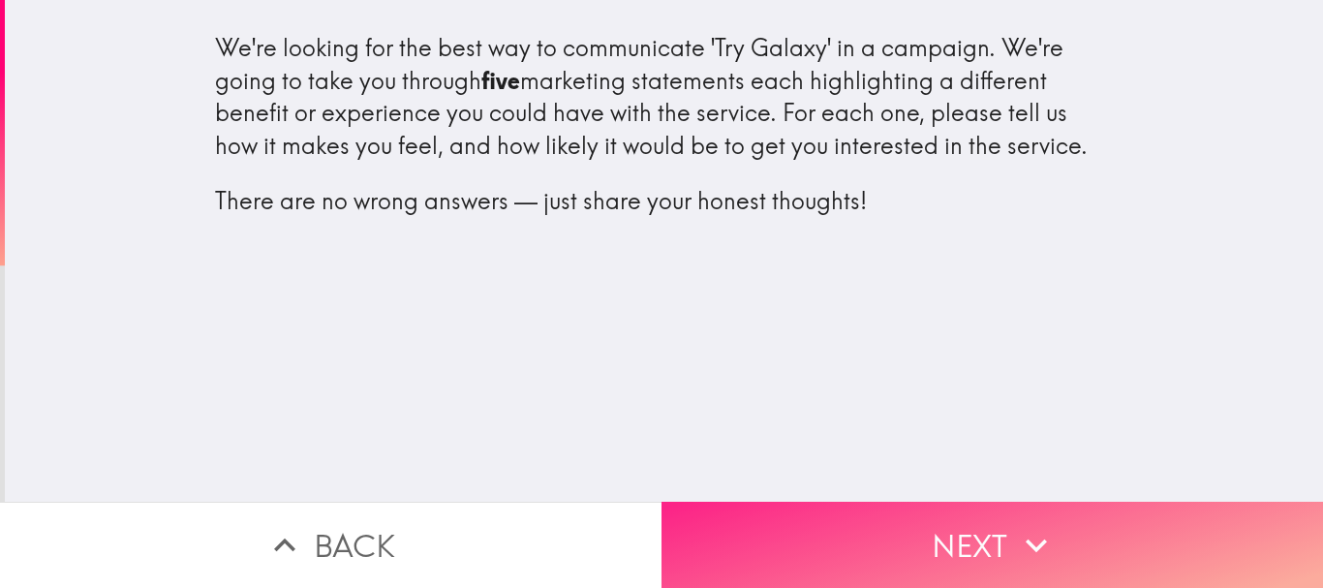
click at [907, 511] on button "Next" at bounding box center [991, 545] width 661 height 86
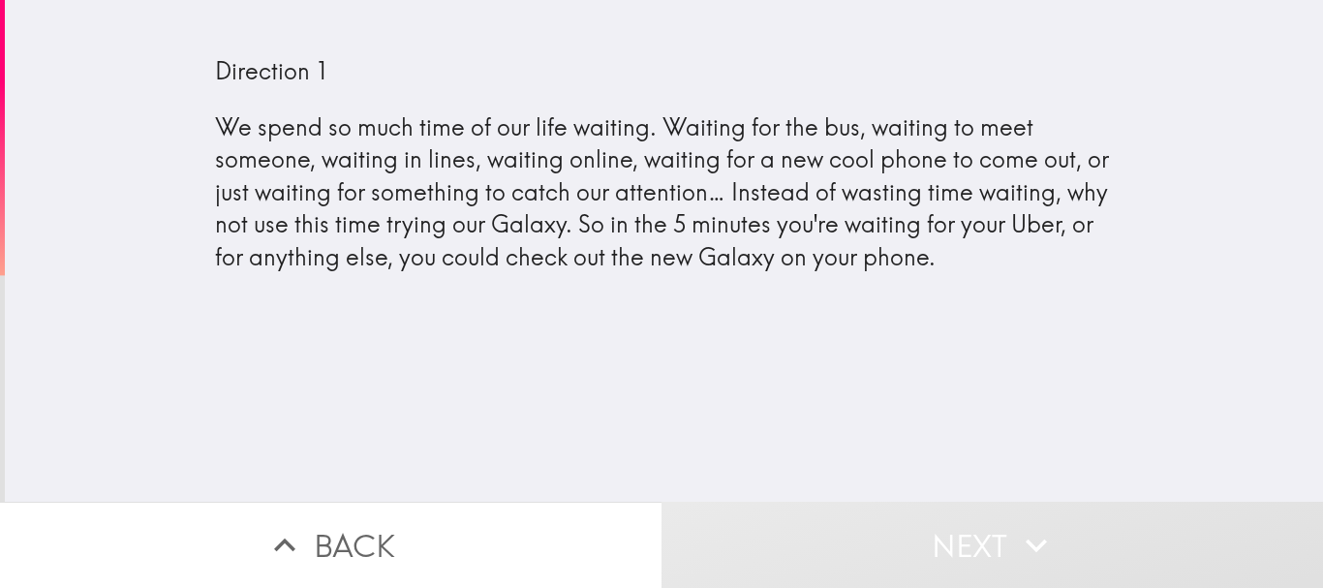
click at [933, 533] on button "Next" at bounding box center [991, 545] width 661 height 86
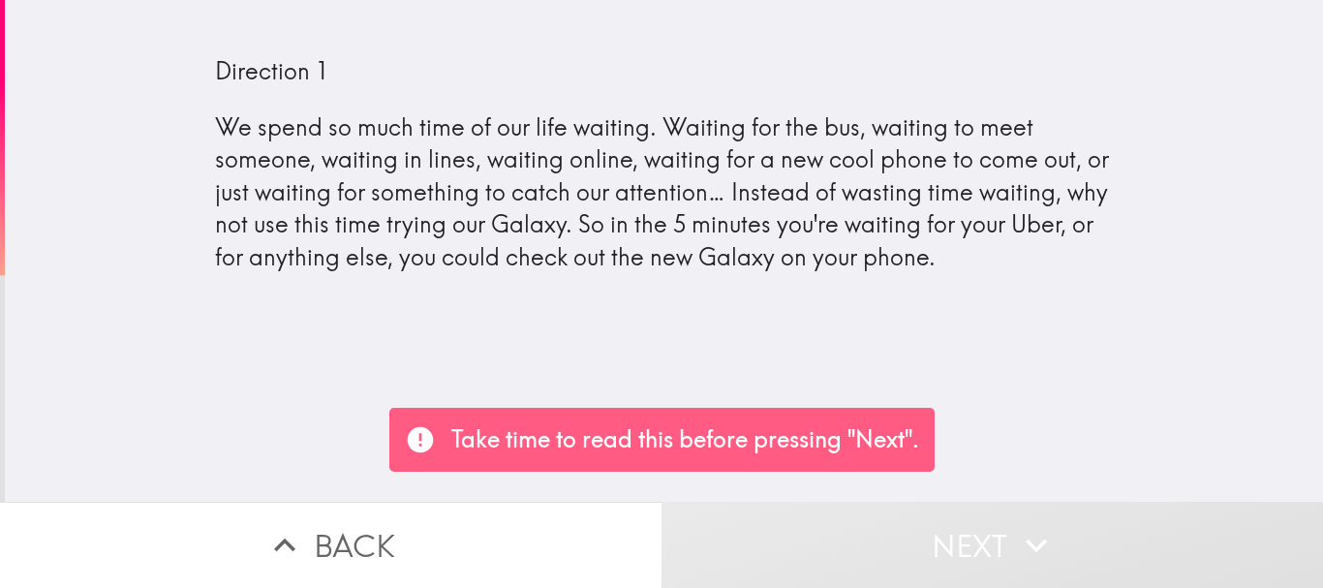
click at [730, 433] on p "Take time to read this before pressing "Next"." at bounding box center [685, 439] width 468 height 33
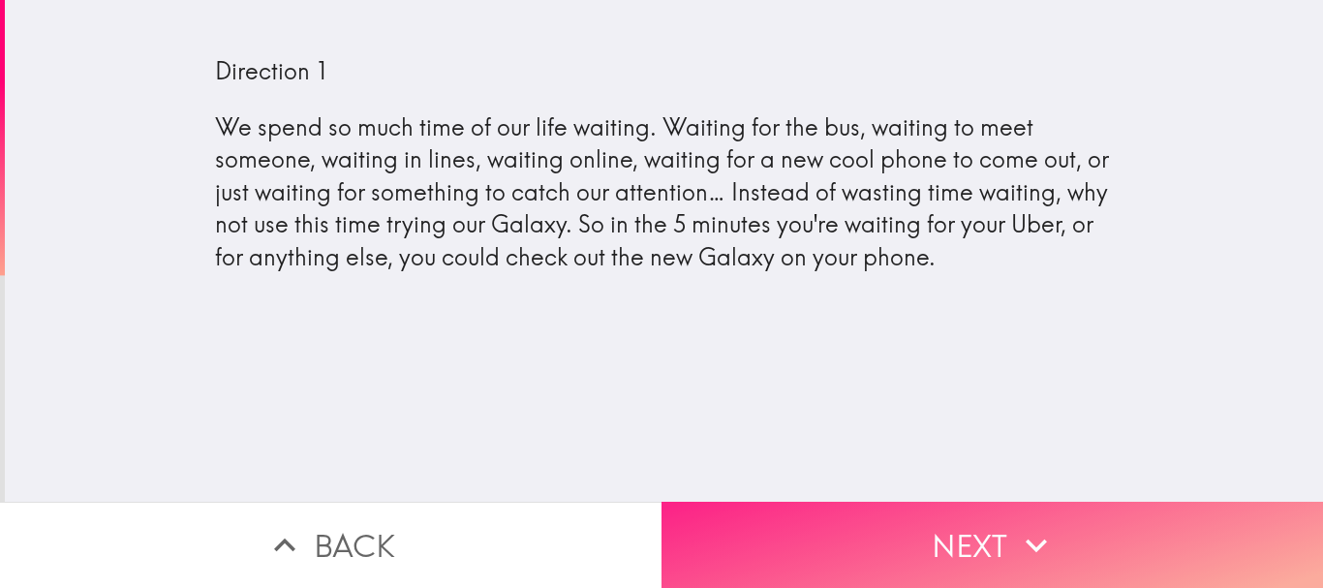
click at [880, 529] on button "Next" at bounding box center [991, 545] width 661 height 86
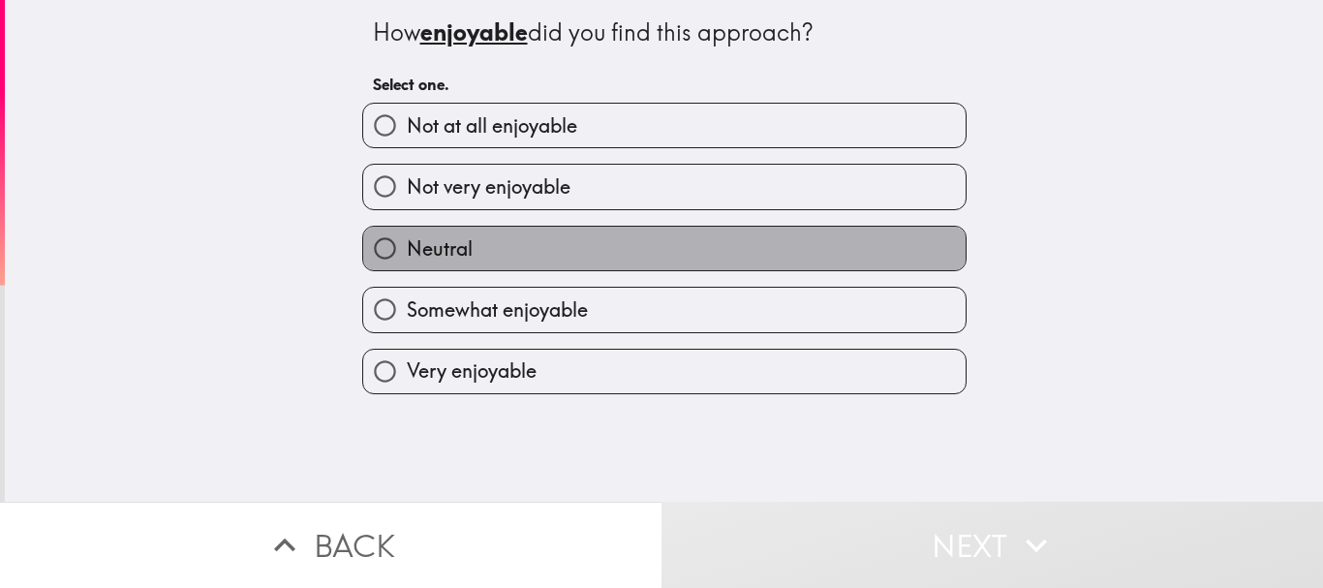
click at [632, 253] on label "Neutral" at bounding box center [664, 249] width 602 height 44
click at [407, 253] on input "Neutral" at bounding box center [385, 249] width 44 height 44
radio input "true"
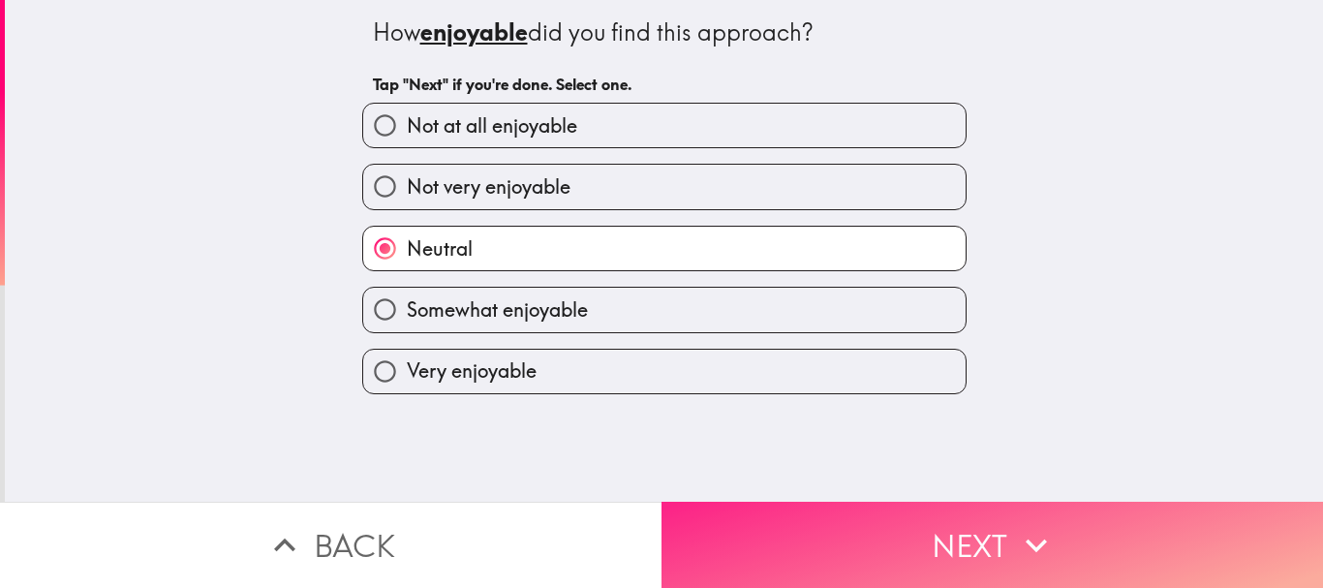
click at [781, 535] on button "Next" at bounding box center [991, 545] width 661 height 86
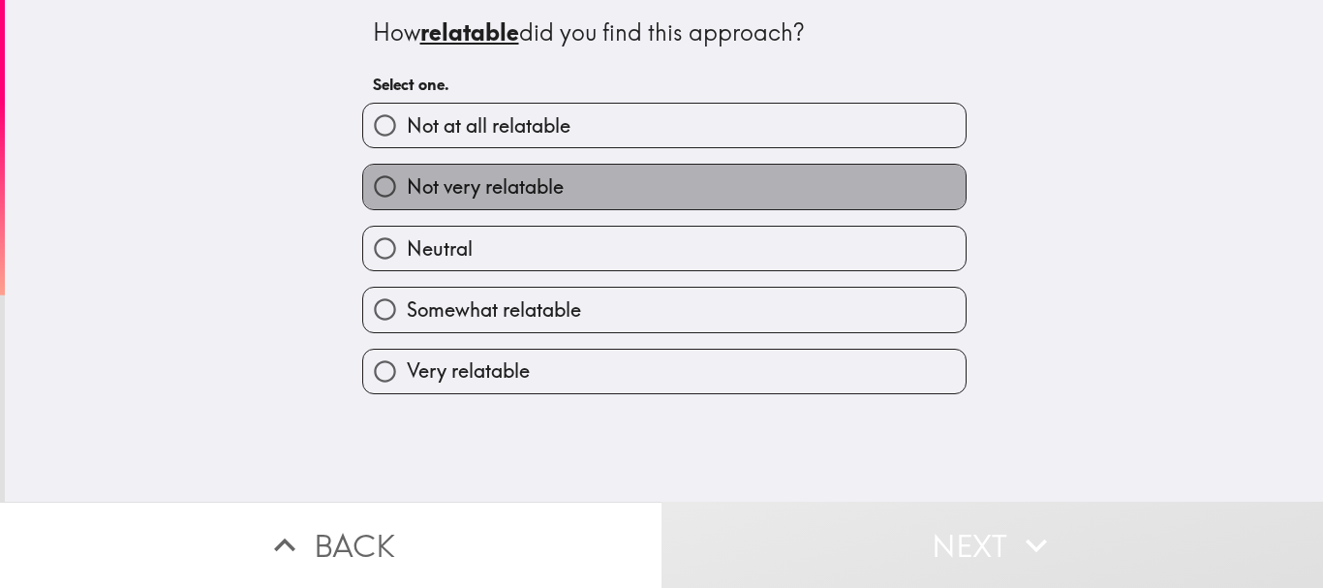
click at [512, 196] on span "Not very relatable" at bounding box center [485, 186] width 157 height 27
click at [407, 196] on input "Not very relatable" at bounding box center [385, 187] width 44 height 44
radio input "true"
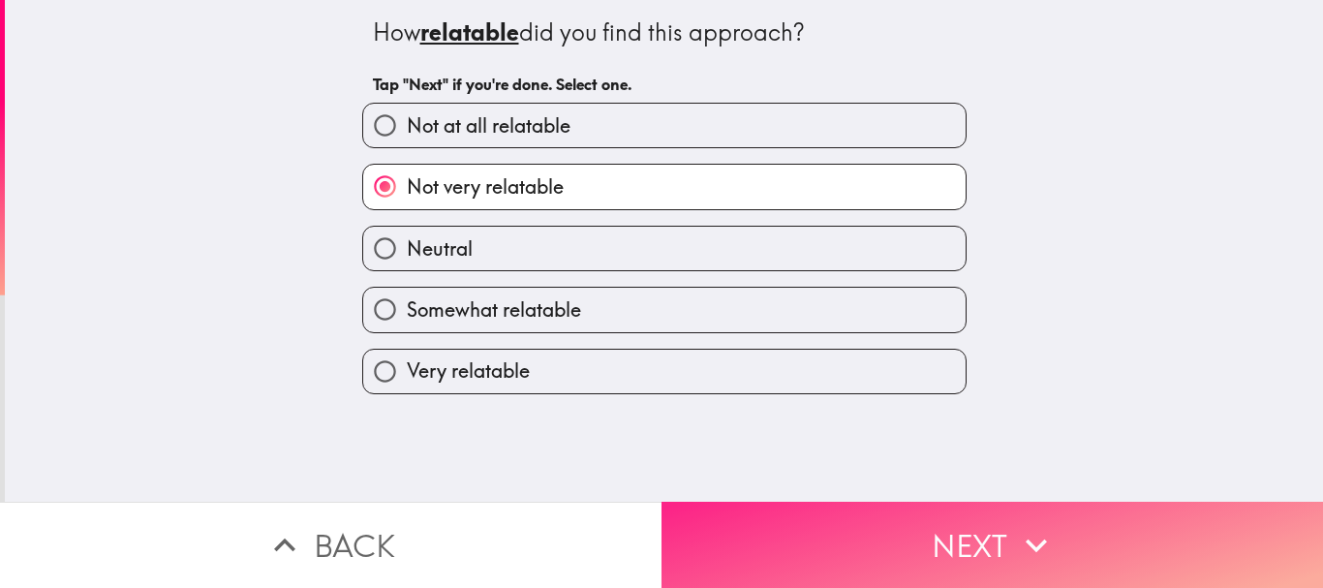
click at [899, 517] on button "Next" at bounding box center [991, 545] width 661 height 86
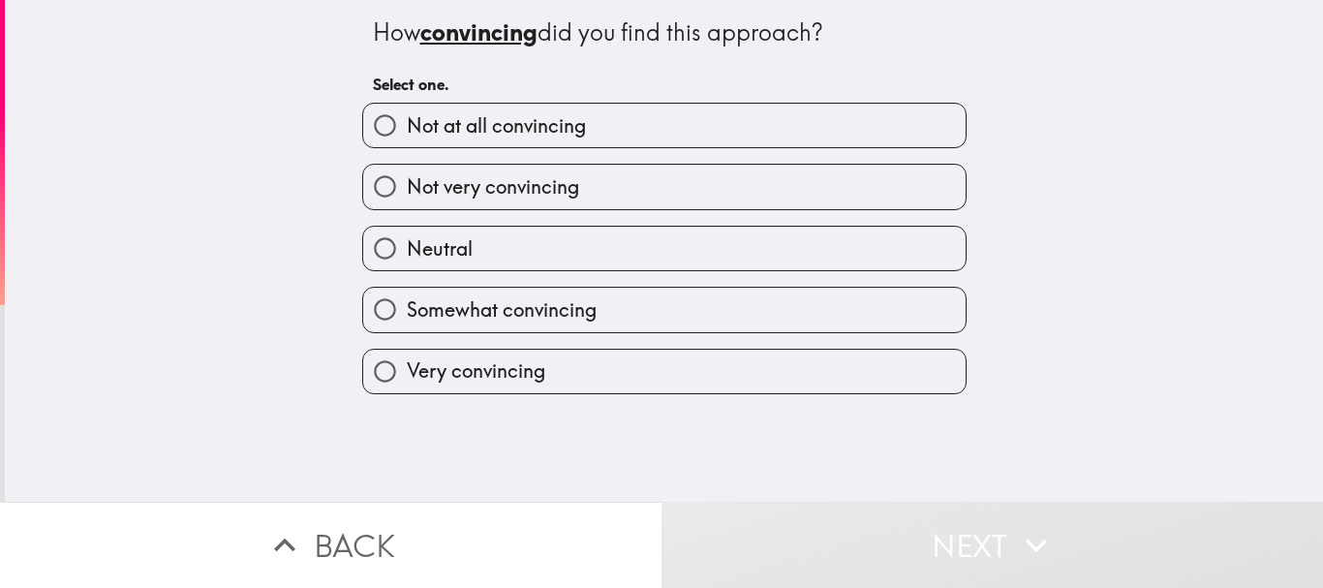
click at [639, 224] on div "Neutral" at bounding box center [657, 240] width 620 height 61
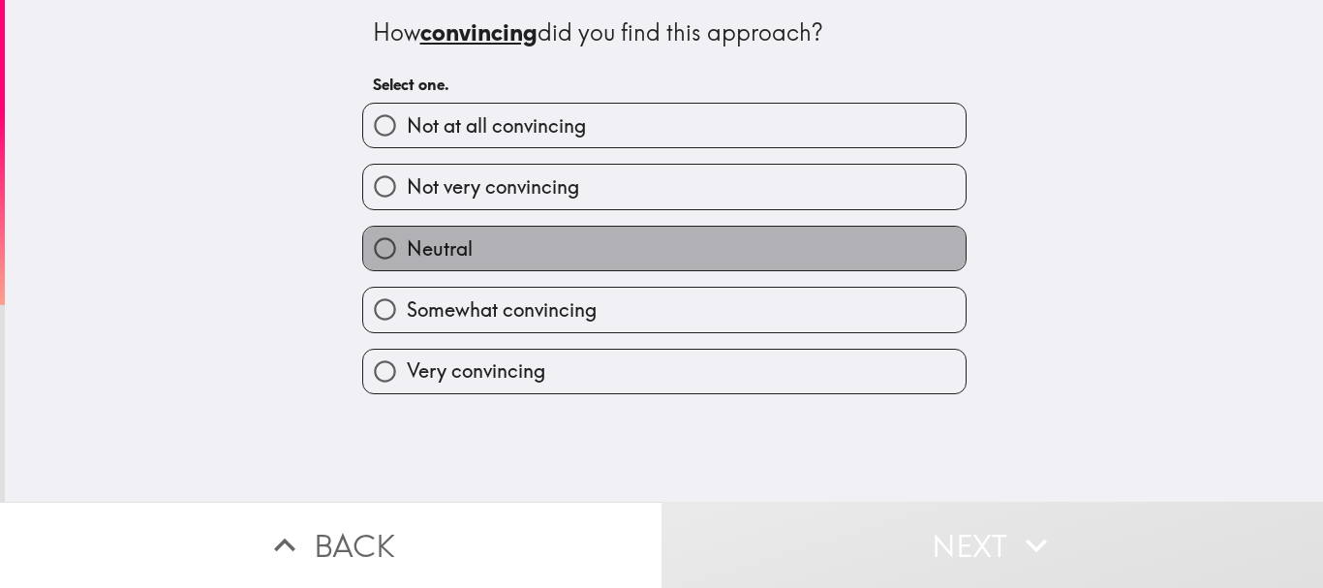
click at [639, 230] on label "Neutral" at bounding box center [664, 249] width 602 height 44
click at [407, 230] on input "Neutral" at bounding box center [385, 249] width 44 height 44
radio input "true"
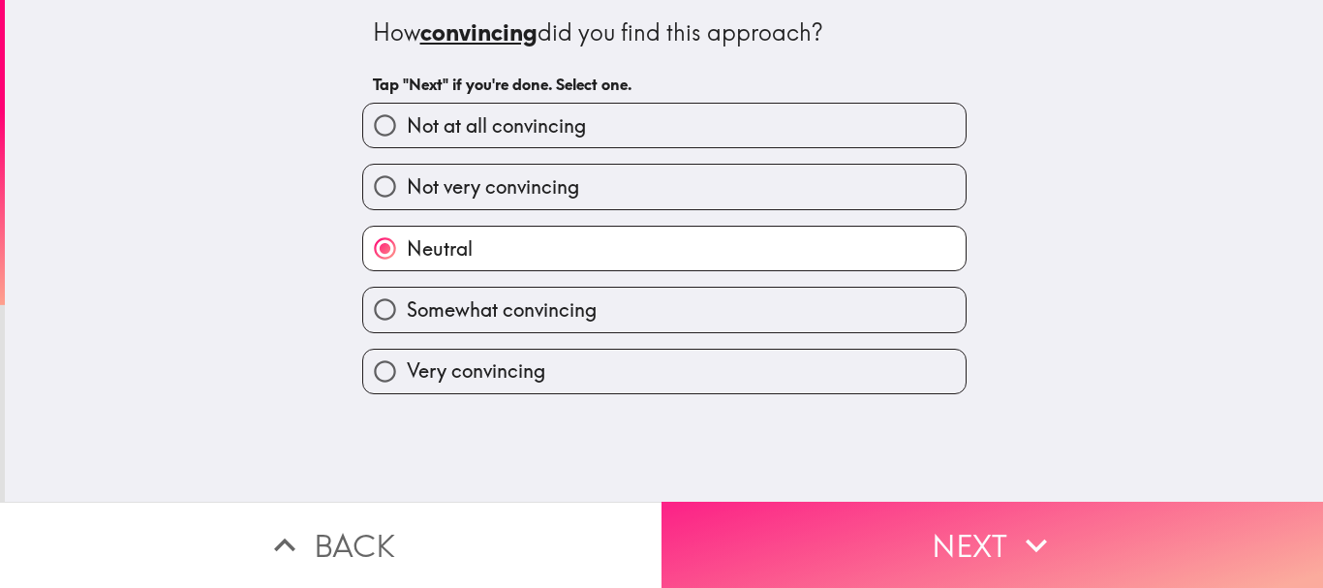
click at [868, 502] on button "Next" at bounding box center [991, 545] width 661 height 86
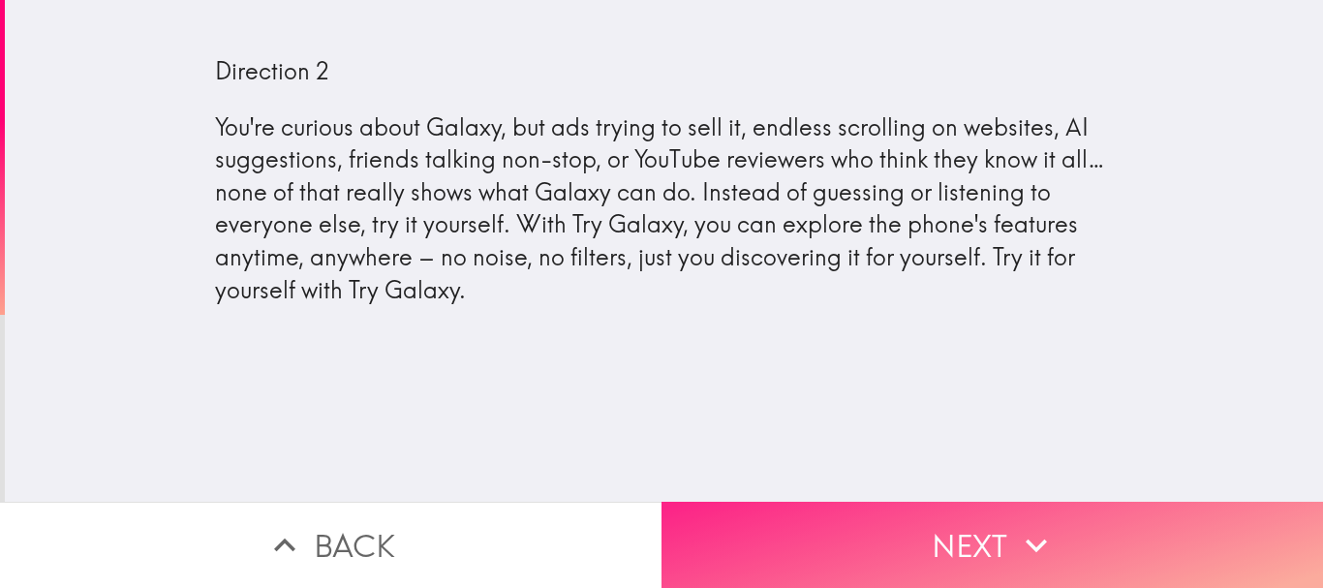
click at [941, 559] on button "Next" at bounding box center [991, 545] width 661 height 86
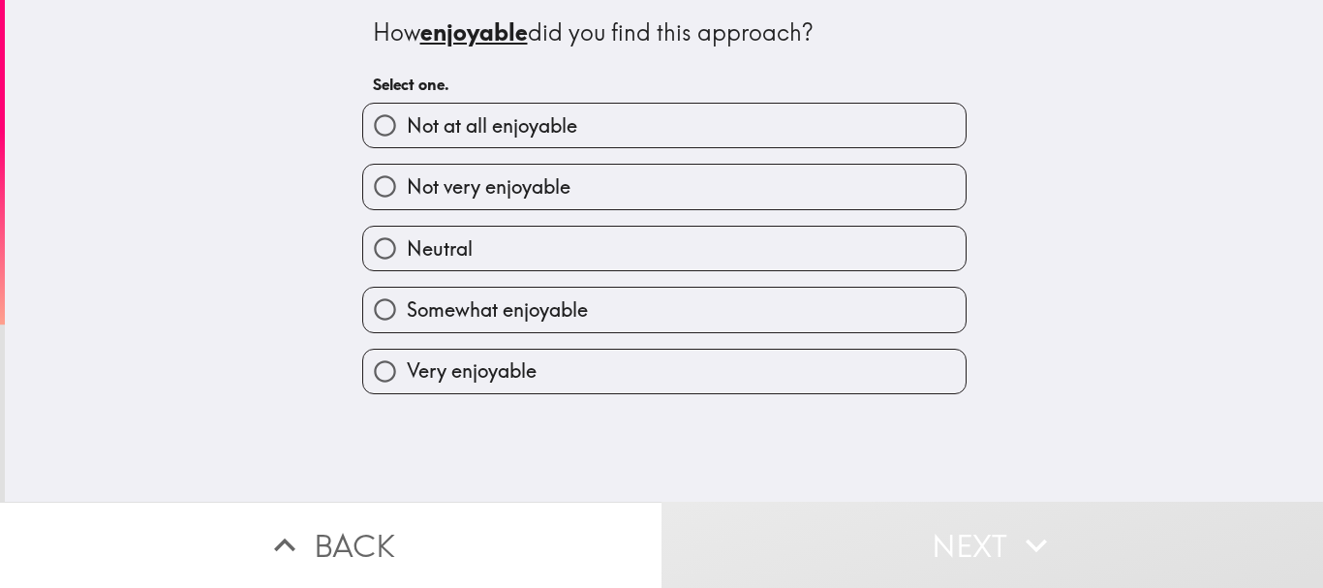
click at [485, 217] on div "Neutral" at bounding box center [657, 240] width 620 height 61
click at [494, 242] on label "Neutral" at bounding box center [664, 249] width 602 height 44
click at [407, 242] on input "Neutral" at bounding box center [385, 249] width 44 height 44
radio input "true"
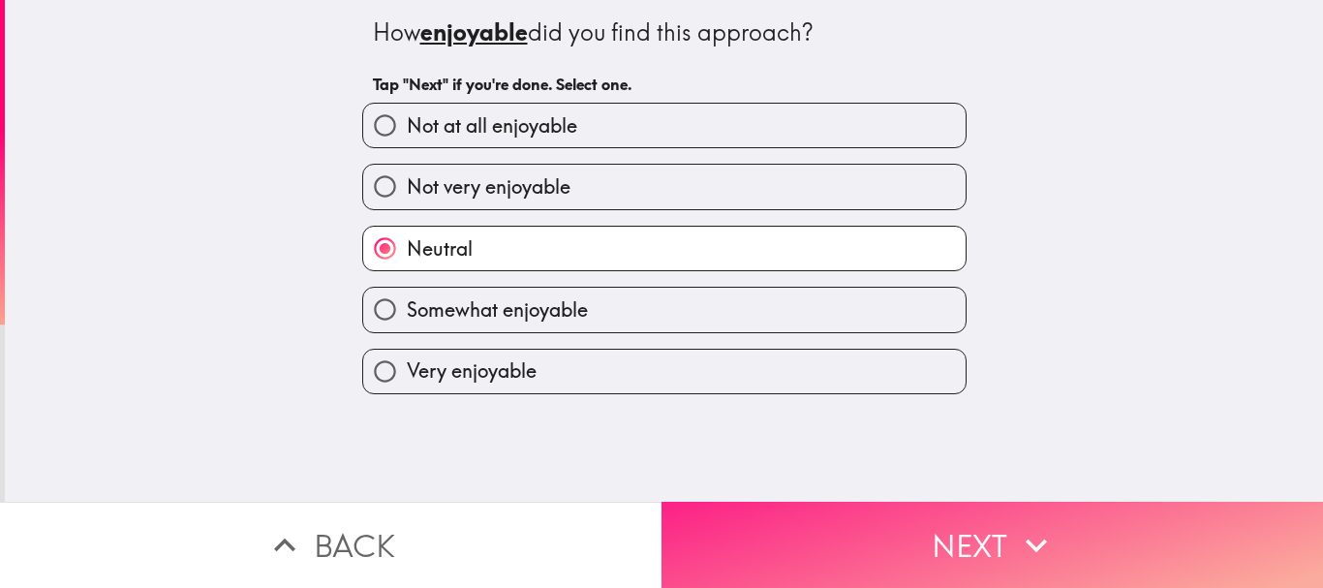
click at [896, 533] on button "Next" at bounding box center [991, 545] width 661 height 86
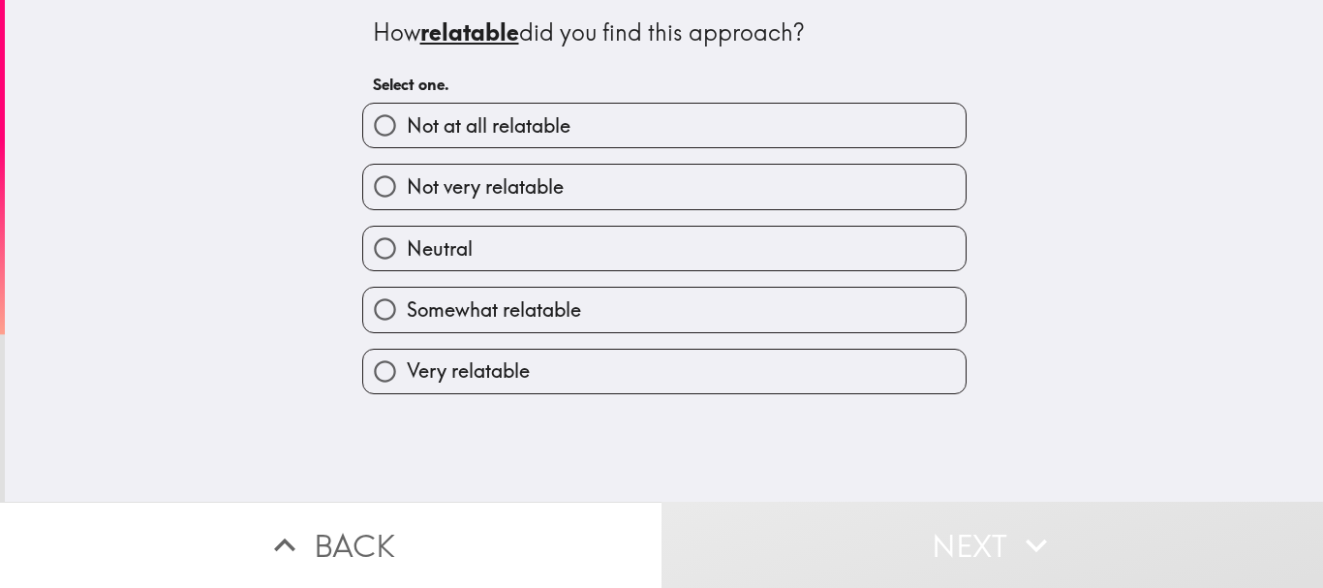
click at [559, 177] on label "Not very relatable" at bounding box center [664, 187] width 602 height 44
click at [407, 177] on input "Not very relatable" at bounding box center [385, 187] width 44 height 44
radio input "true"
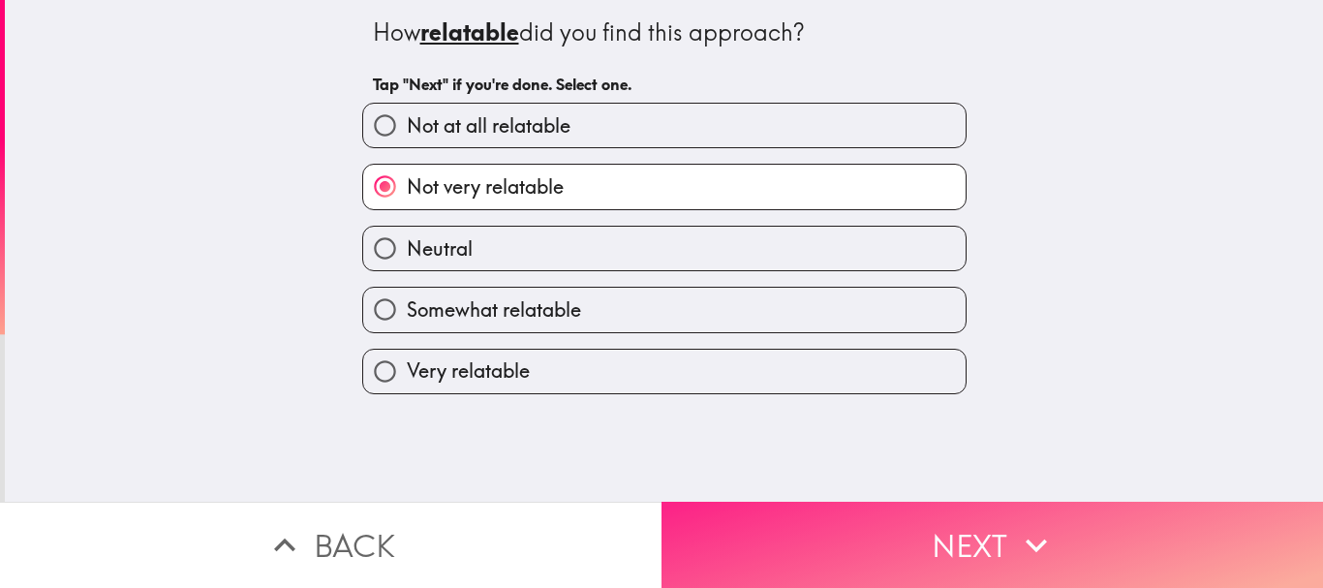
click at [723, 562] on button "Next" at bounding box center [991, 545] width 661 height 86
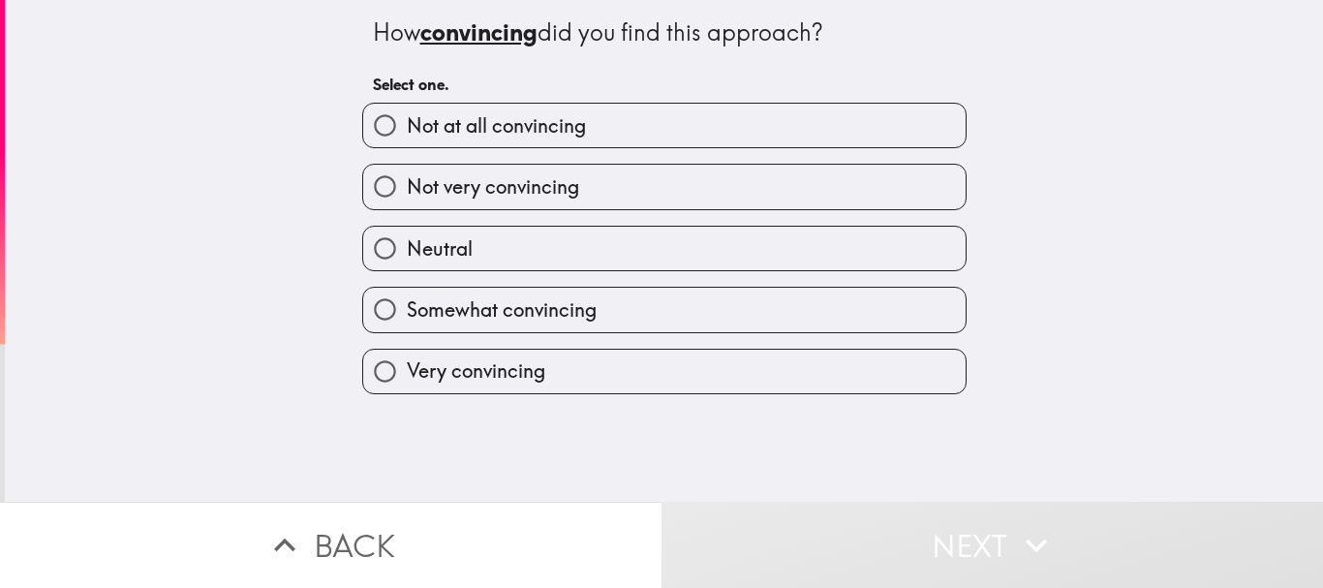
click at [605, 295] on label "Somewhat convincing" at bounding box center [664, 310] width 602 height 44
click at [407, 295] on input "Somewhat convincing" at bounding box center [385, 310] width 44 height 44
radio input "true"
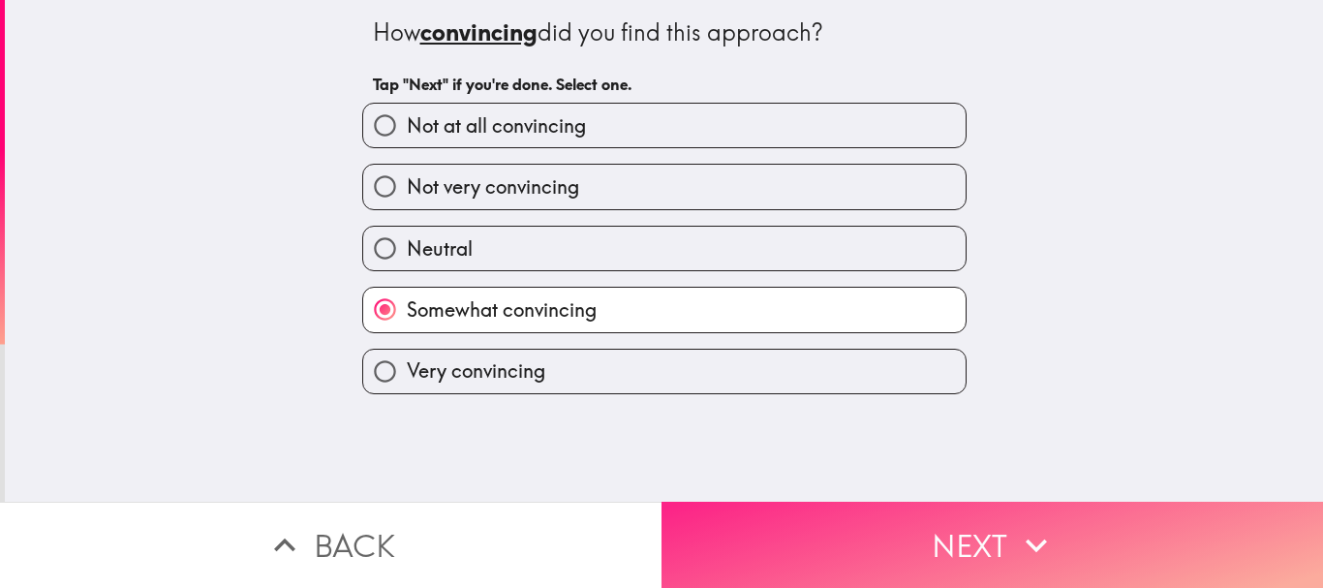
click at [861, 525] on button "Next" at bounding box center [991, 545] width 661 height 86
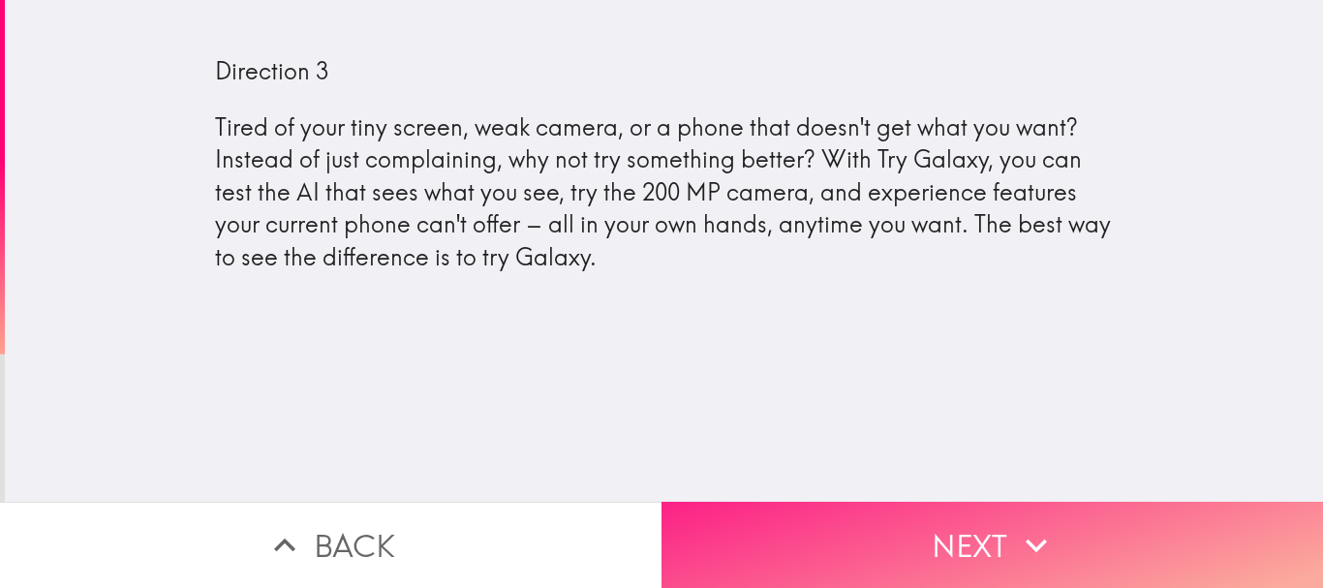
click at [925, 524] on button "Next" at bounding box center [991, 545] width 661 height 86
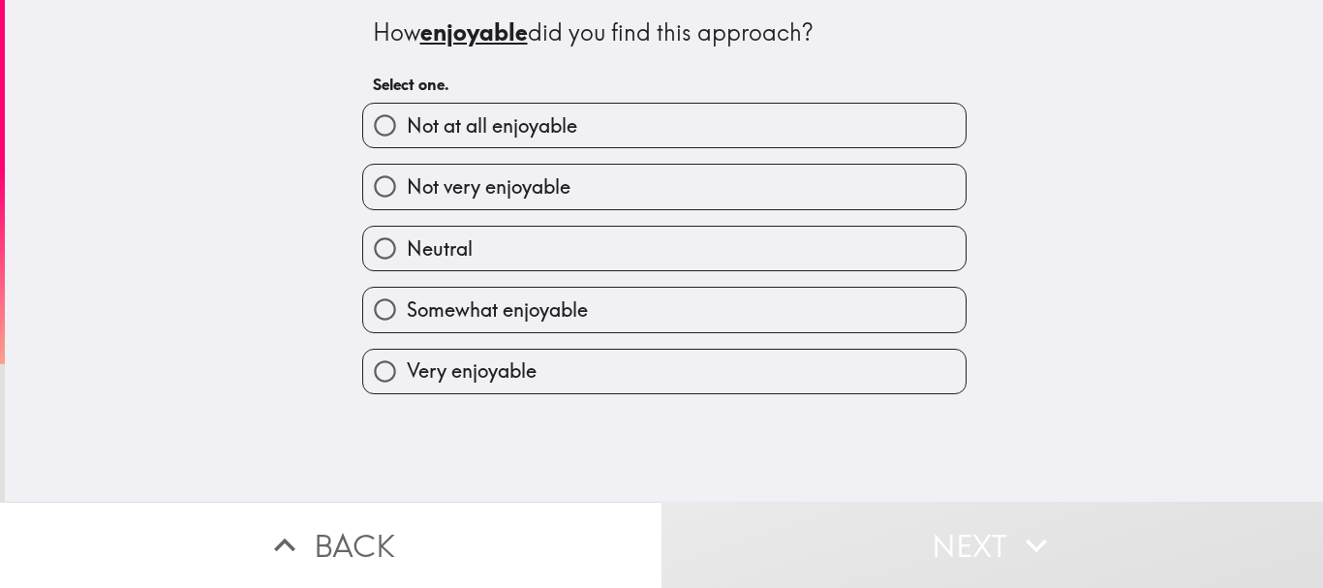
click at [619, 306] on label "Somewhat enjoyable" at bounding box center [664, 310] width 602 height 44
click at [407, 306] on input "Somewhat enjoyable" at bounding box center [385, 310] width 44 height 44
radio input "true"
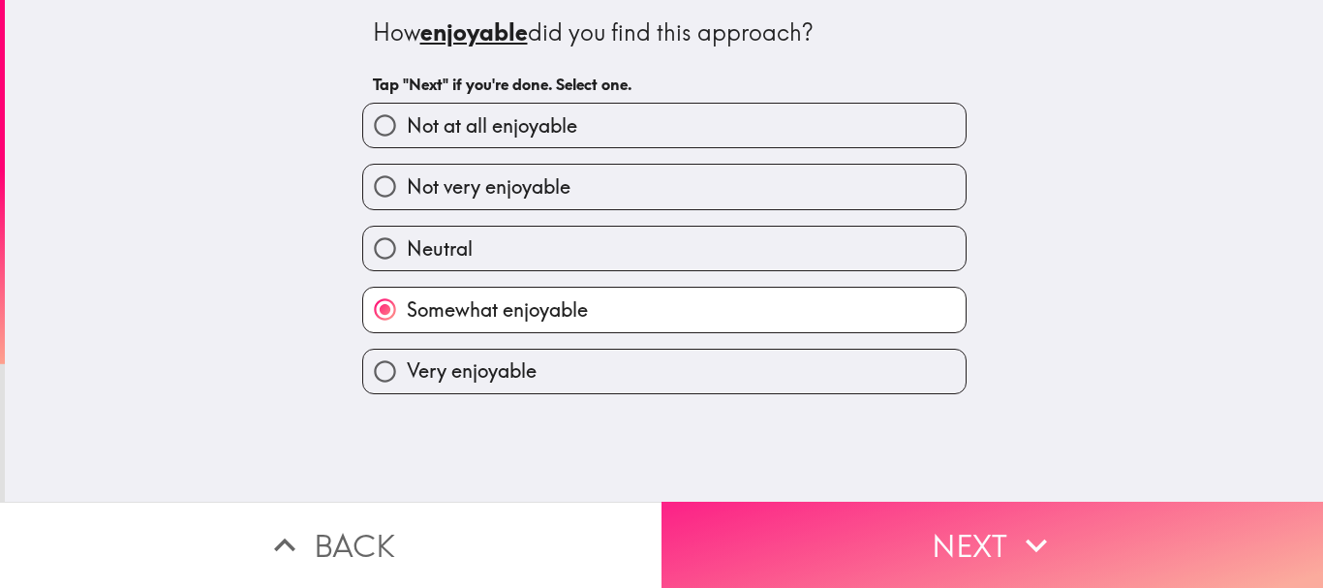
click at [819, 540] on button "Next" at bounding box center [991, 545] width 661 height 86
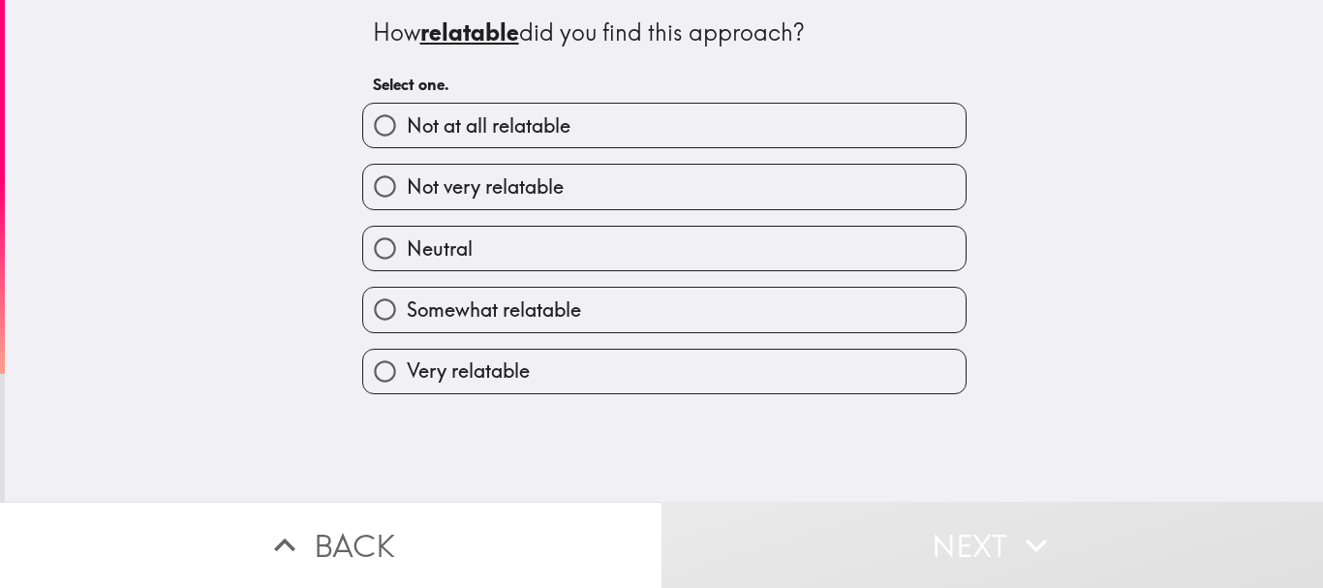
click at [580, 301] on label "Somewhat relatable" at bounding box center [664, 310] width 602 height 44
click at [407, 301] on input "Somewhat relatable" at bounding box center [385, 310] width 44 height 44
radio input "true"
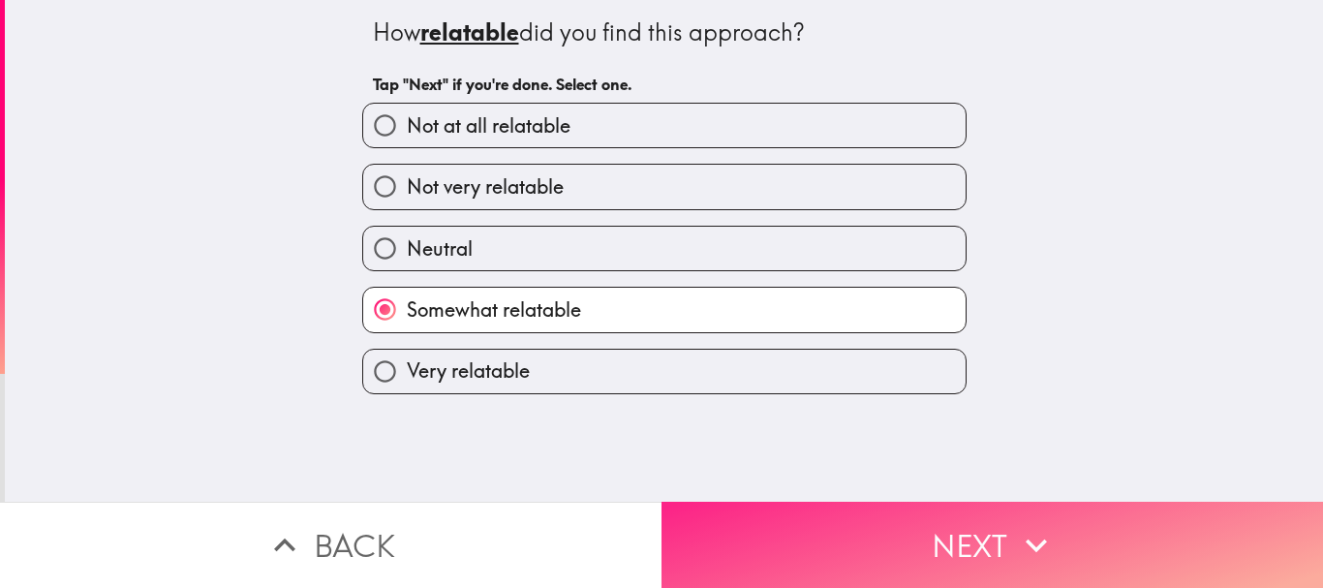
click at [755, 521] on button "Next" at bounding box center [991, 545] width 661 height 86
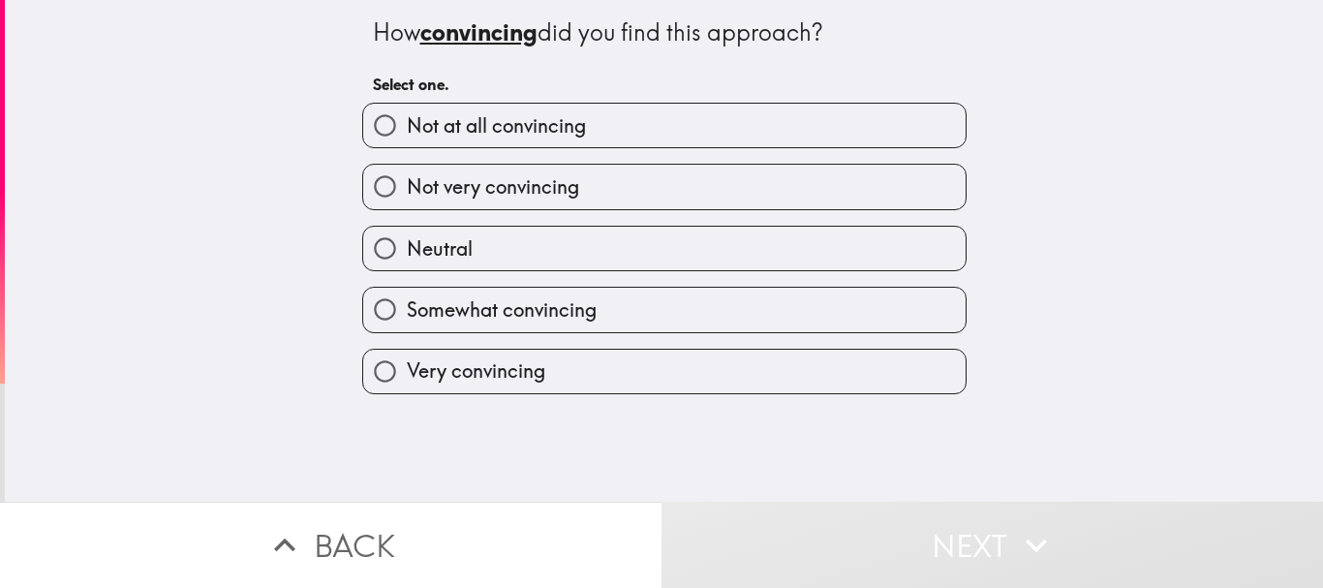
click at [581, 303] on span "Somewhat convincing" at bounding box center [502, 309] width 190 height 27
click at [407, 303] on input "Somewhat convincing" at bounding box center [385, 310] width 44 height 44
radio input "true"
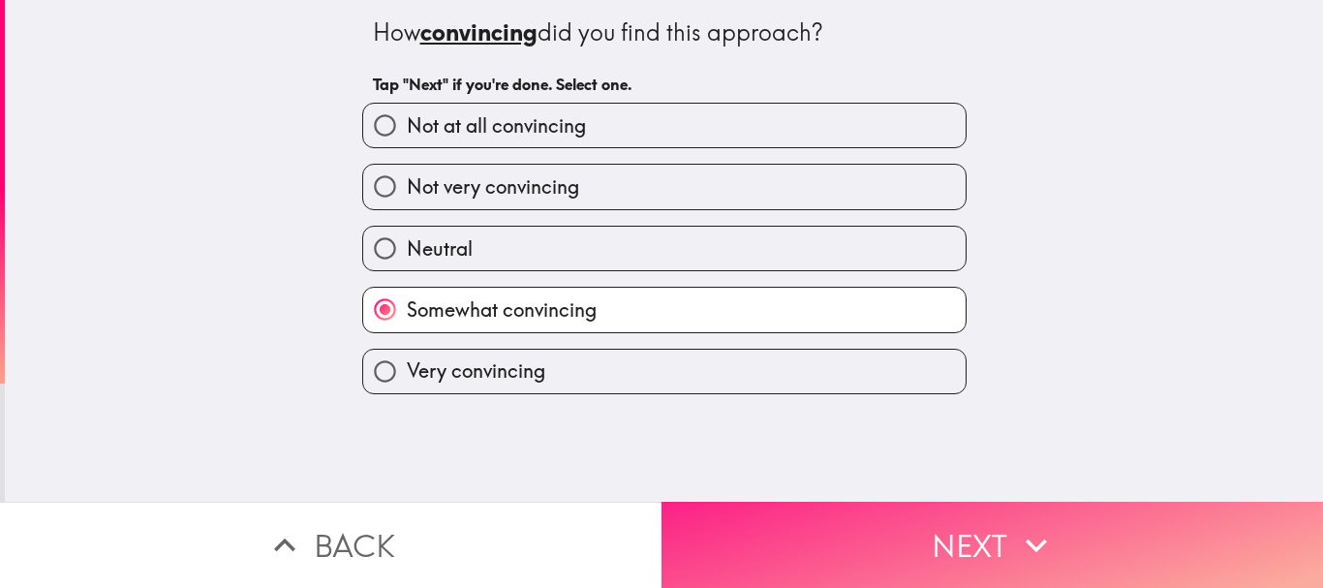
click at [743, 546] on button "Next" at bounding box center [991, 545] width 661 height 86
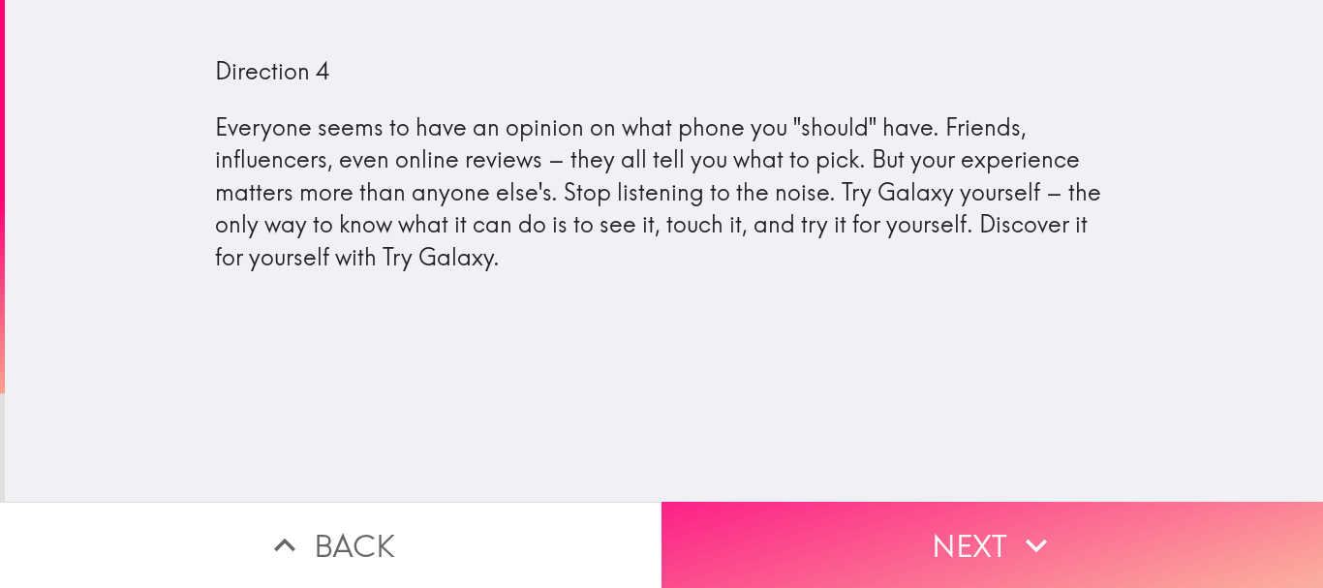
click at [947, 553] on button "Next" at bounding box center [991, 545] width 661 height 86
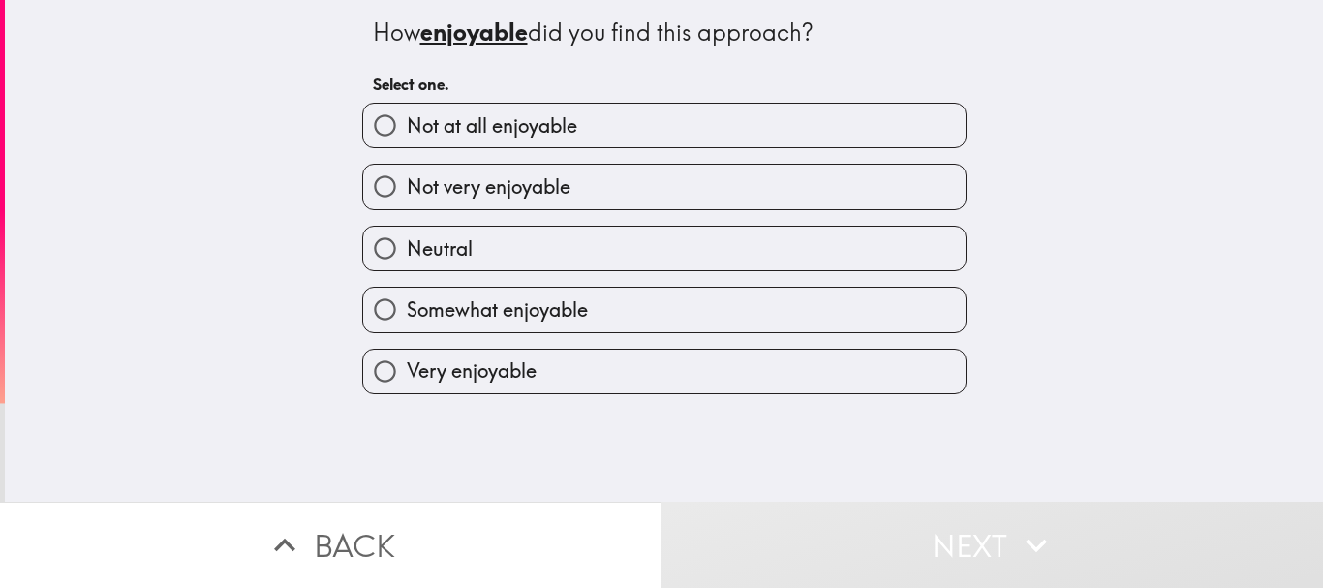
click at [547, 228] on label "Neutral" at bounding box center [664, 249] width 602 height 44
click at [407, 228] on input "Neutral" at bounding box center [385, 249] width 44 height 44
radio input "true"
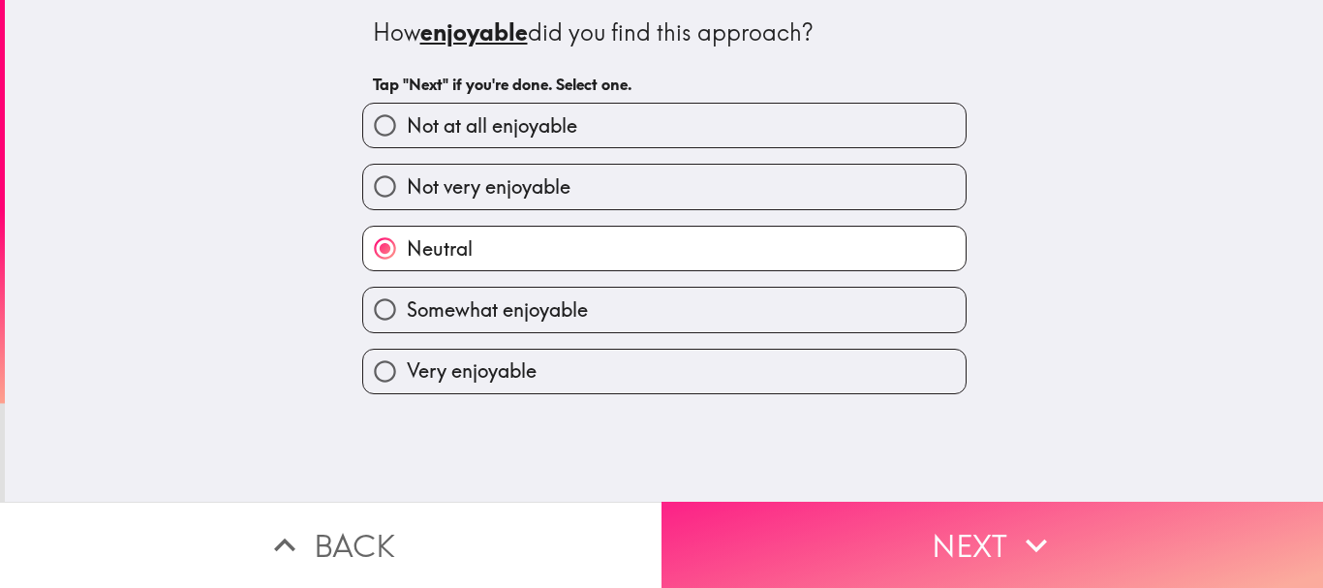
click at [779, 557] on button "Next" at bounding box center [991, 545] width 661 height 86
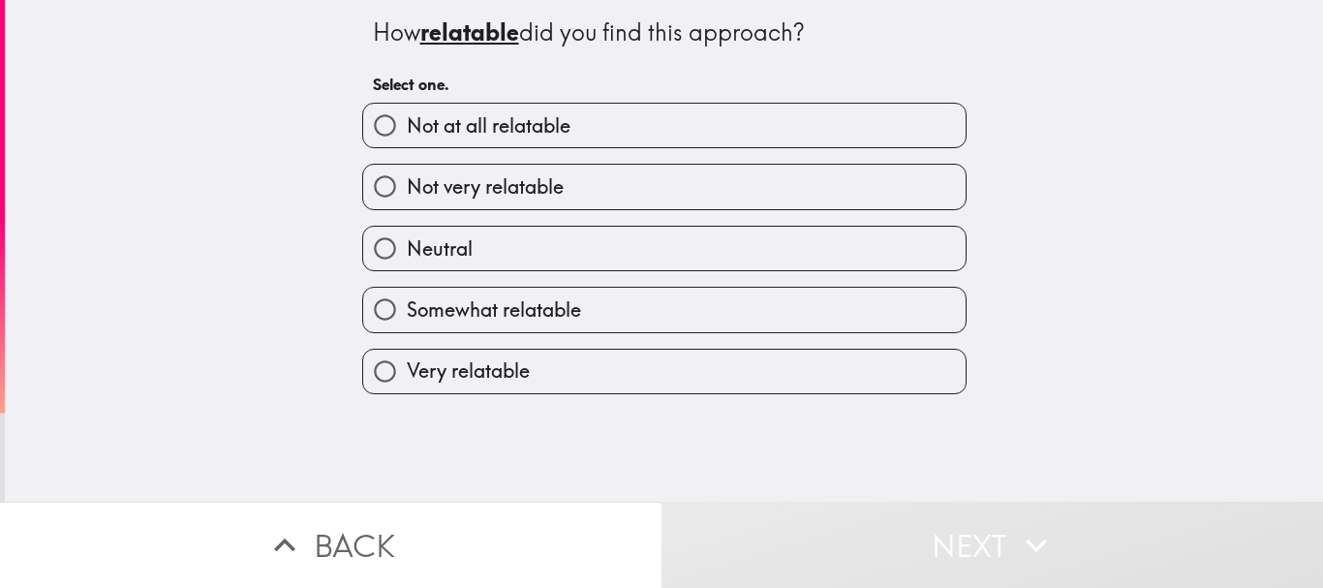
click at [557, 300] on span "Somewhat relatable" at bounding box center [494, 309] width 174 height 27
click at [407, 300] on input "Somewhat relatable" at bounding box center [385, 310] width 44 height 44
radio input "true"
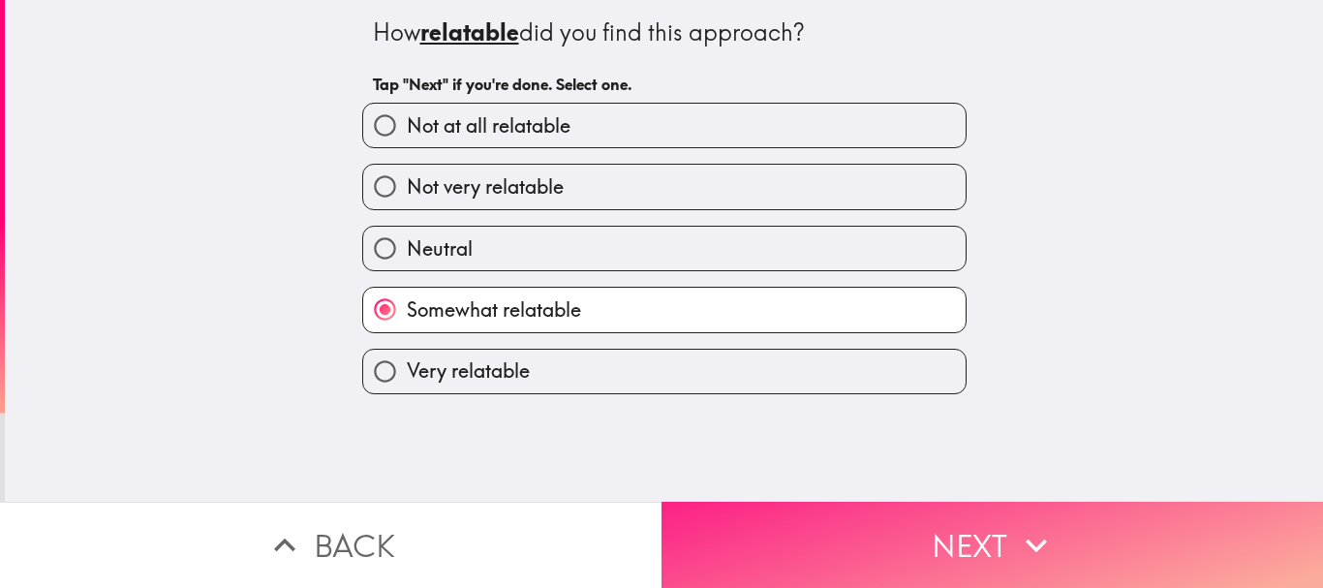
click at [759, 527] on button "Next" at bounding box center [991, 545] width 661 height 86
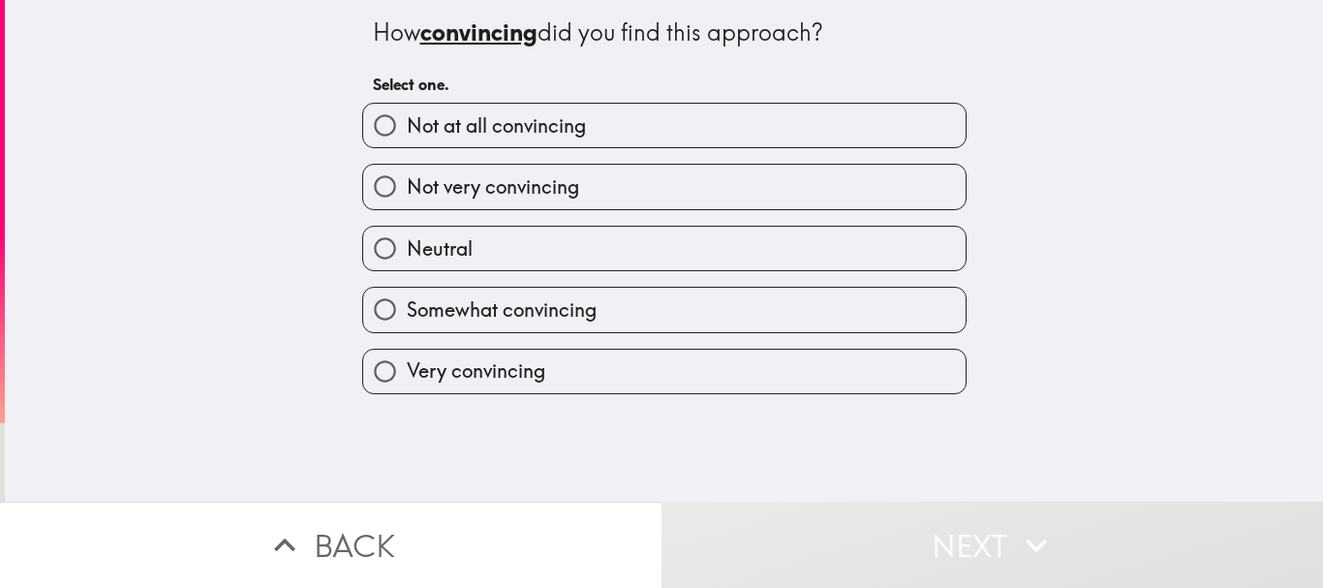
click at [593, 368] on label "Very convincing" at bounding box center [664, 372] width 602 height 44
click at [407, 368] on input "Very convincing" at bounding box center [385, 372] width 44 height 44
radio input "true"
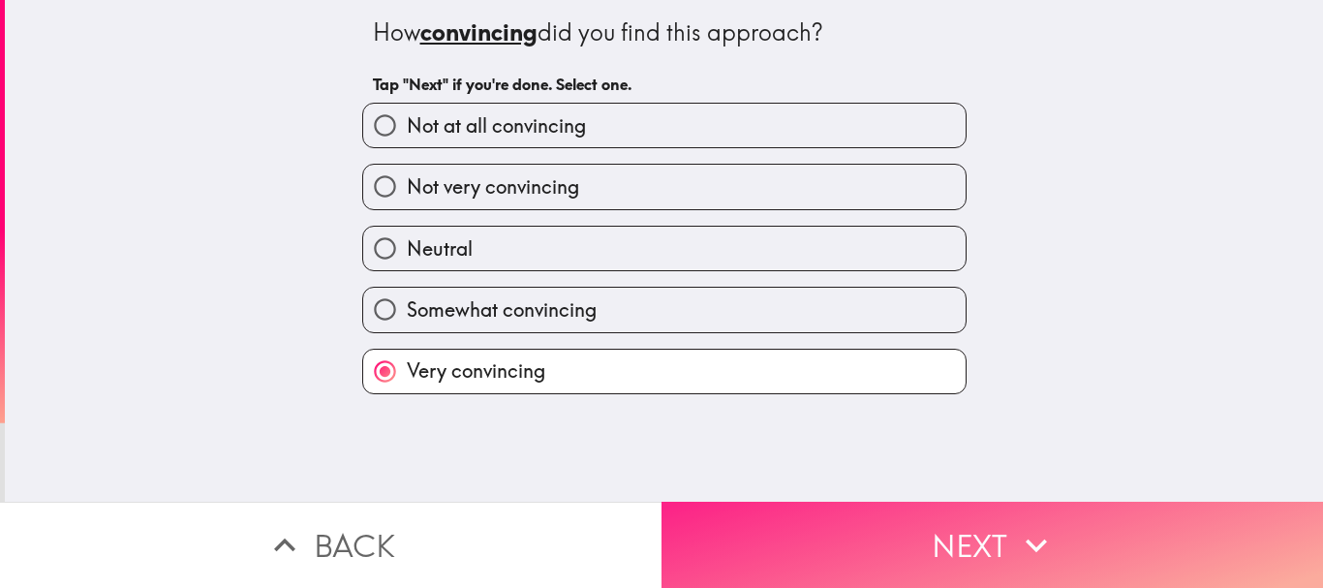
click at [742, 503] on button "Next" at bounding box center [991, 545] width 661 height 86
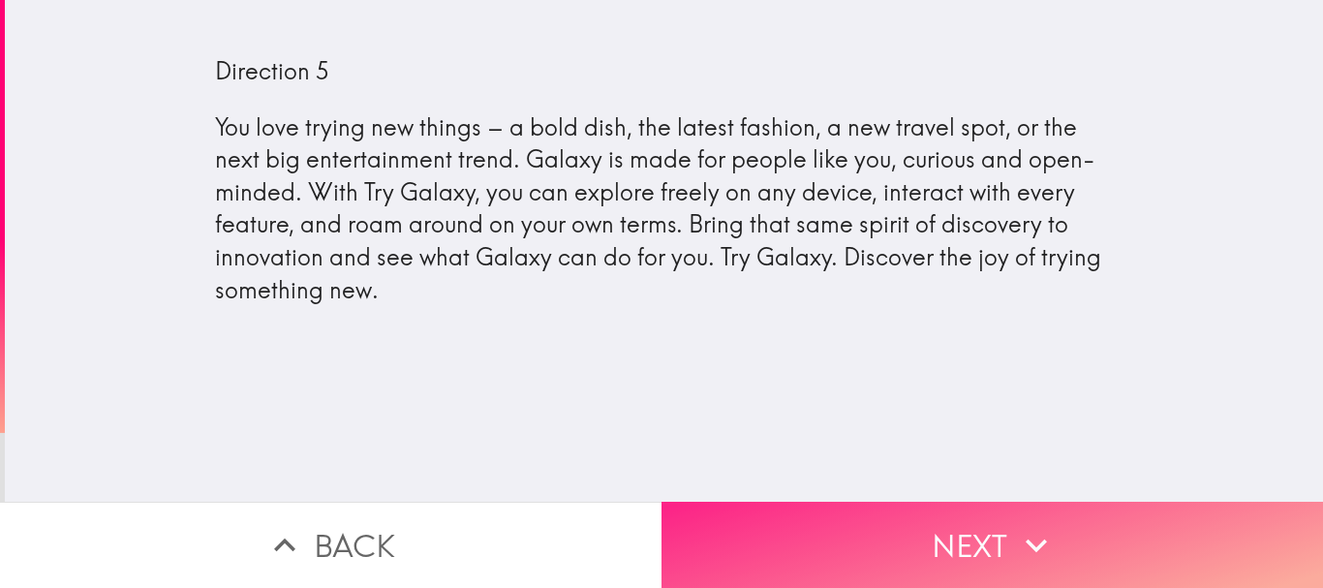
click at [915, 509] on button "Next" at bounding box center [991, 545] width 661 height 86
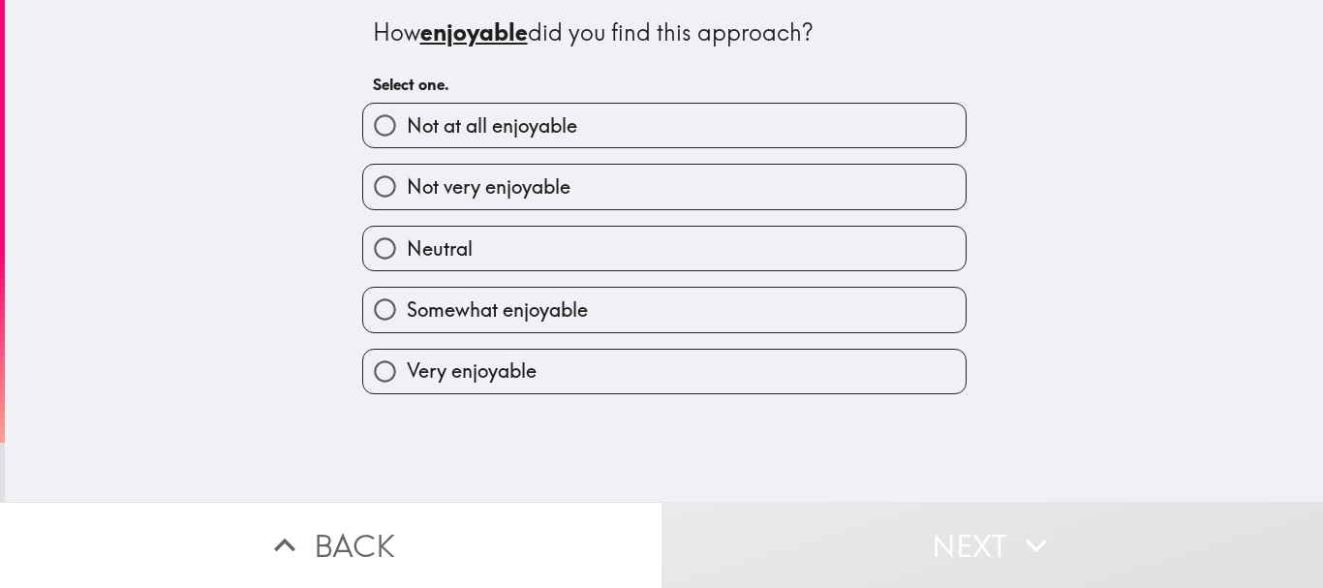
click at [570, 235] on label "Neutral" at bounding box center [664, 249] width 602 height 44
click at [407, 235] on input "Neutral" at bounding box center [385, 249] width 44 height 44
radio input "true"
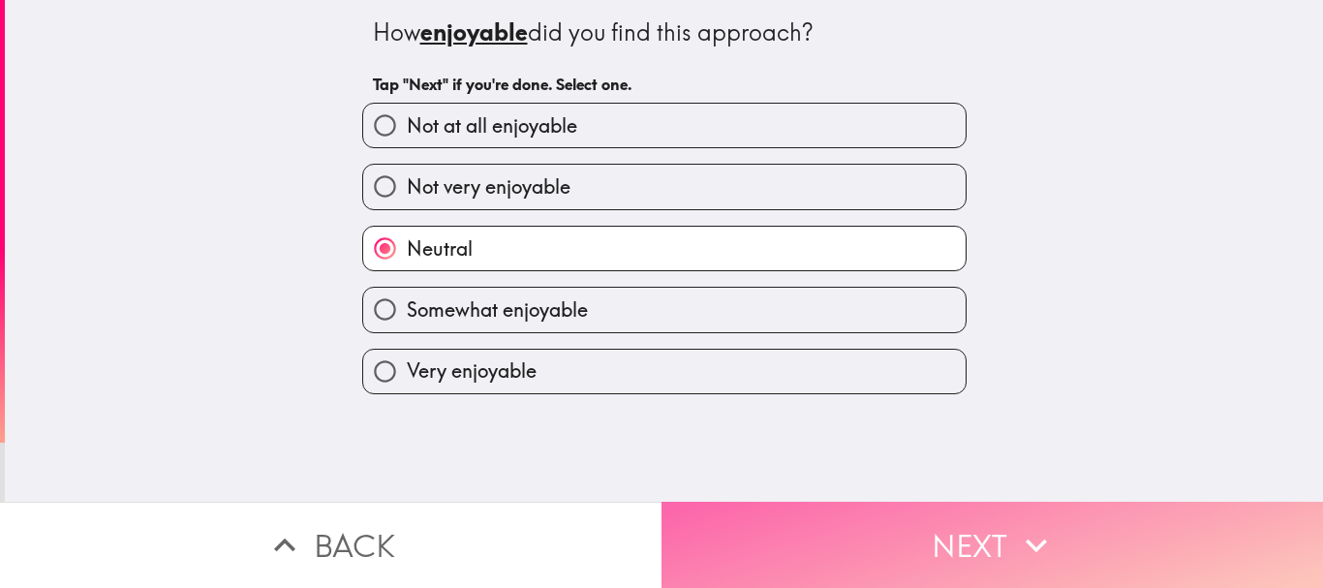
click at [878, 547] on button "Next" at bounding box center [991, 545] width 661 height 86
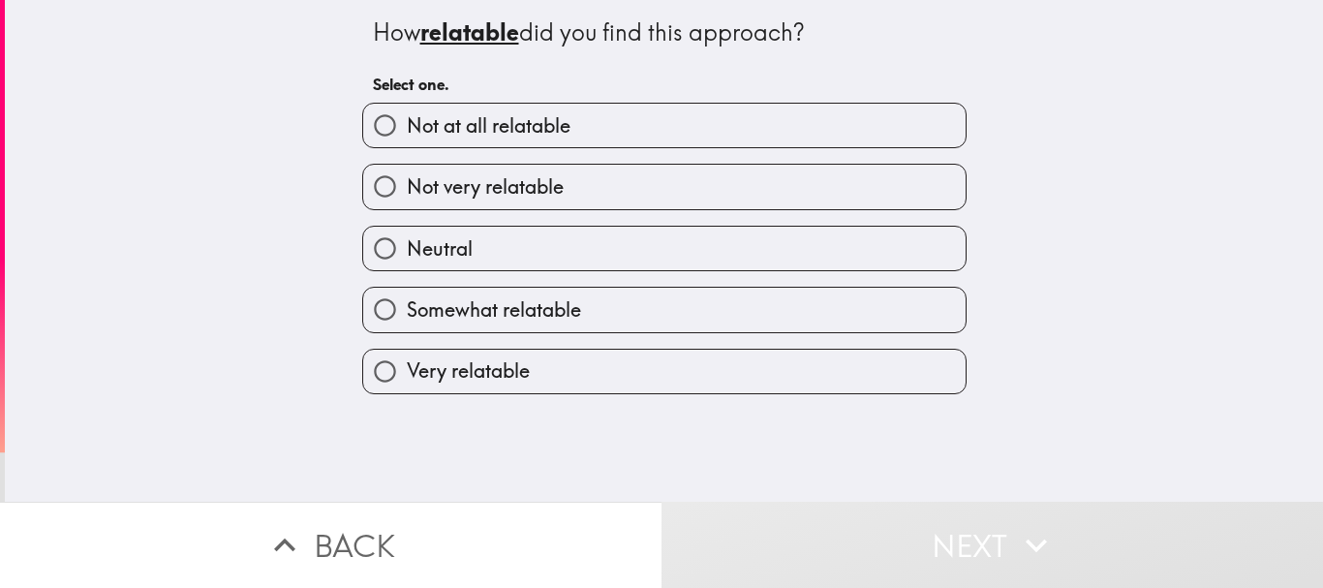
click at [440, 175] on span "Not very relatable" at bounding box center [485, 186] width 157 height 27
click at [407, 175] on input "Not very relatable" at bounding box center [385, 187] width 44 height 44
radio input "true"
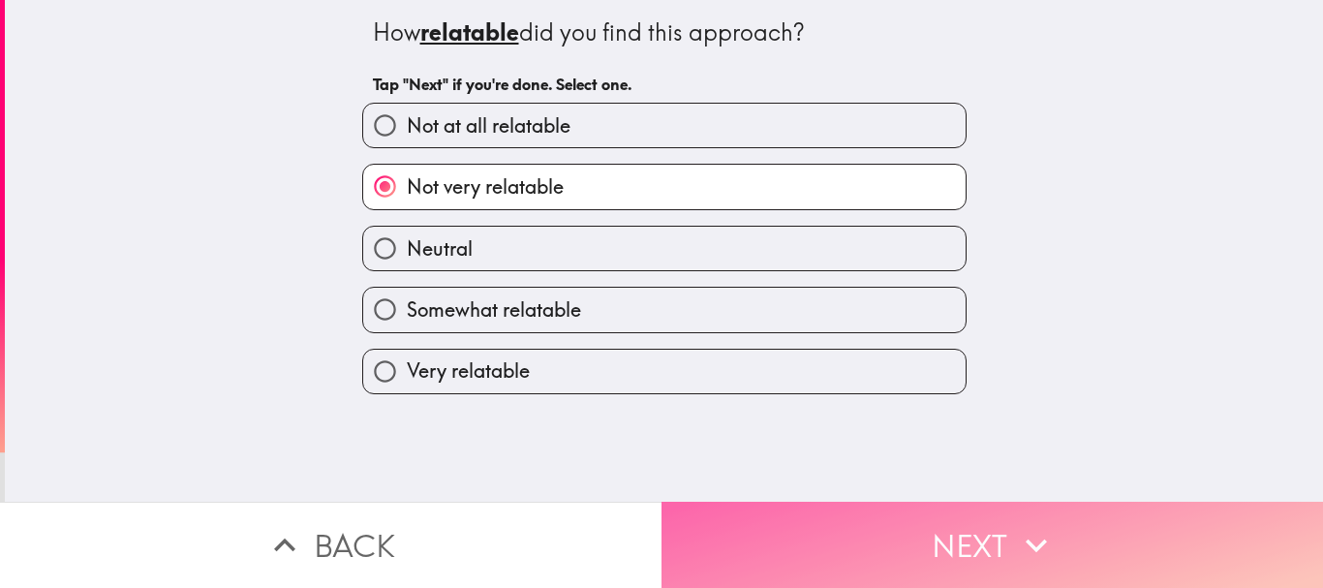
click at [766, 537] on button "Next" at bounding box center [991, 545] width 661 height 86
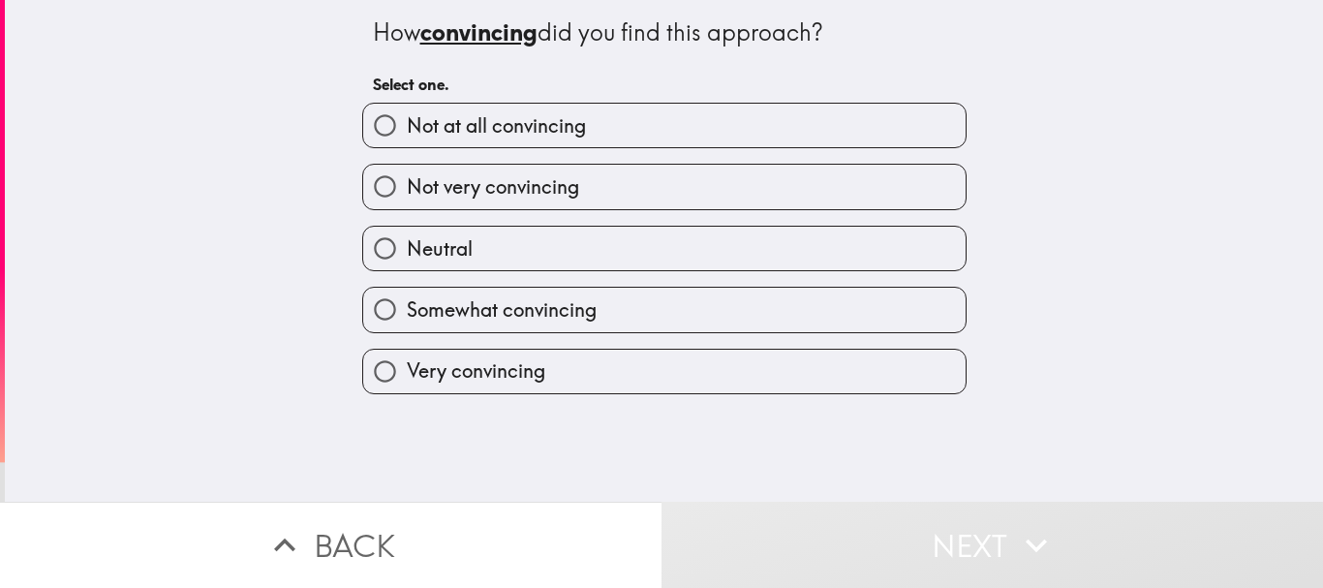
click at [545, 254] on label "Neutral" at bounding box center [664, 249] width 602 height 44
click at [407, 254] on input "Neutral" at bounding box center [385, 249] width 44 height 44
radio input "true"
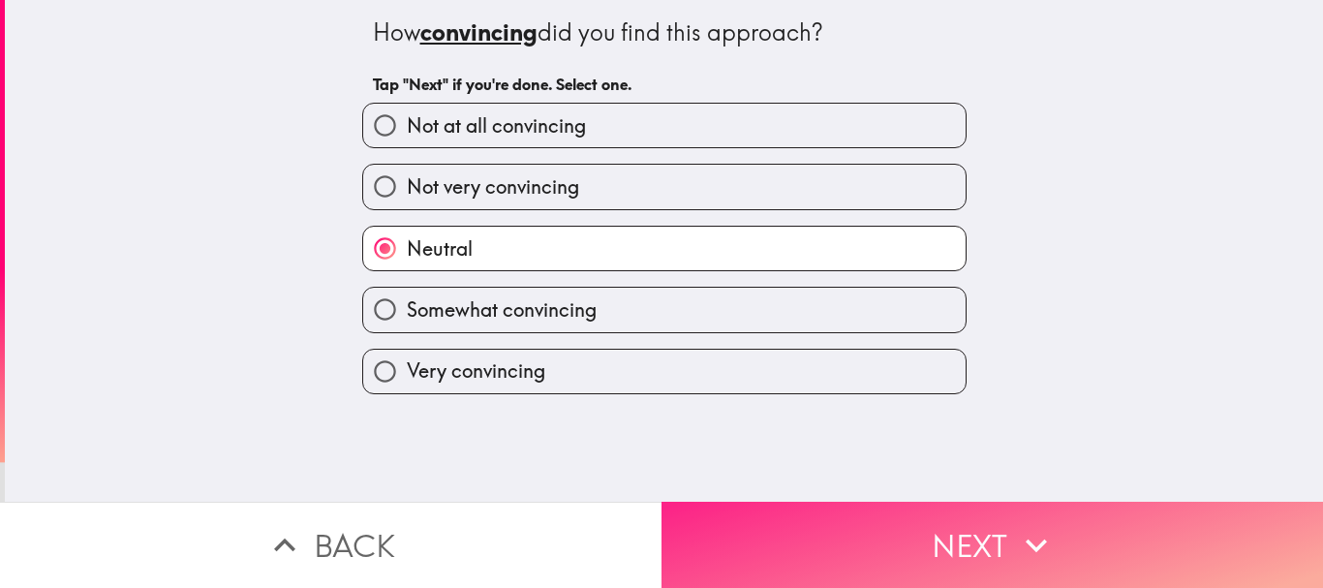
click at [810, 509] on button "Next" at bounding box center [991, 545] width 661 height 86
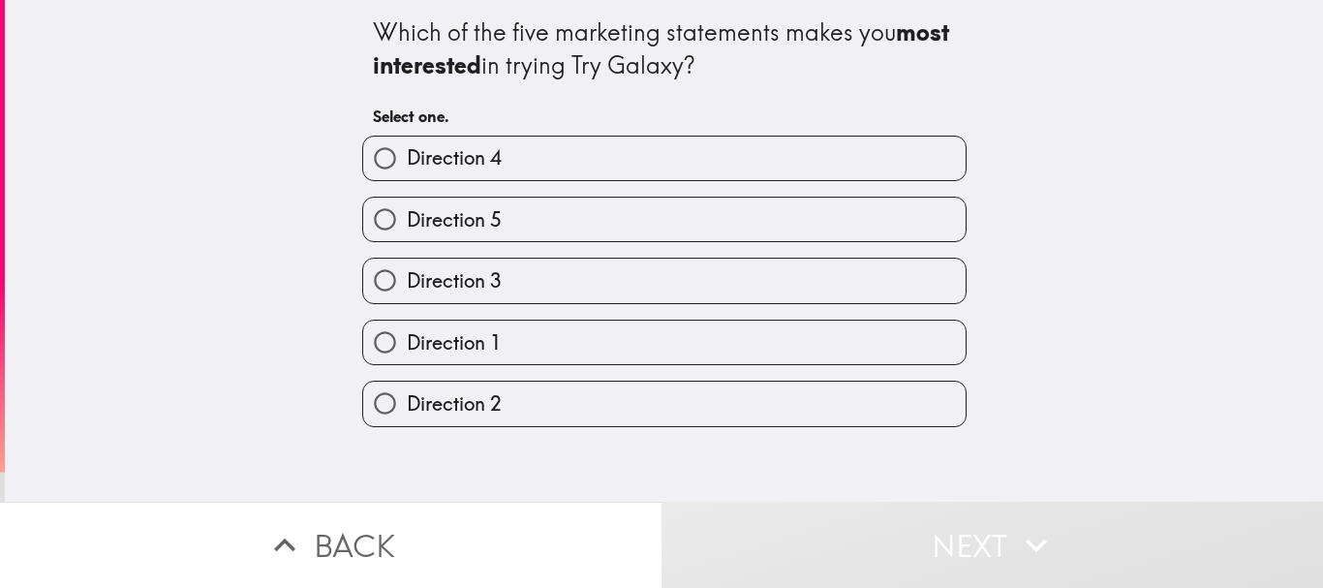
click at [597, 272] on label "Direction 3" at bounding box center [664, 281] width 602 height 44
click at [407, 272] on input "Direction 3" at bounding box center [385, 281] width 44 height 44
radio input "true"
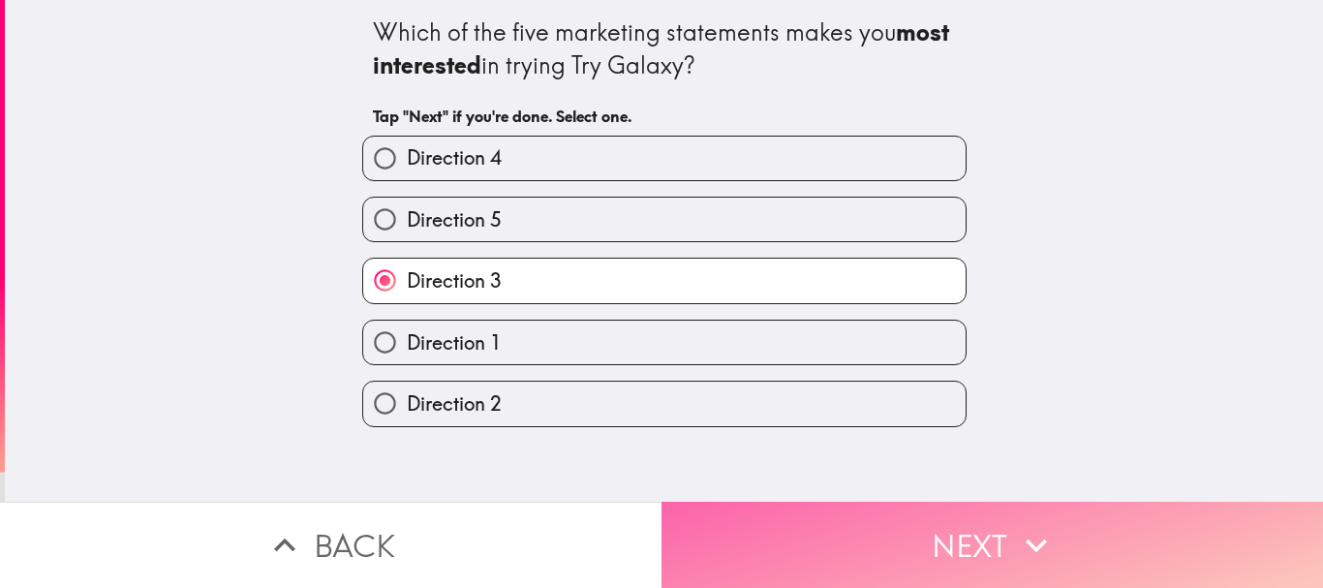
click at [778, 543] on button "Next" at bounding box center [991, 545] width 661 height 86
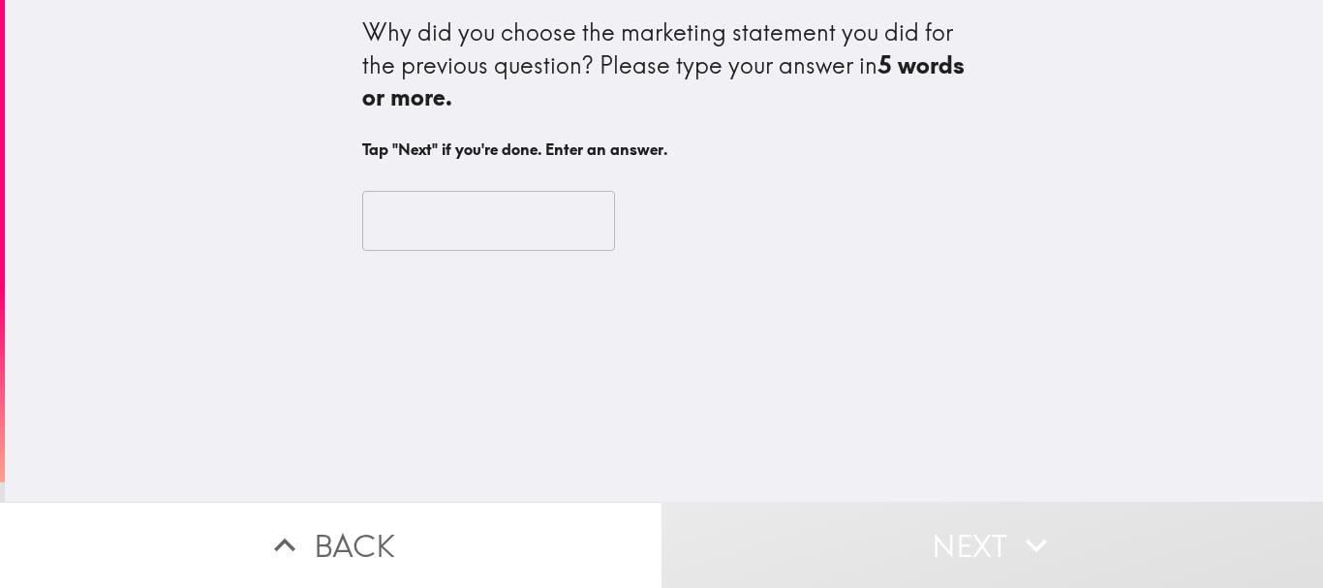
click at [457, 214] on input "text" at bounding box center [488, 221] width 253 height 60
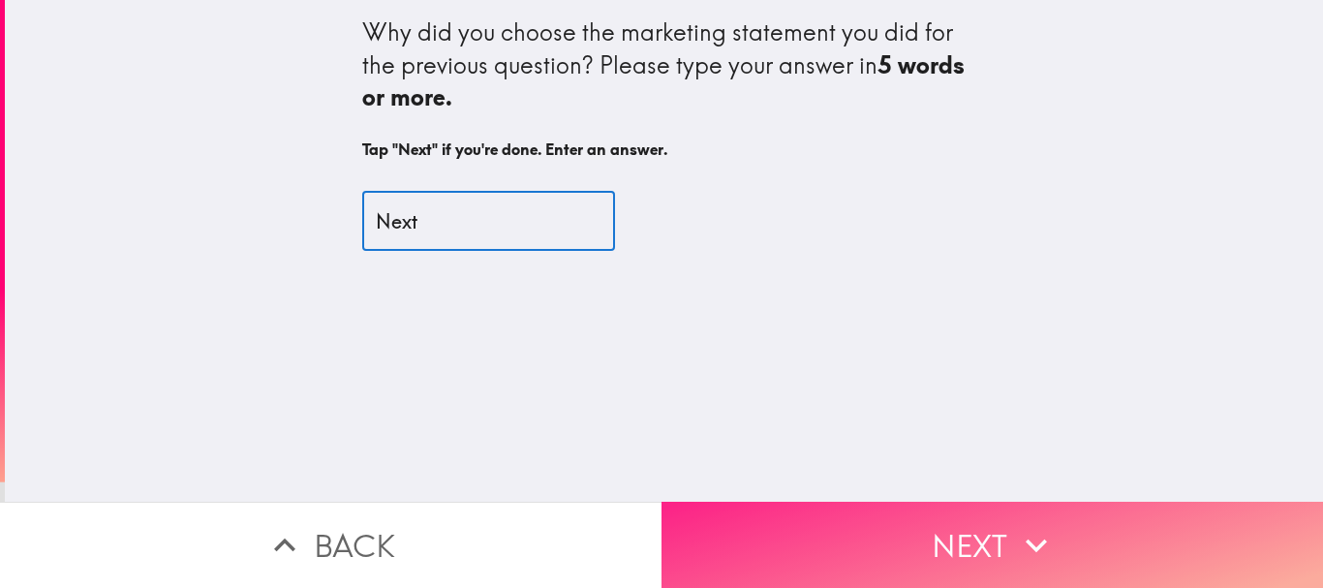
type input "Next"
click at [833, 509] on button "Next" at bounding box center [991, 545] width 661 height 86
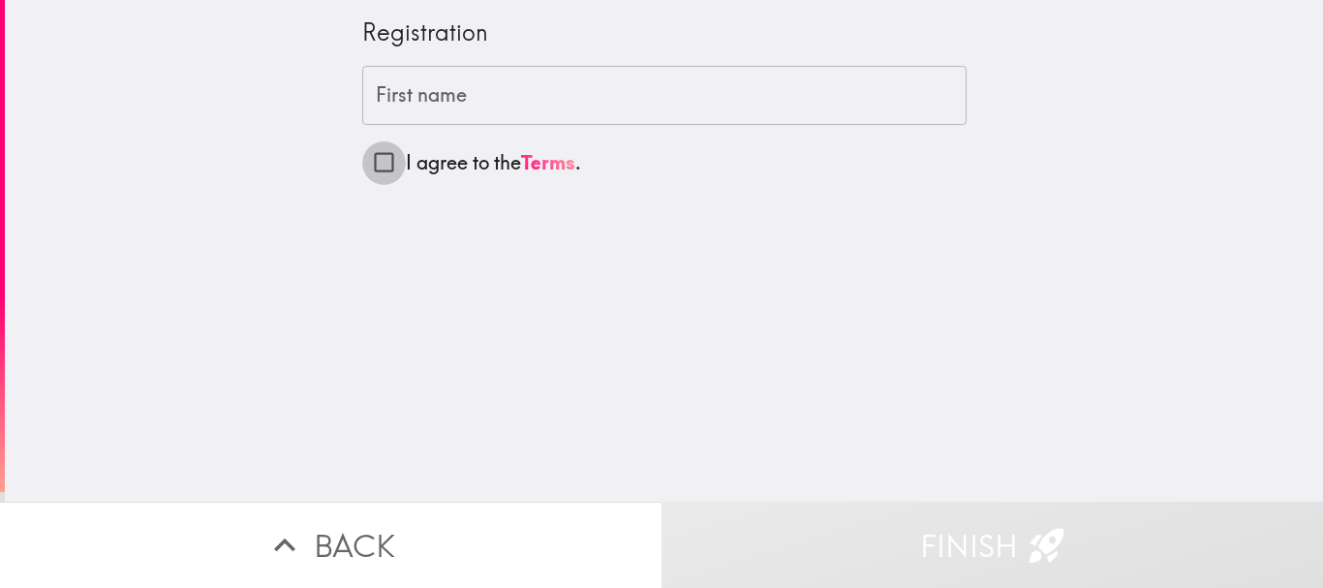
click at [379, 167] on input "I agree to the Terms ." at bounding box center [384, 162] width 44 height 44
checkbox input "true"
click at [627, 104] on input "First name" at bounding box center [664, 96] width 604 height 60
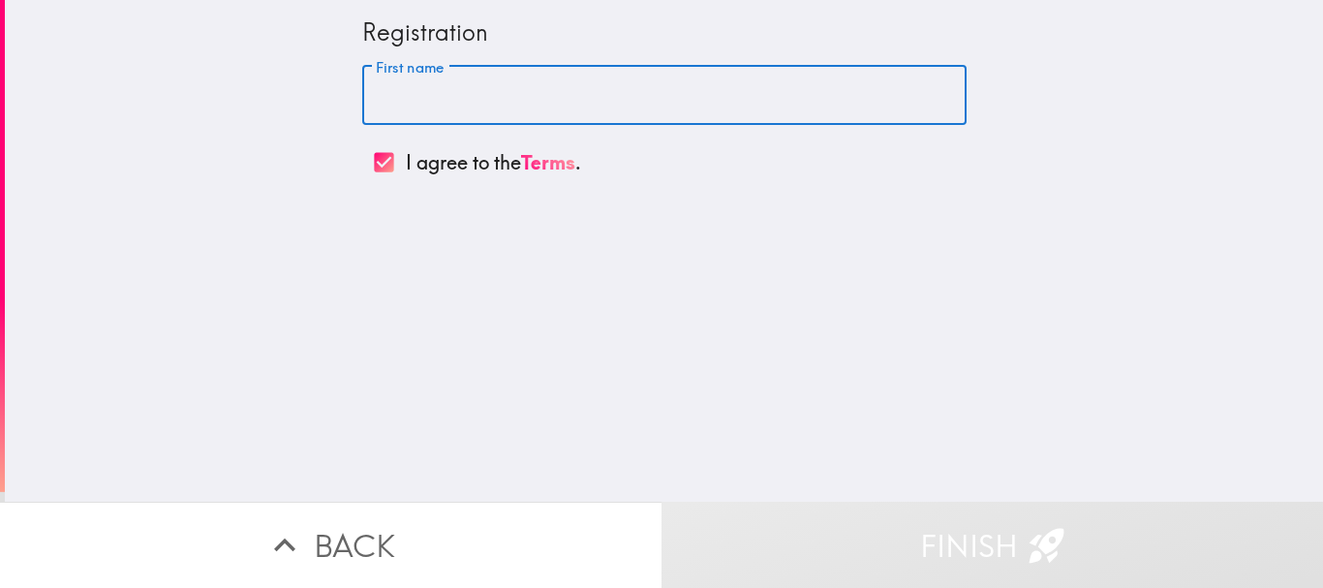
type input "Edit"
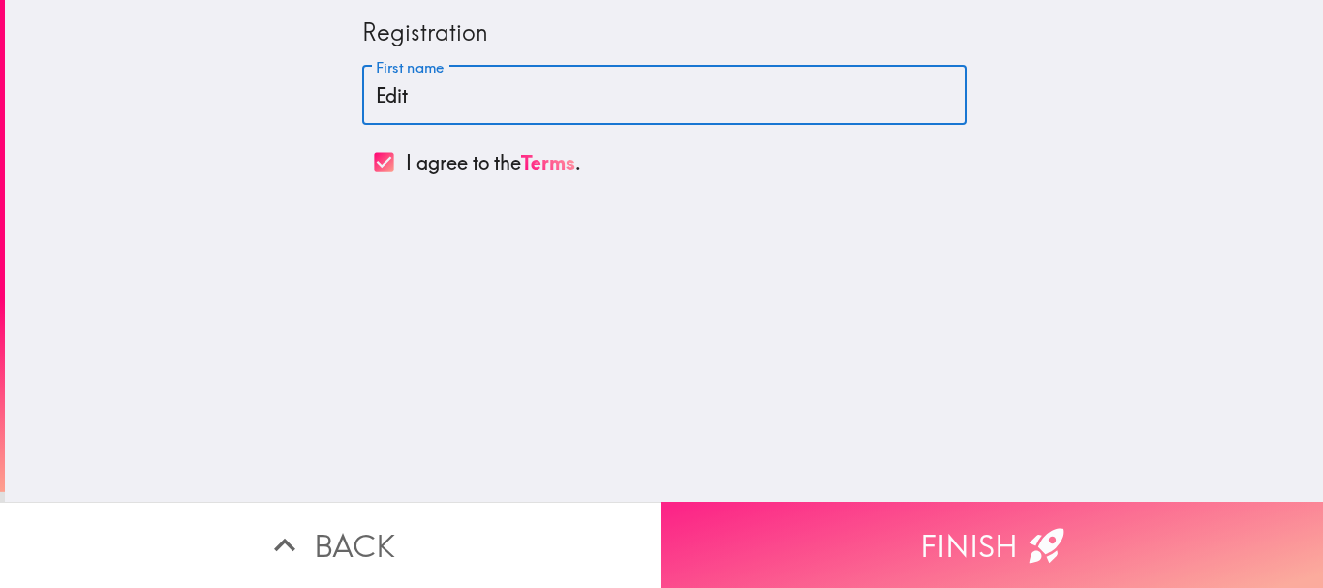
click at [975, 535] on button "Finish" at bounding box center [991, 545] width 661 height 86
